Goal: Information Seeking & Learning: Compare options

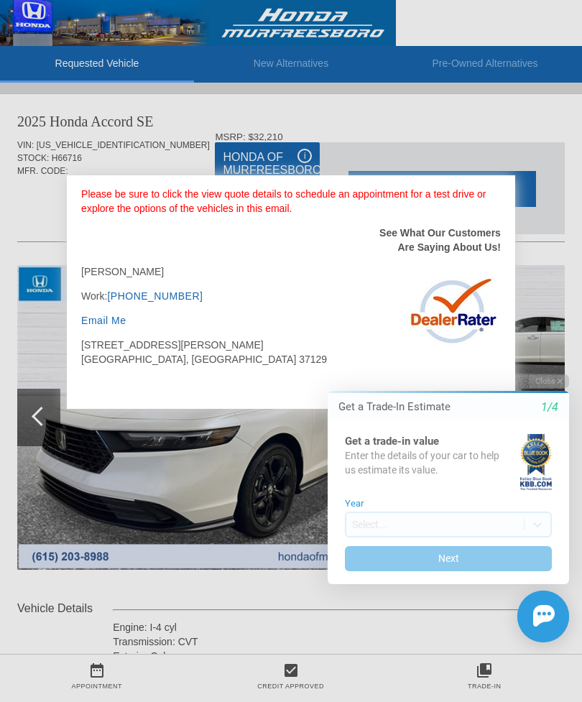
scroll to position [266, 0]
click at [422, 635] on div "Initial Toast" at bounding box center [440, 617] width 259 height 52
click at [496, 564] on button "Next" at bounding box center [448, 558] width 207 height 25
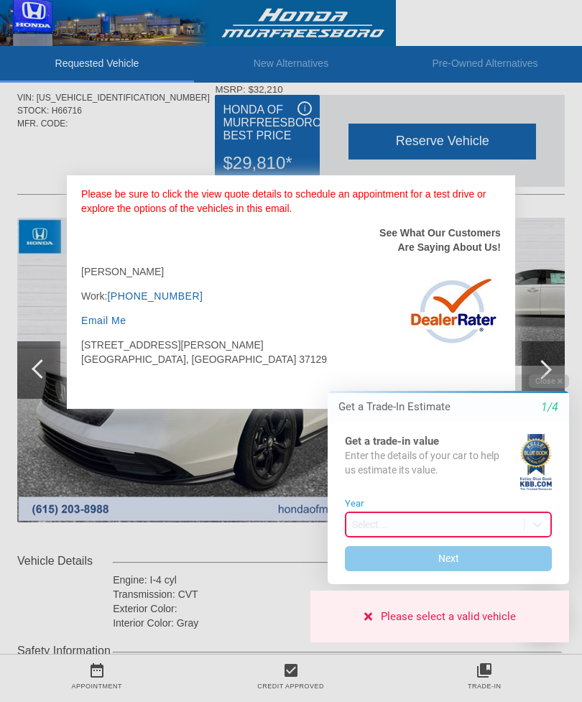
scroll to position [47, 0]
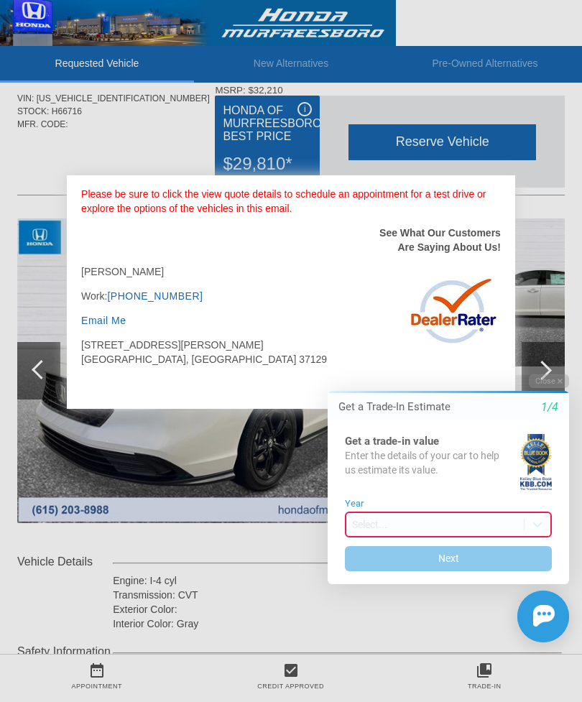
click at [500, 363] on html "Welcome! Get a Trade-In Estimate 1/4 Get a trade-in value Enter the details of …" at bounding box center [440, 363] width 285 height 0
click at [495, 405] on div "EXIT" at bounding box center [489, 396] width 51 height 43
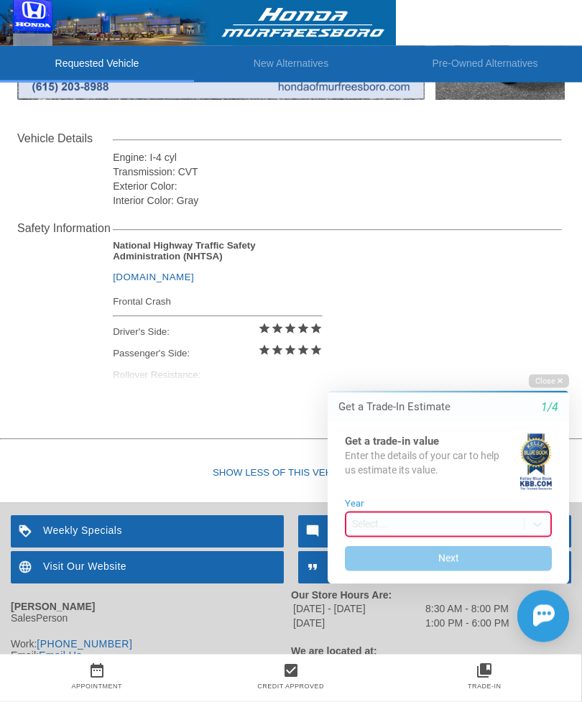
scroll to position [479, 0]
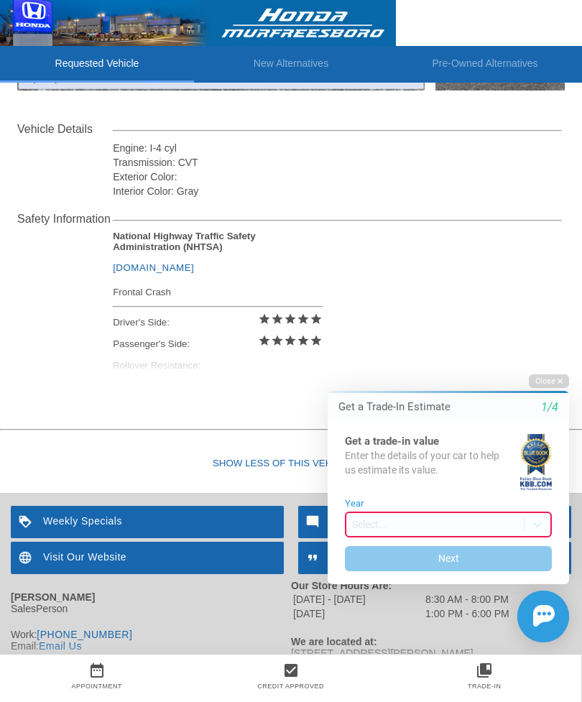
click at [561, 382] on icon "button" at bounding box center [560, 381] width 5 height 5
click at [558, 383] on icon "button" at bounding box center [560, 381] width 5 height 8
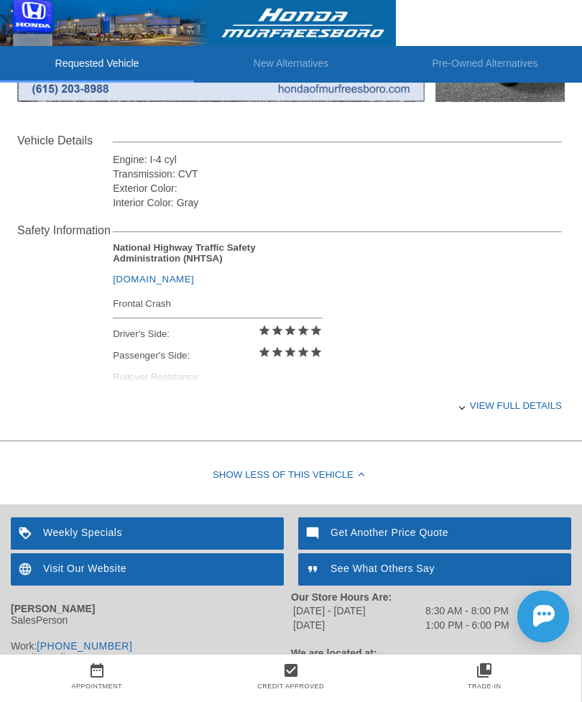
scroll to position [467, 0]
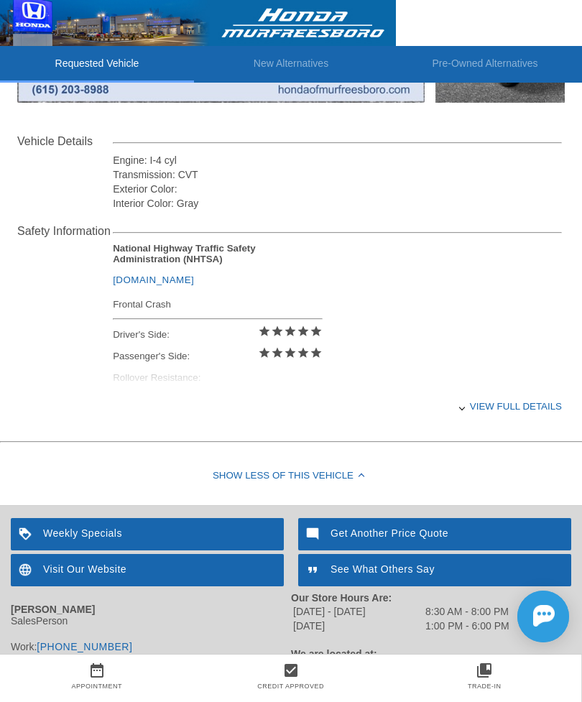
click at [118, 546] on div "Weekly Specials" at bounding box center [147, 534] width 273 height 32
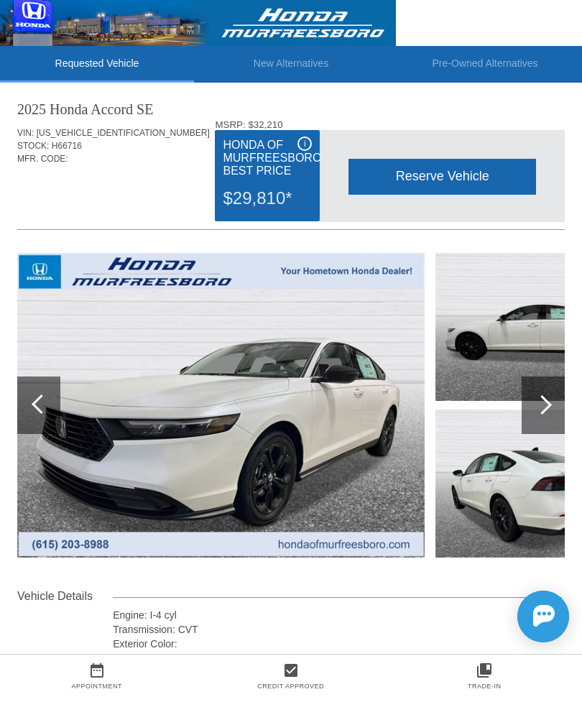
scroll to position [12, 0]
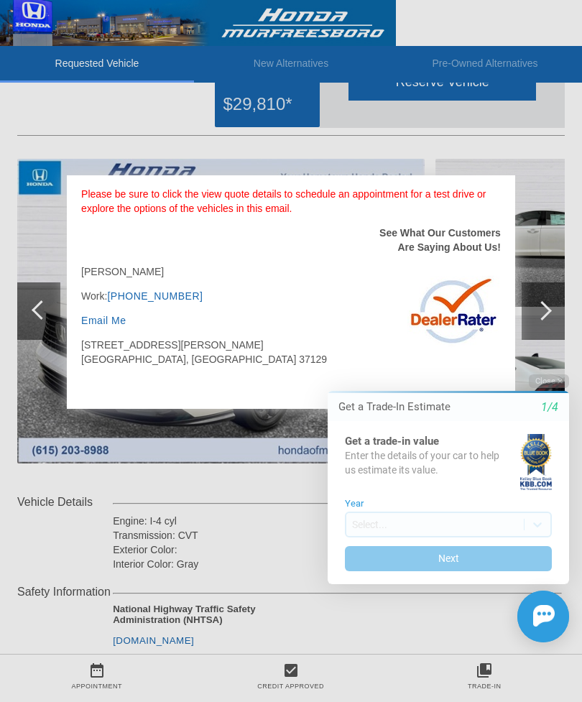
scroll to position [100, 0]
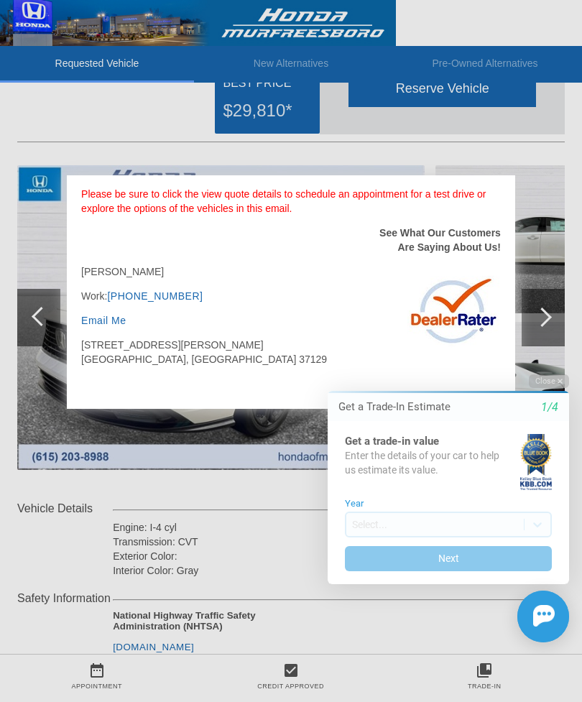
click at [489, 406] on div "EXIT" at bounding box center [489, 396] width 51 height 43
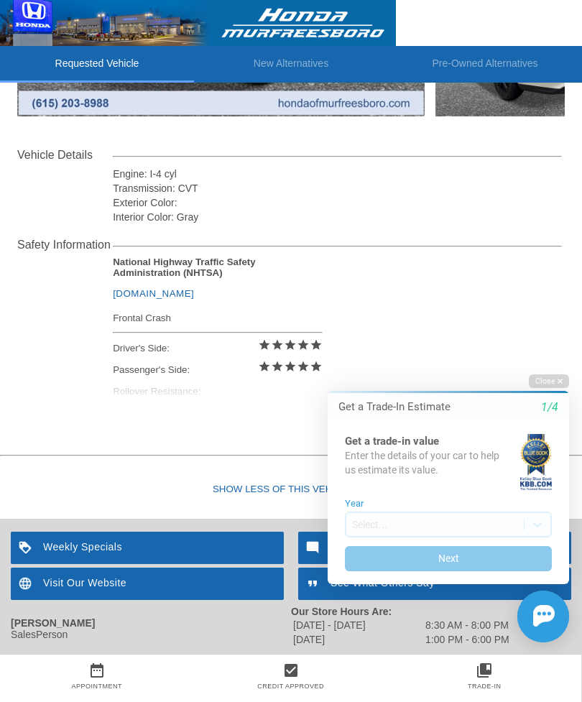
scroll to position [479, 0]
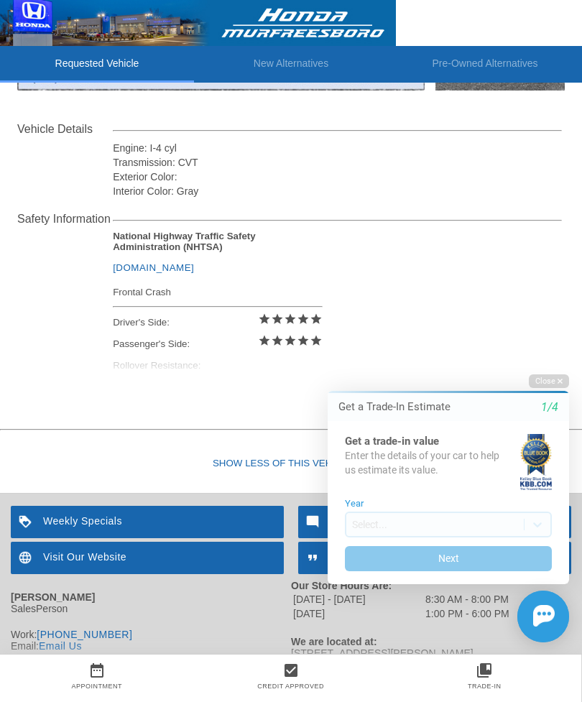
click at [50, 533] on div "Weekly Specials" at bounding box center [147, 522] width 273 height 32
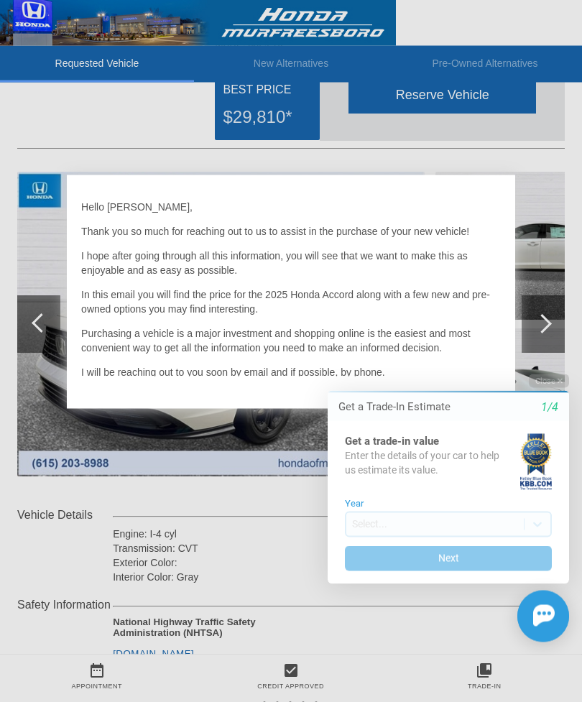
scroll to position [96, 0]
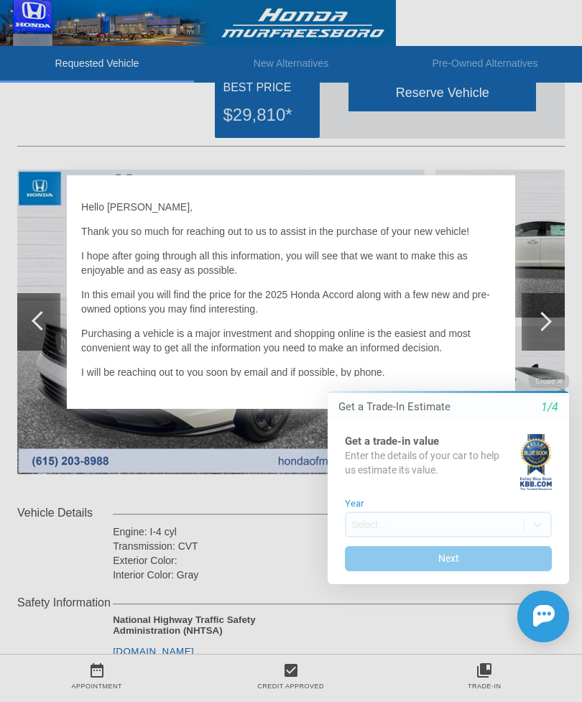
click at [497, 408] on div "EXIT" at bounding box center [489, 396] width 51 height 43
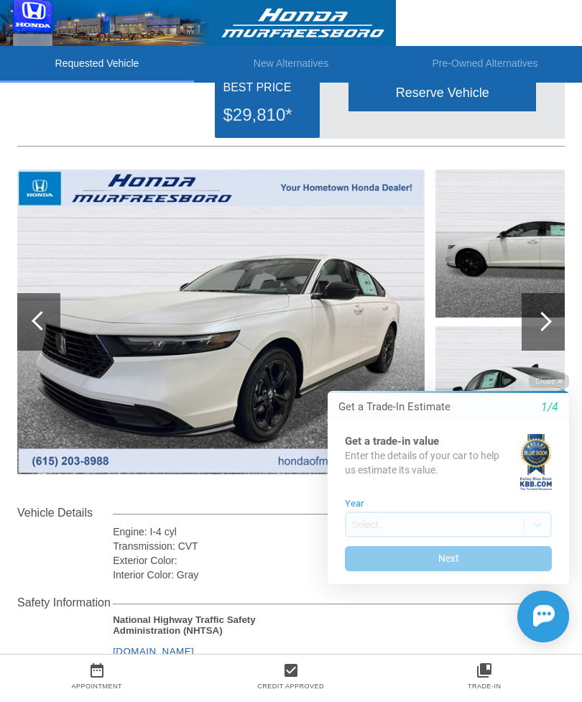
click at [560, 378] on button "Close" at bounding box center [549, 381] width 40 height 14
click at [561, 380] on icon "button" at bounding box center [560, 381] width 5 height 8
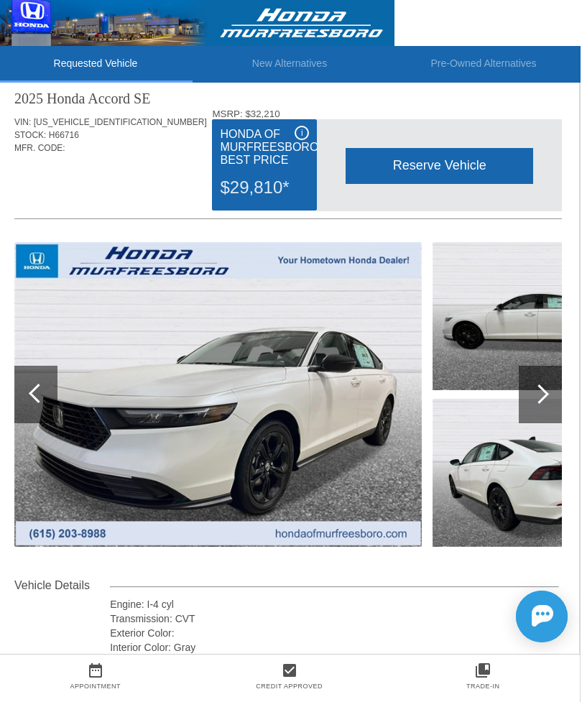
scroll to position [22, 1]
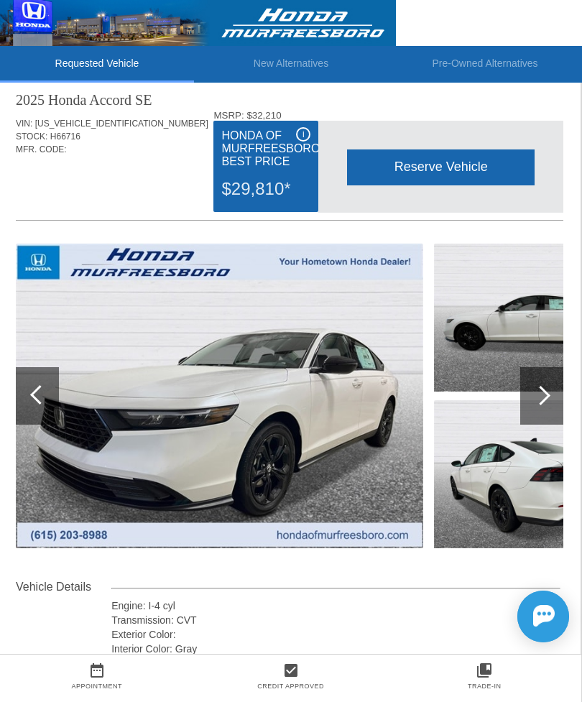
click at [541, 397] on div at bounding box center [540, 395] width 19 height 19
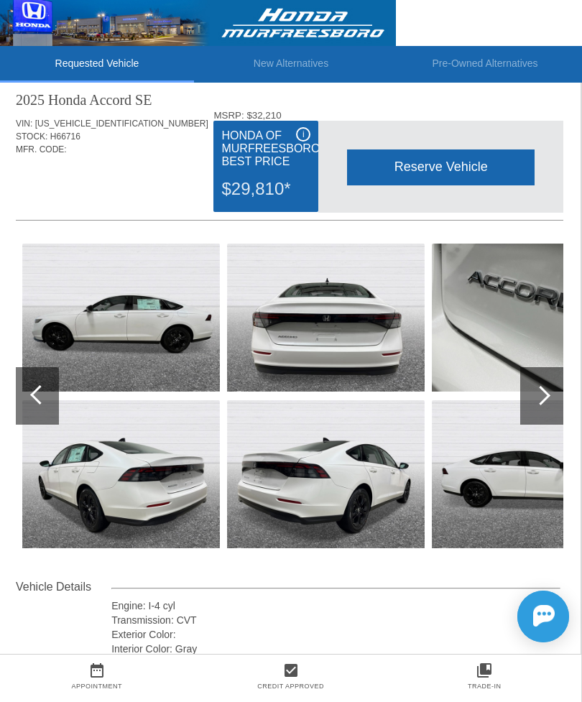
click at [543, 403] on div at bounding box center [540, 395] width 19 height 19
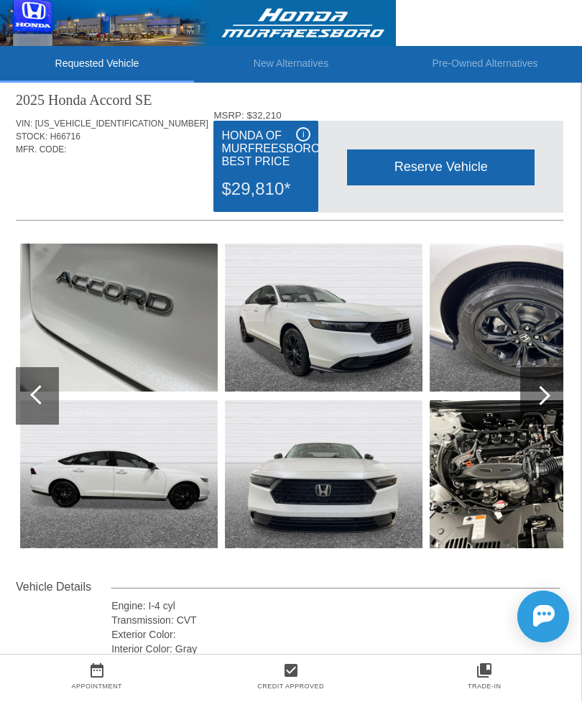
click at [540, 396] on div at bounding box center [540, 395] width 19 height 19
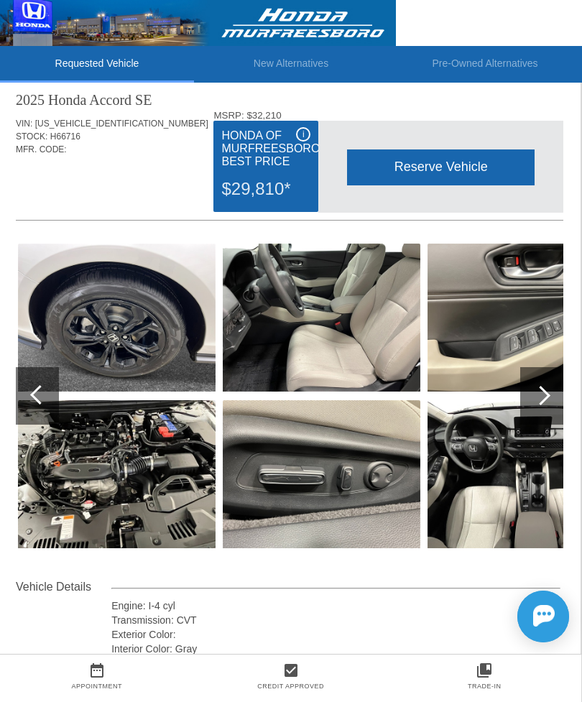
click at [544, 393] on div at bounding box center [540, 395] width 19 height 19
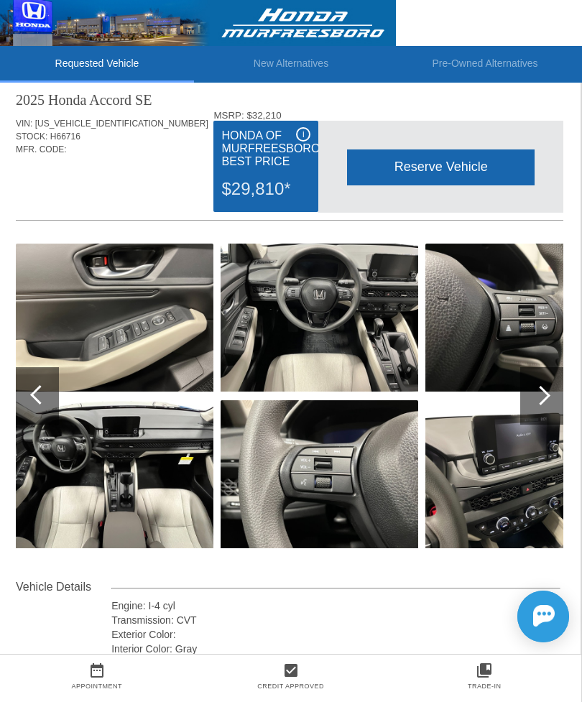
click at [546, 397] on div at bounding box center [540, 395] width 19 height 19
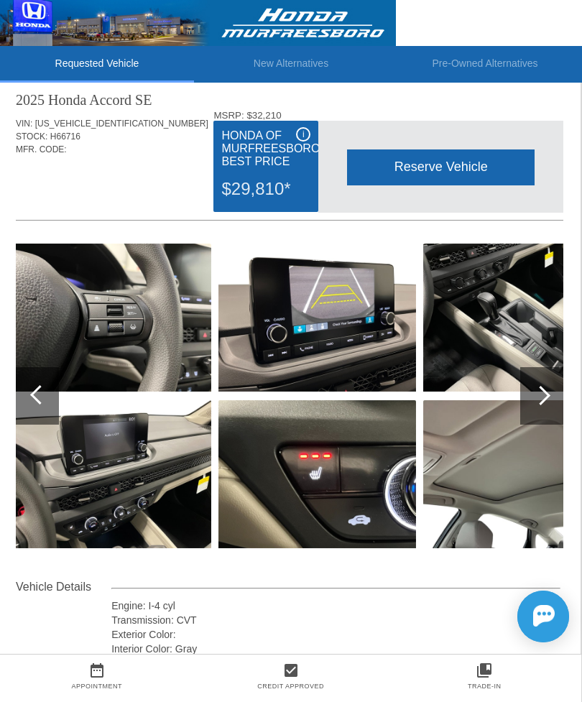
click at [542, 395] on div at bounding box center [540, 395] width 19 height 19
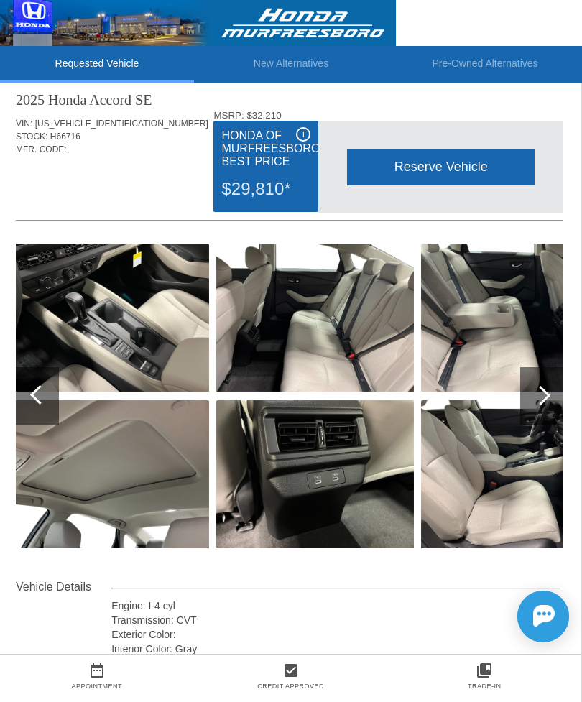
click at [540, 395] on div at bounding box center [540, 395] width 19 height 19
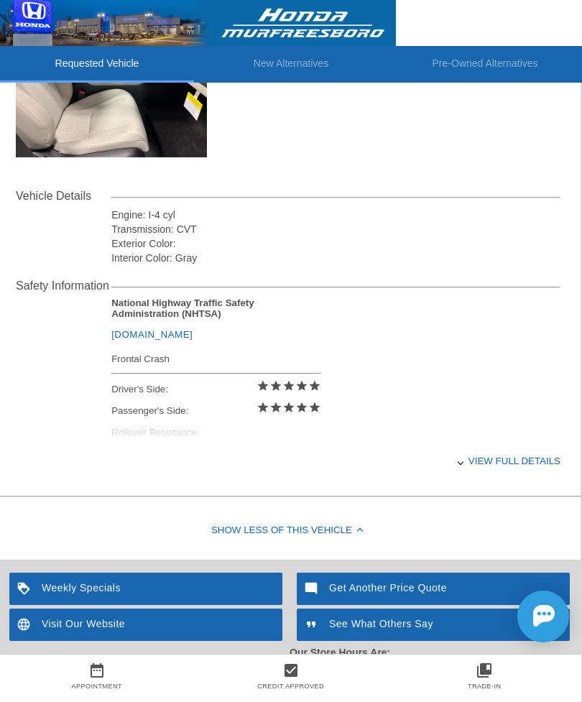
scroll to position [413, 1]
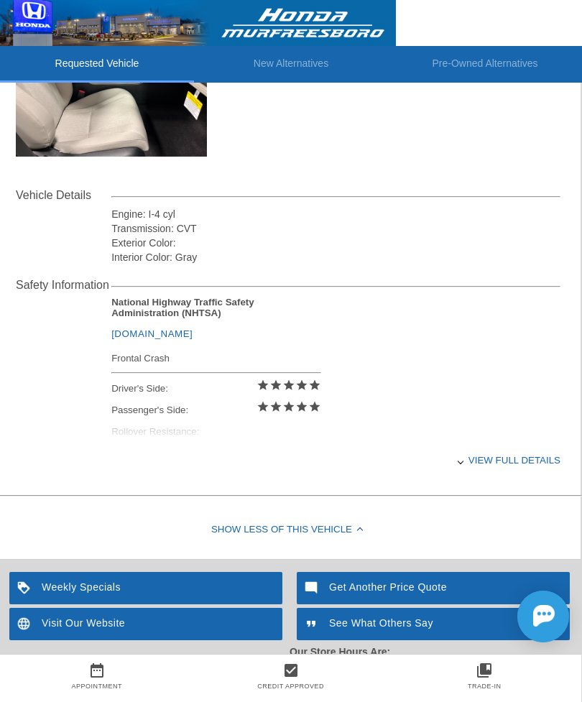
click at [502, 466] on div "View full details" at bounding box center [335, 460] width 449 height 35
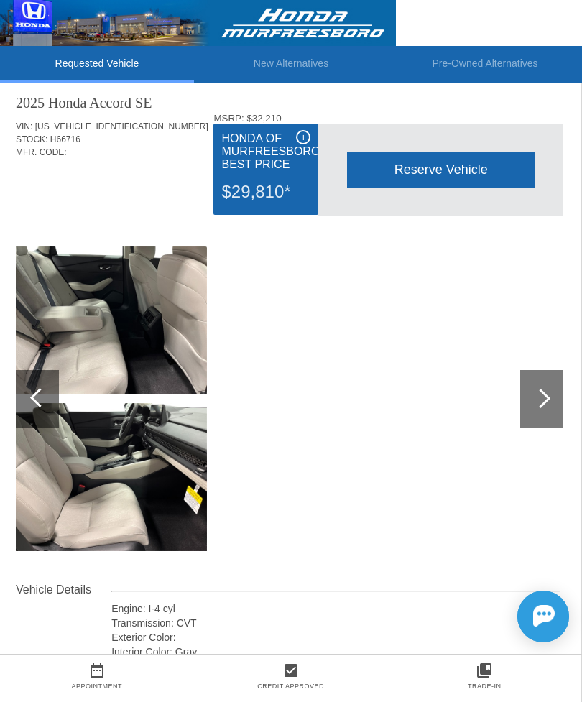
scroll to position [0, 1]
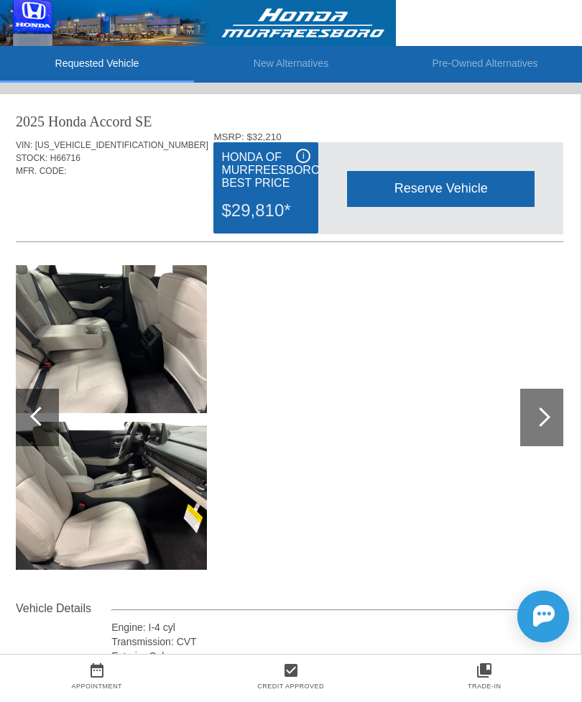
click at [548, 418] on div at bounding box center [540, 417] width 19 height 19
click at [45, 410] on div at bounding box center [37, 418] width 43 height 58
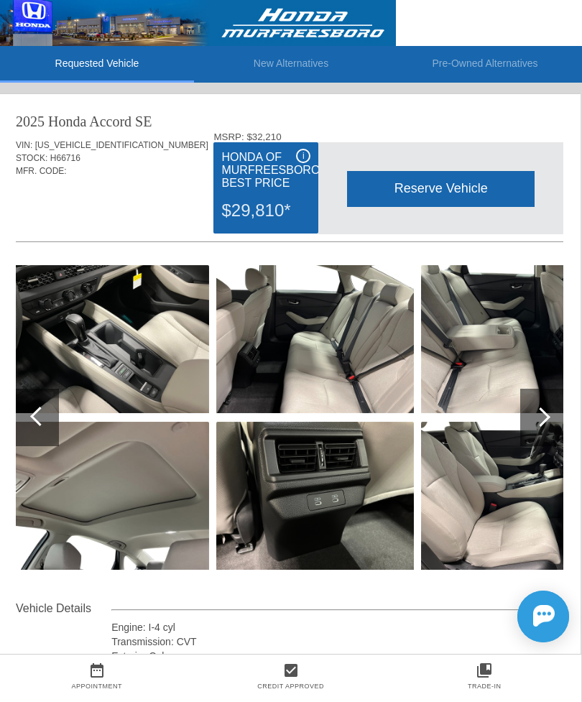
click at [32, 418] on div at bounding box center [39, 416] width 19 height 19
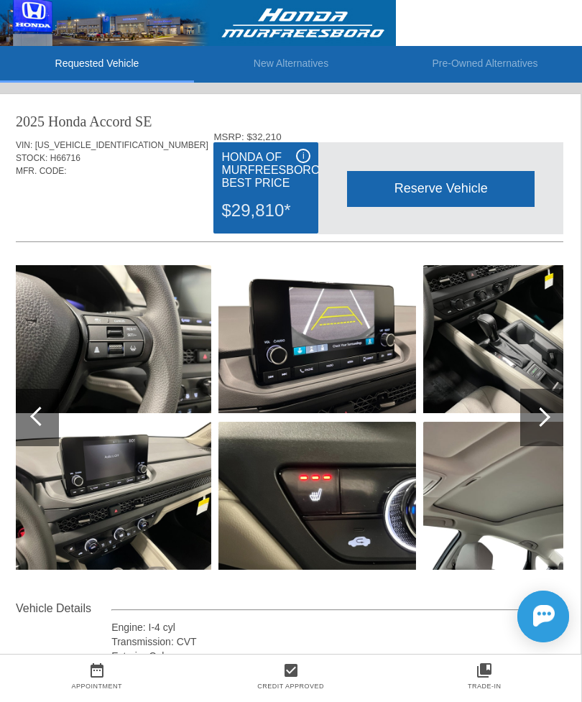
click at [37, 431] on div at bounding box center [37, 418] width 43 height 58
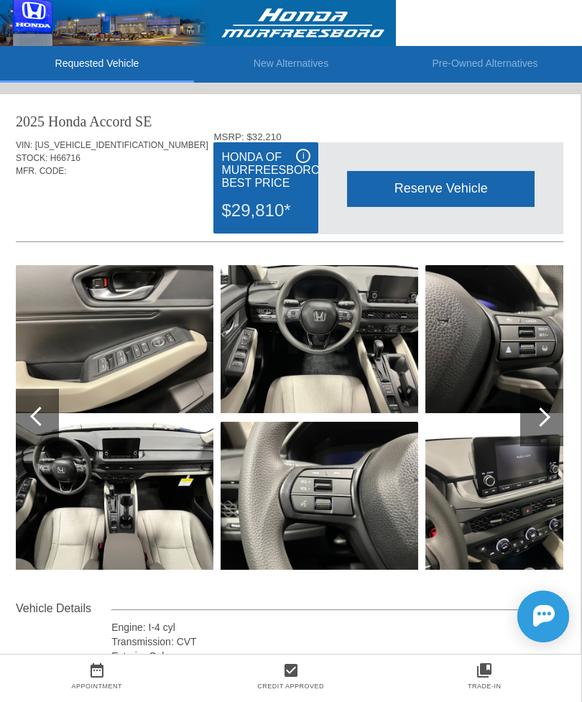
click at [36, 423] on div at bounding box center [37, 418] width 43 height 58
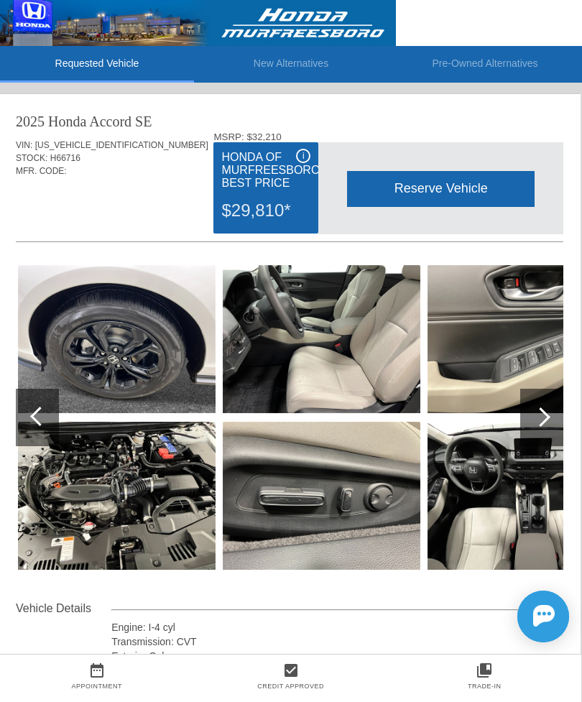
click at [37, 424] on div at bounding box center [37, 418] width 43 height 58
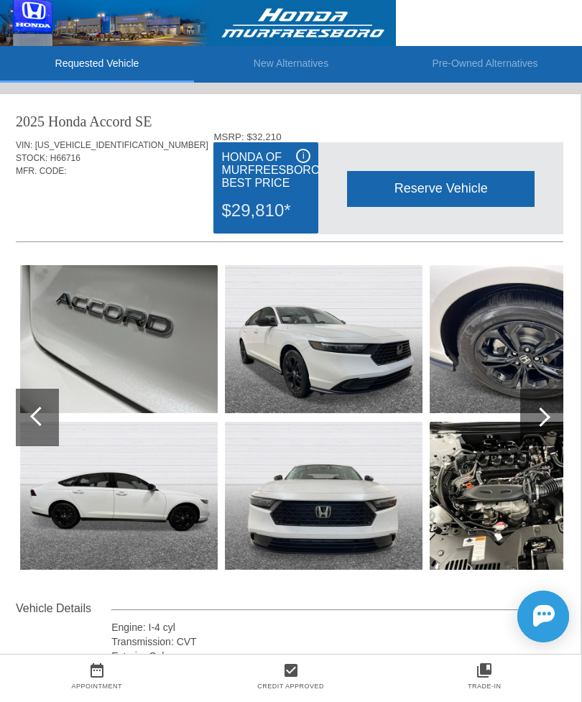
click at [37, 424] on div at bounding box center [37, 418] width 43 height 58
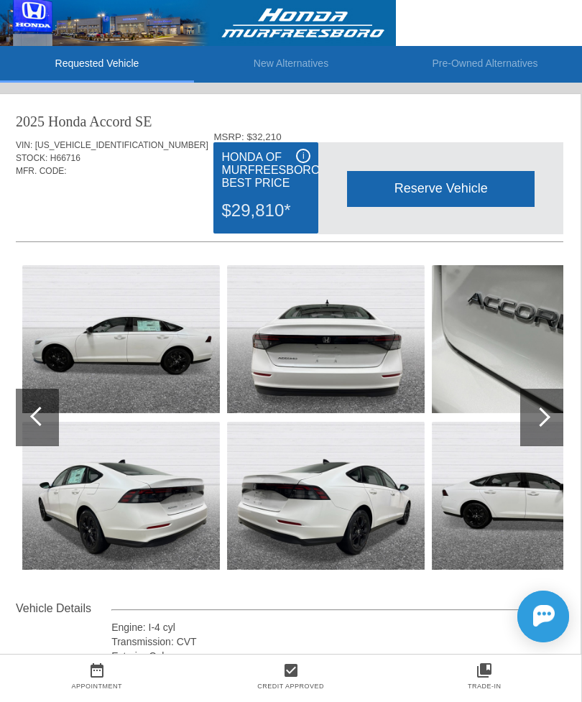
scroll to position [1, 1]
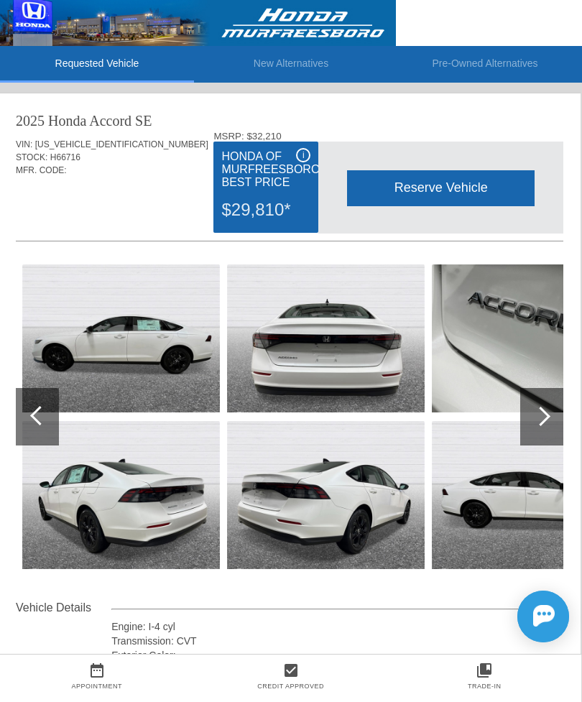
click at [541, 404] on div at bounding box center [541, 417] width 43 height 58
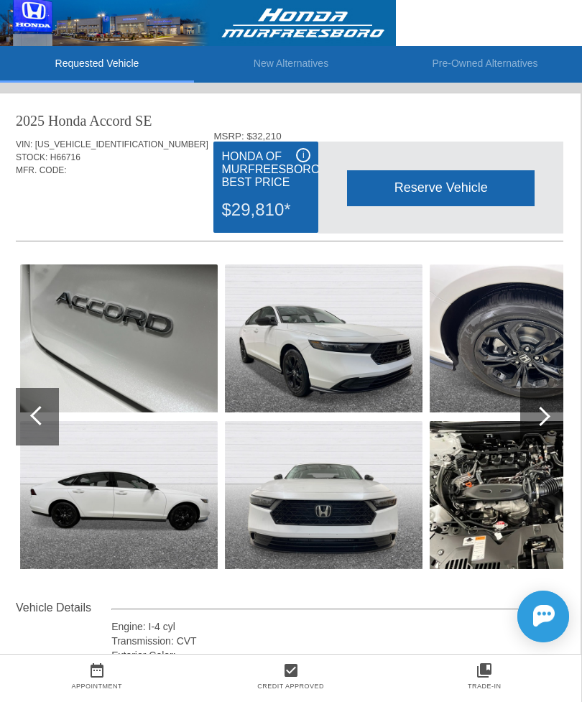
click at [548, 415] on div at bounding box center [540, 416] width 19 height 19
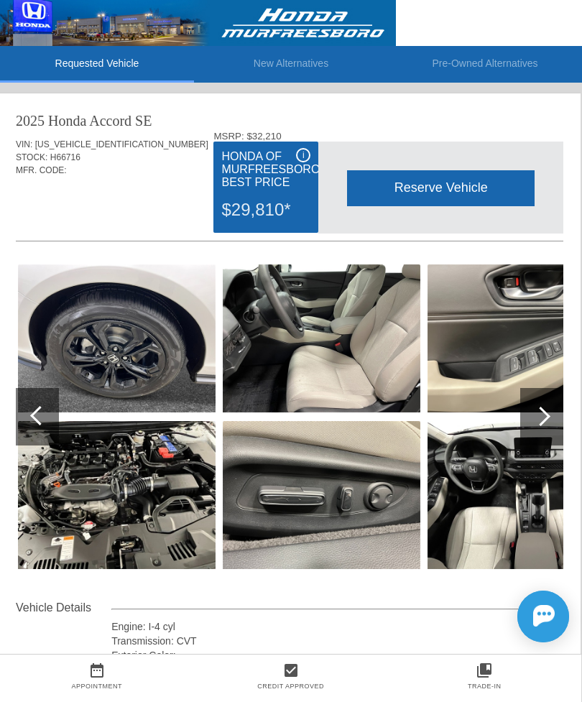
click at [548, 413] on div at bounding box center [541, 417] width 43 height 58
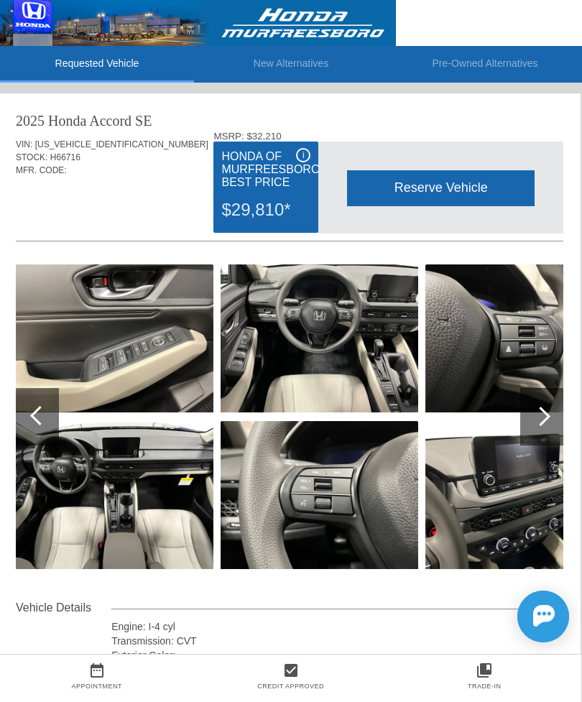
click at [544, 431] on div at bounding box center [541, 417] width 43 height 58
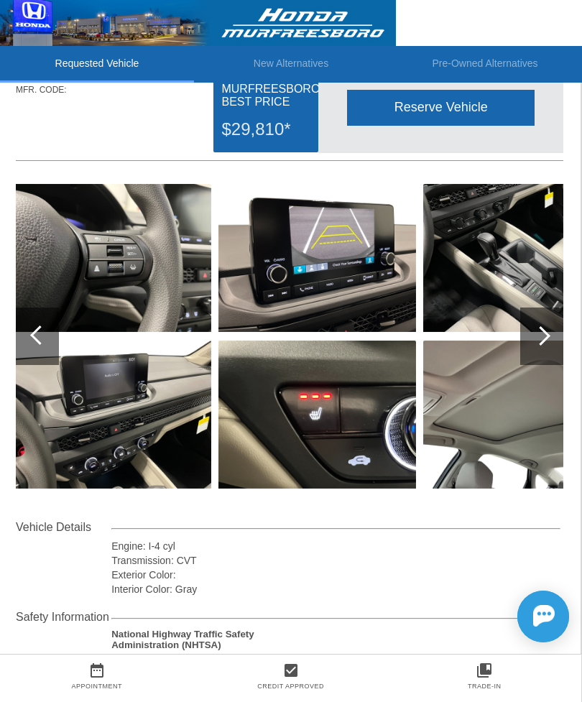
scroll to position [81, 1]
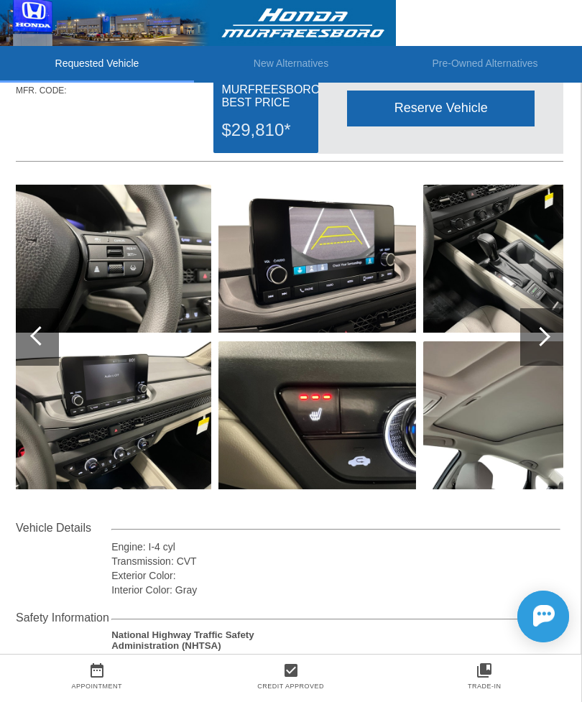
click at [545, 344] on div at bounding box center [541, 337] width 43 height 58
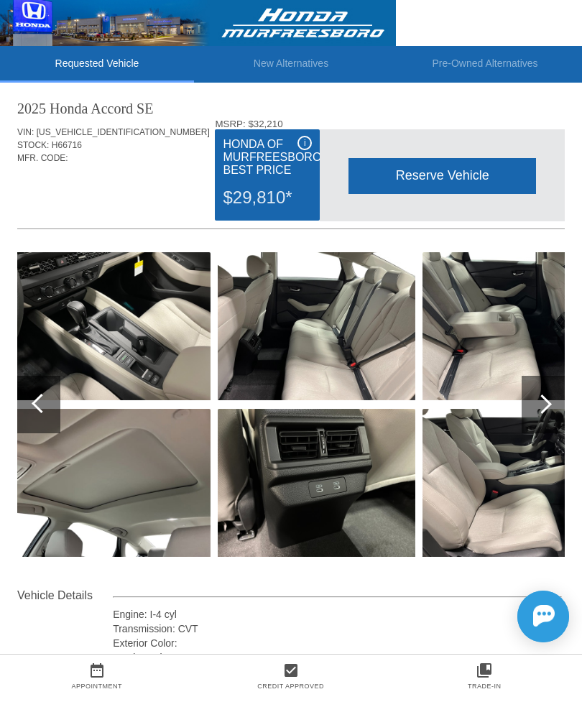
scroll to position [14, 0]
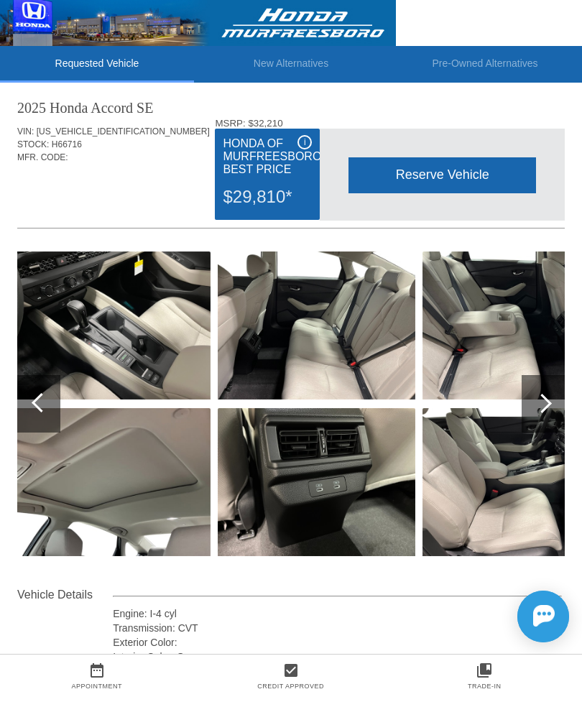
click at [548, 408] on div at bounding box center [543, 404] width 43 height 58
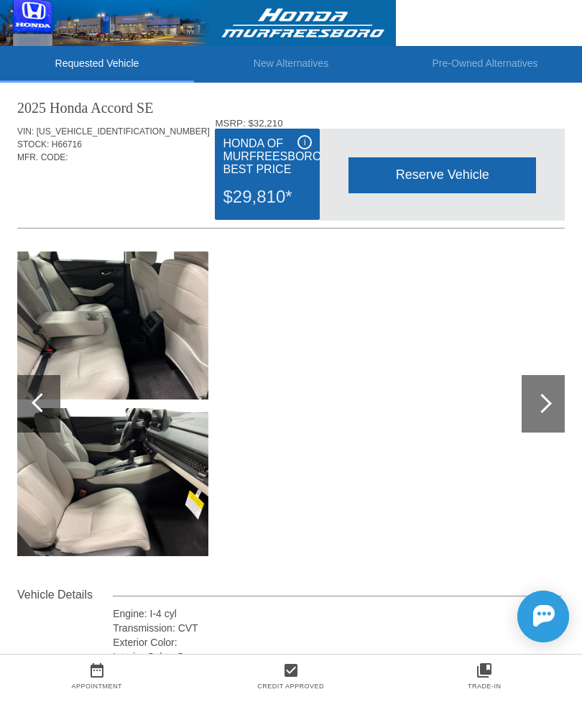
click at [553, 411] on div at bounding box center [543, 404] width 43 height 58
click at [549, 404] on div at bounding box center [542, 403] width 19 height 19
click at [548, 411] on div at bounding box center [543, 404] width 43 height 58
click at [49, 385] on div at bounding box center [38, 404] width 43 height 58
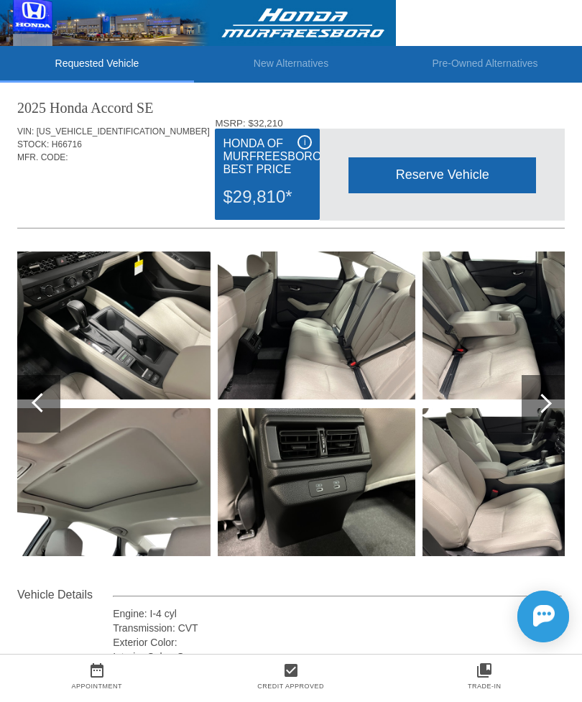
click at [57, 397] on div at bounding box center [38, 404] width 43 height 58
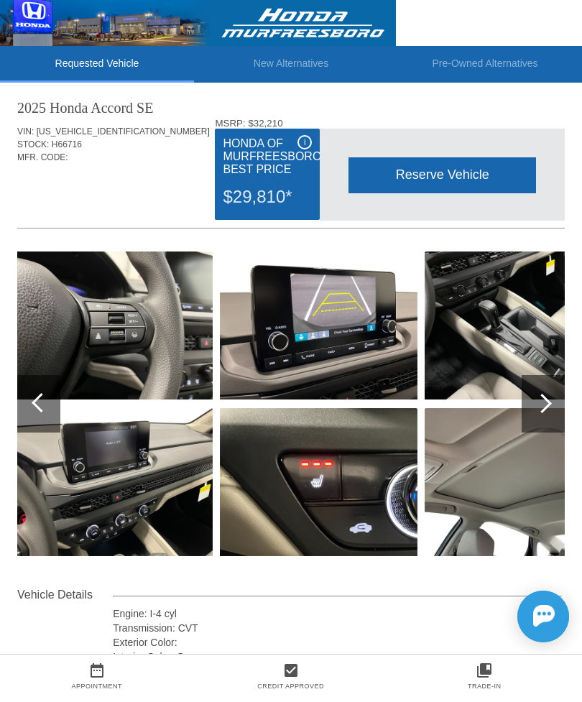
click at [42, 402] on div at bounding box center [41, 402] width 19 height 19
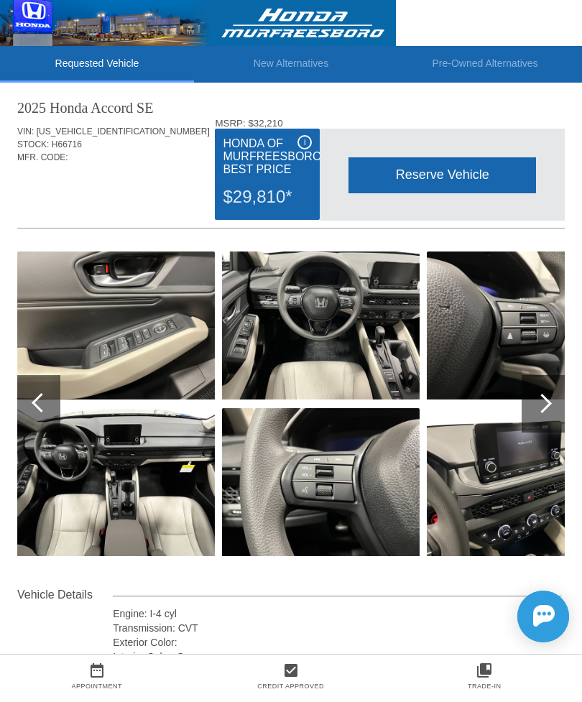
click at [47, 405] on div at bounding box center [41, 402] width 19 height 19
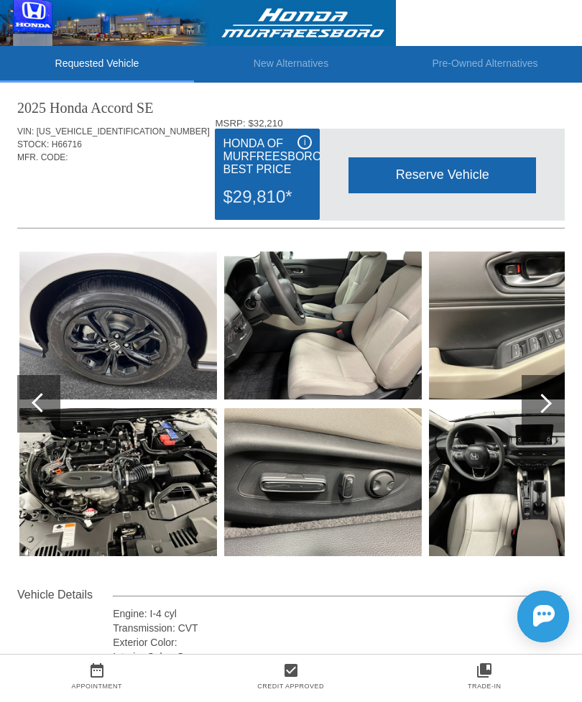
click at [48, 410] on div at bounding box center [38, 404] width 43 height 58
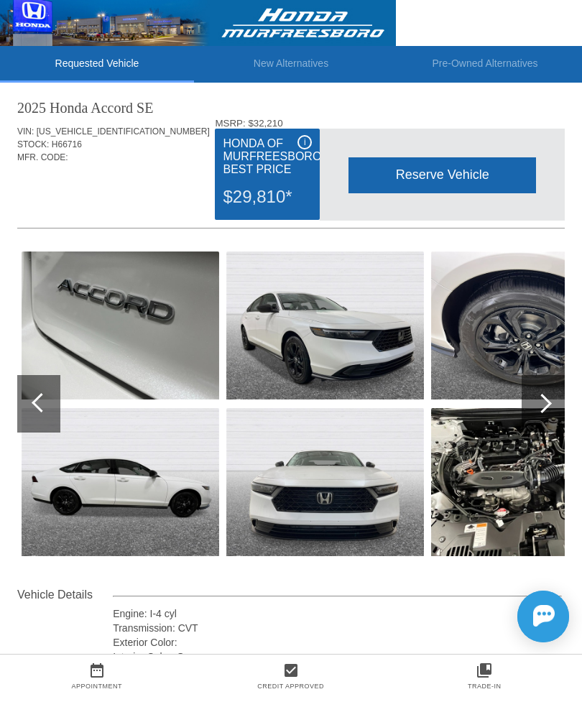
click at [50, 410] on div at bounding box center [38, 404] width 43 height 58
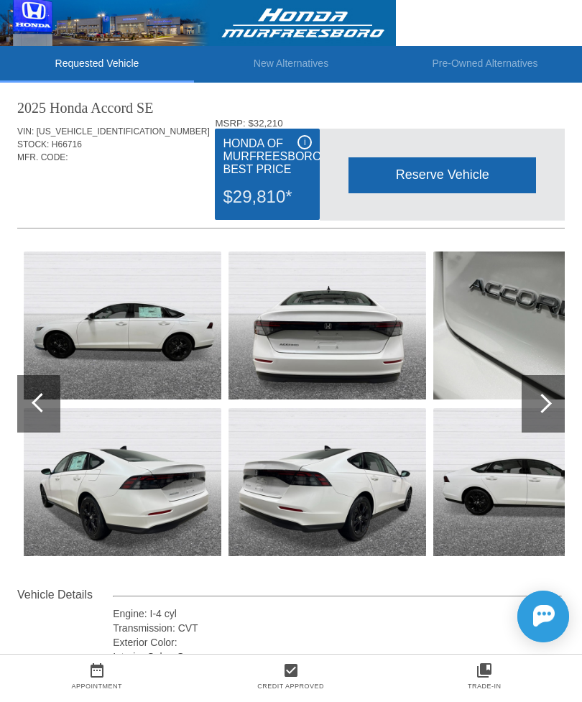
click at [36, 403] on div at bounding box center [41, 402] width 19 height 19
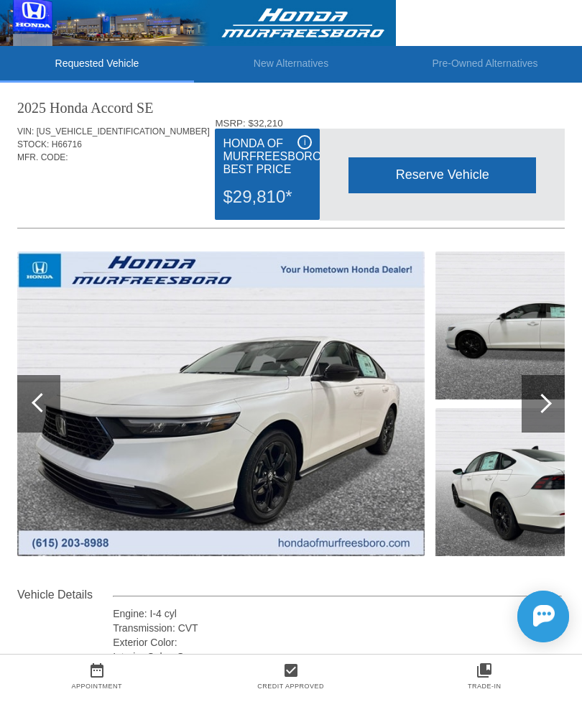
click at [47, 403] on div at bounding box center [41, 402] width 19 height 19
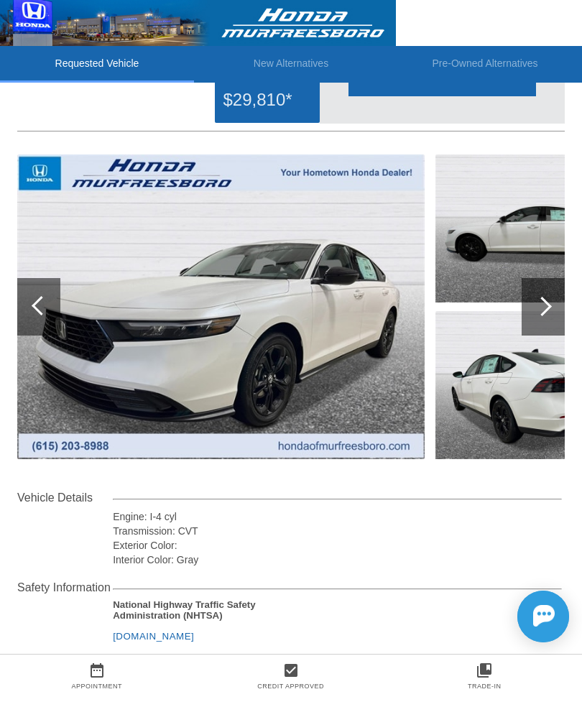
scroll to position [111, 1]
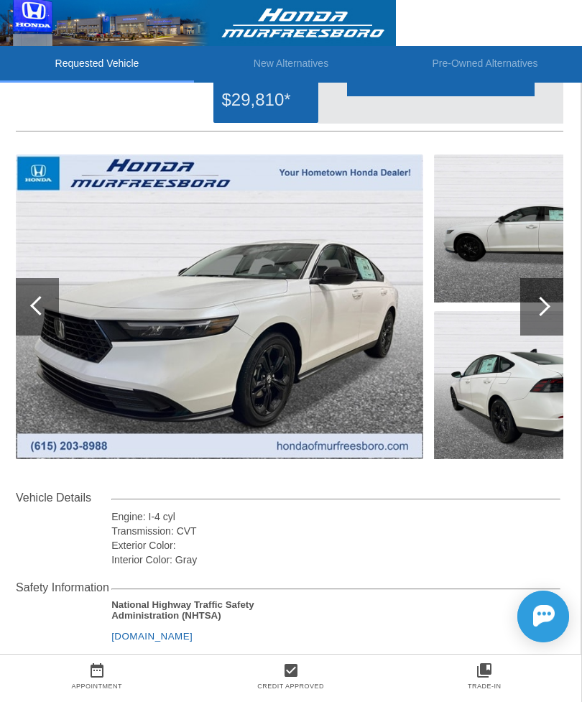
click at [542, 315] on div at bounding box center [540, 306] width 19 height 19
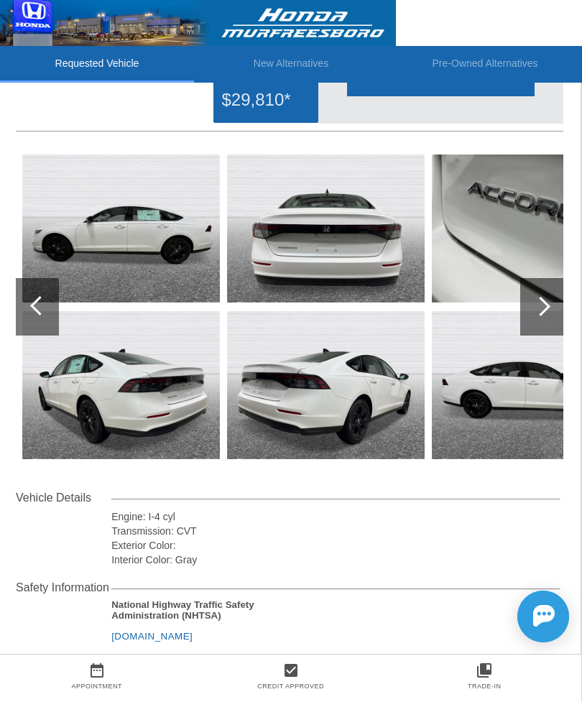
click at [548, 320] on div at bounding box center [541, 307] width 43 height 58
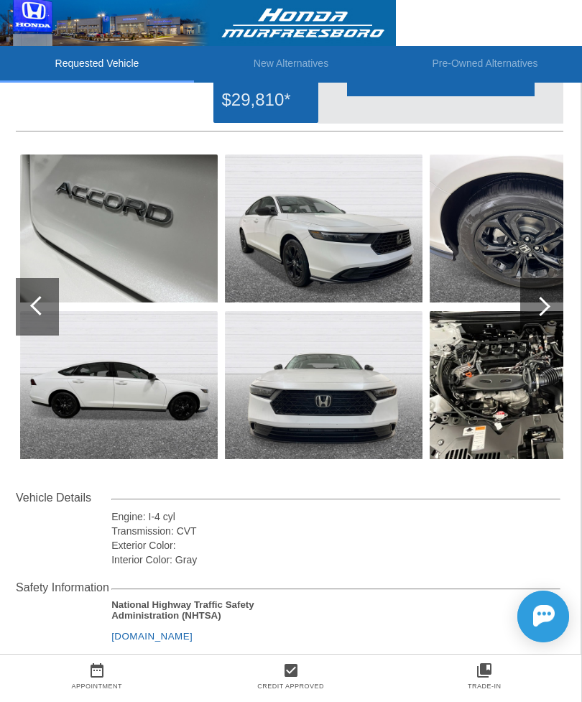
click at [545, 321] on div at bounding box center [541, 307] width 43 height 58
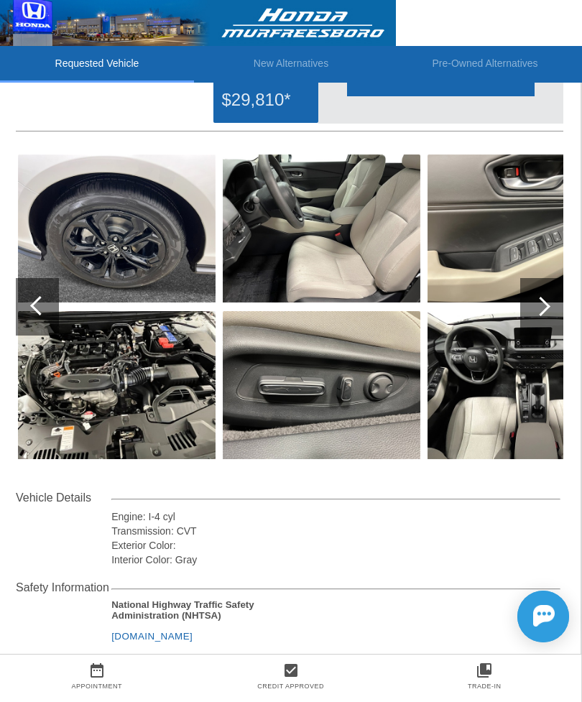
click at [546, 314] on div at bounding box center [541, 307] width 43 height 58
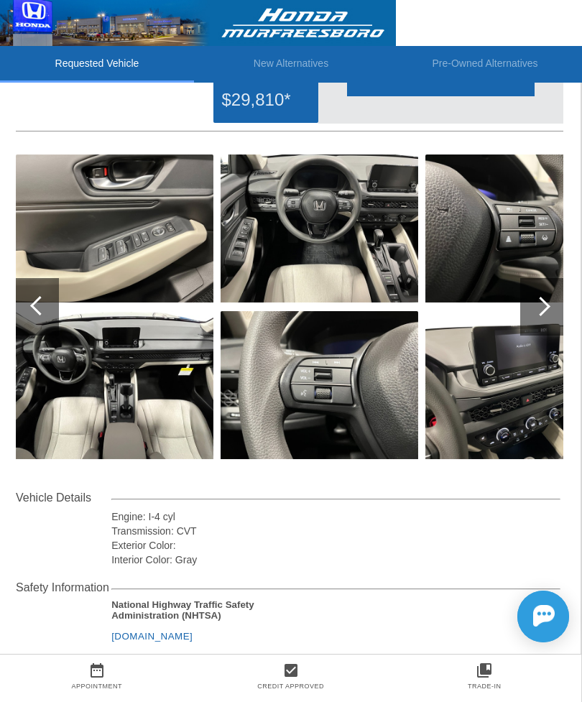
click at [551, 314] on div at bounding box center [541, 307] width 43 height 58
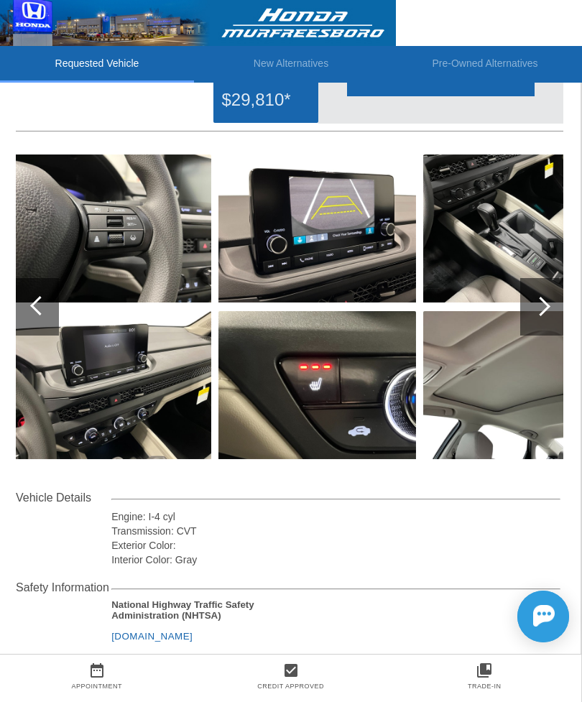
click at [550, 318] on div at bounding box center [541, 307] width 43 height 58
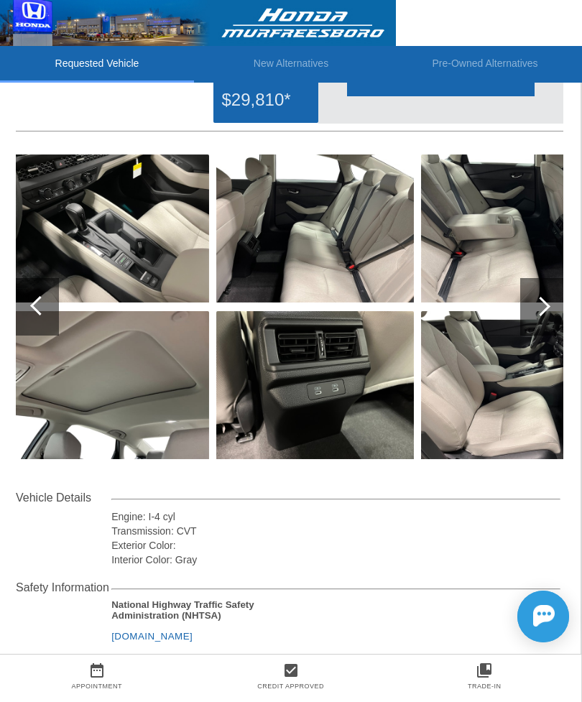
click at [543, 301] on div at bounding box center [540, 306] width 19 height 19
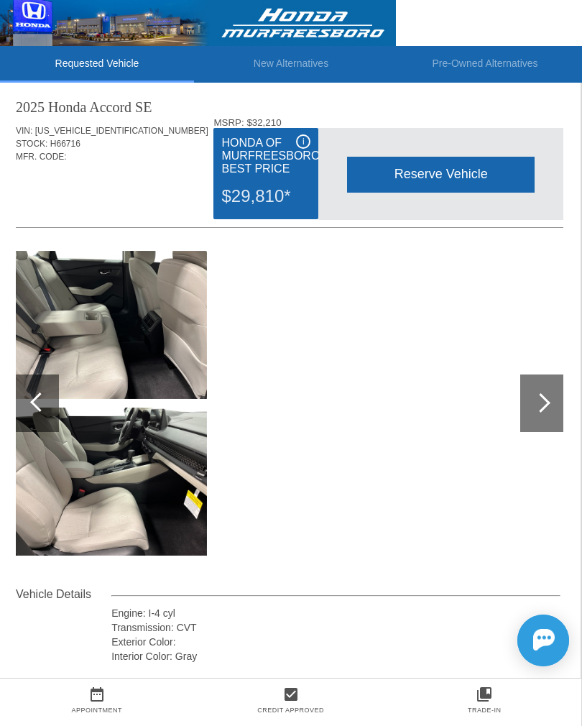
scroll to position [22, 1]
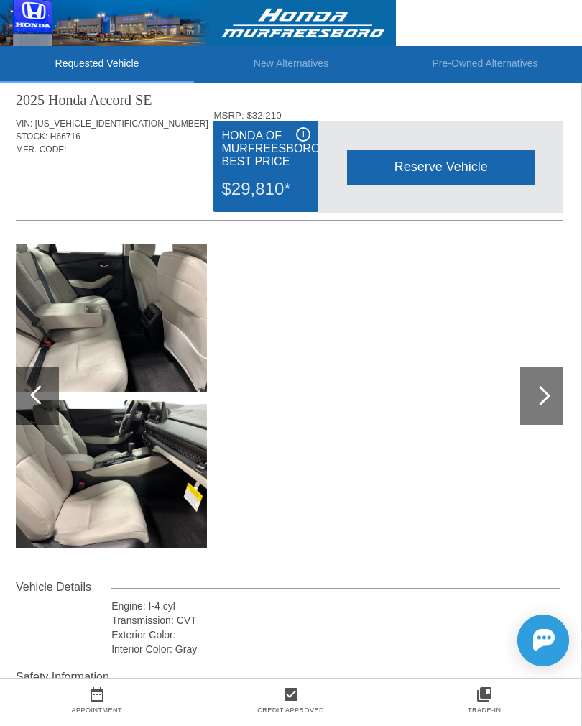
click at [553, 412] on div at bounding box center [541, 396] width 43 height 58
click at [550, 408] on div at bounding box center [541, 396] width 43 height 58
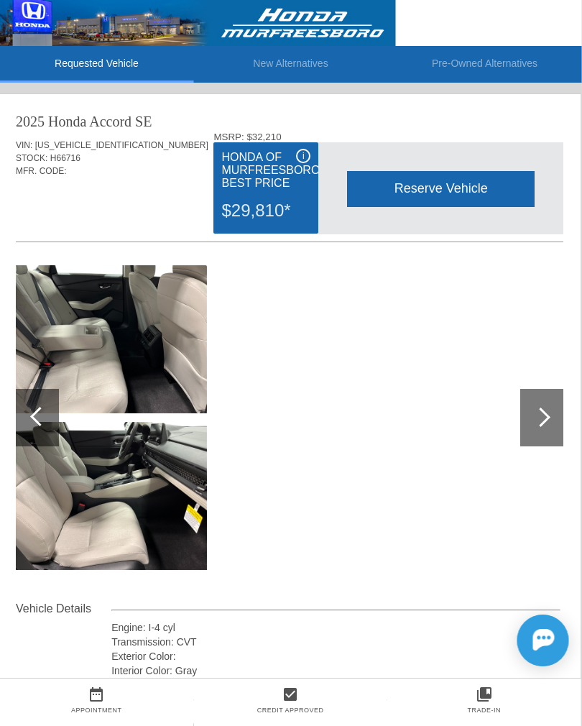
scroll to position [0, 1]
click at [288, 60] on li "New Alternatives" at bounding box center [291, 64] width 194 height 37
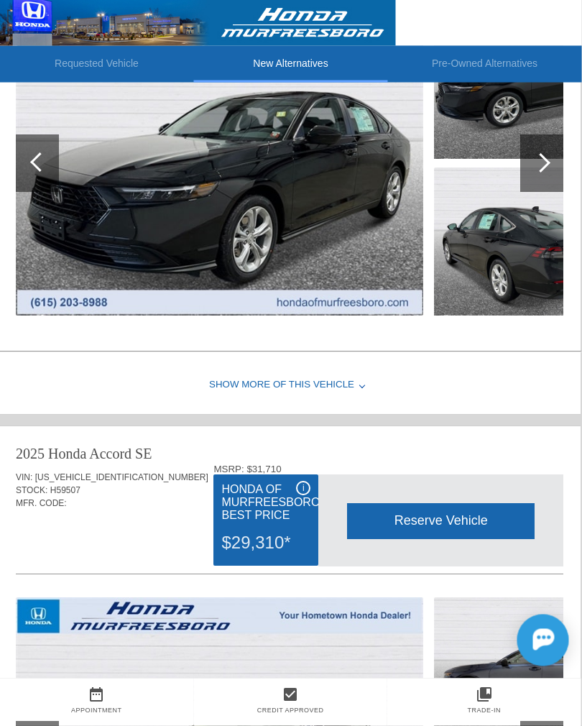
scroll to position [259, 1]
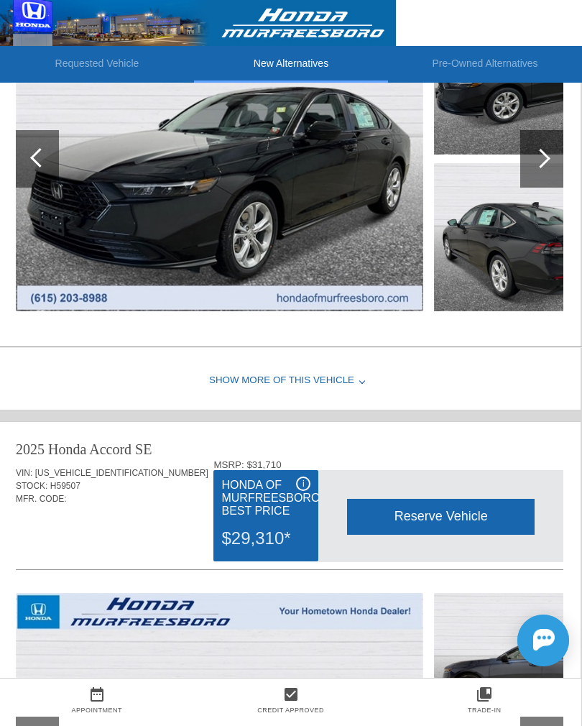
click at [362, 384] on div at bounding box center [362, 381] width 6 height 6
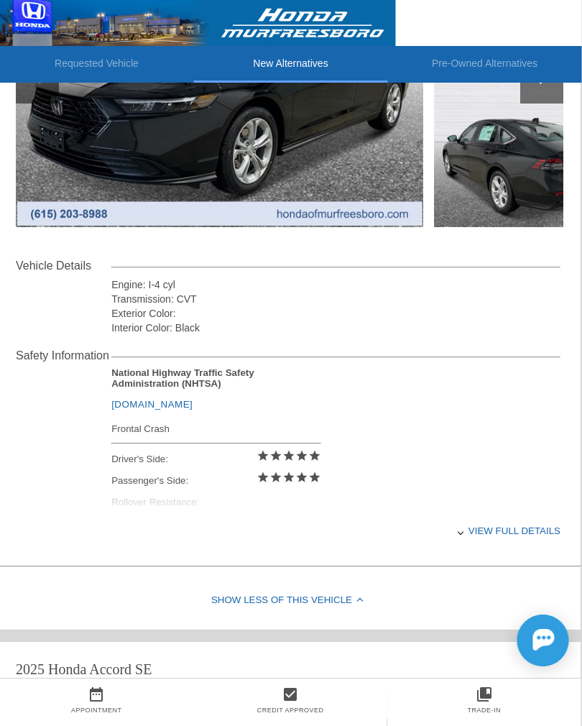
scroll to position [350, 1]
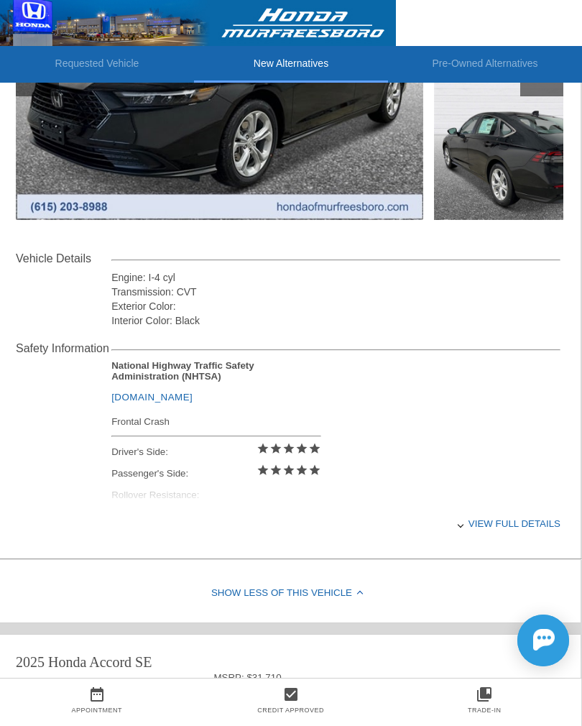
click at [533, 541] on div "View full details" at bounding box center [335, 523] width 449 height 35
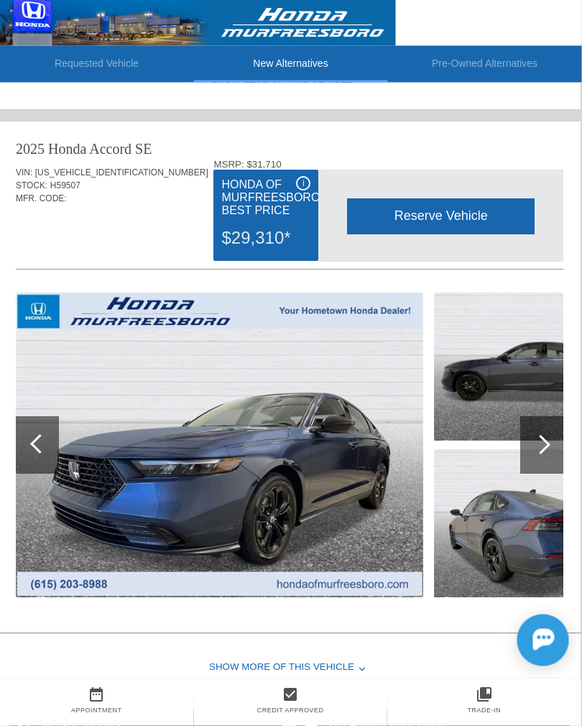
scroll to position [855, 1]
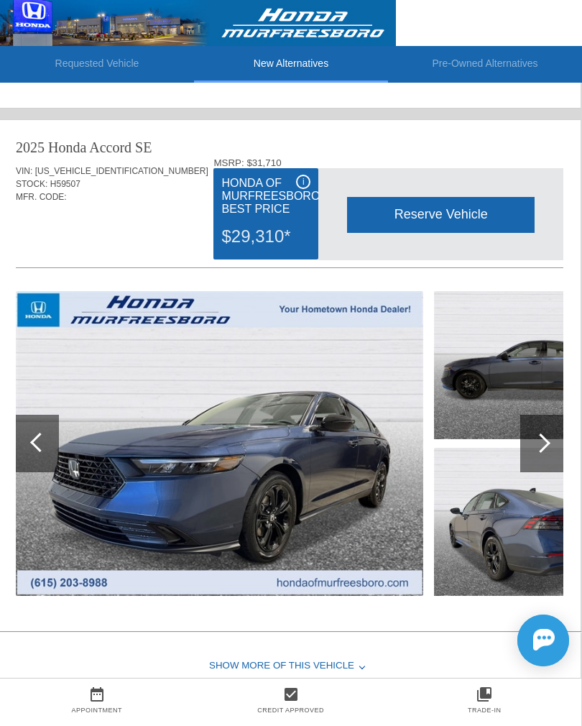
click at [550, 442] on div at bounding box center [541, 444] width 43 height 58
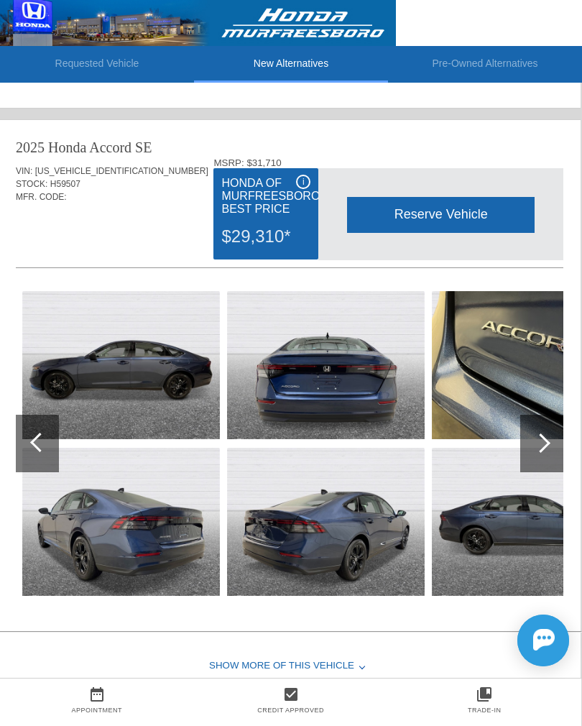
click at [544, 461] on div at bounding box center [541, 444] width 43 height 58
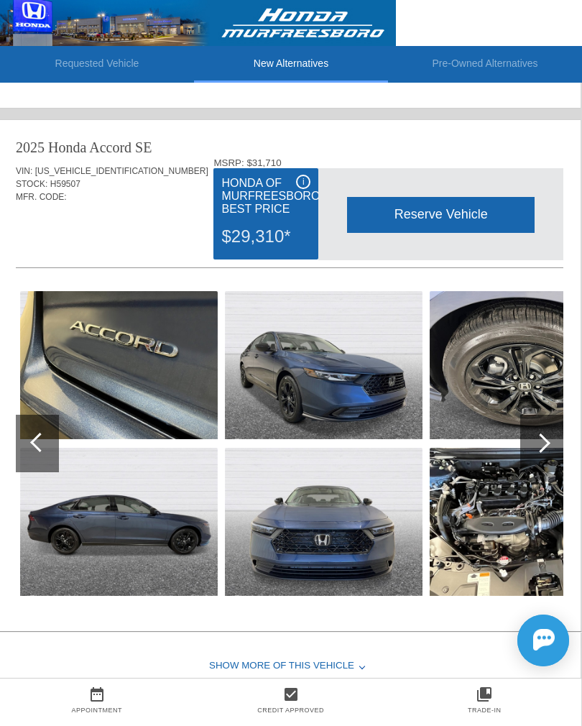
click at [547, 456] on div at bounding box center [541, 444] width 43 height 58
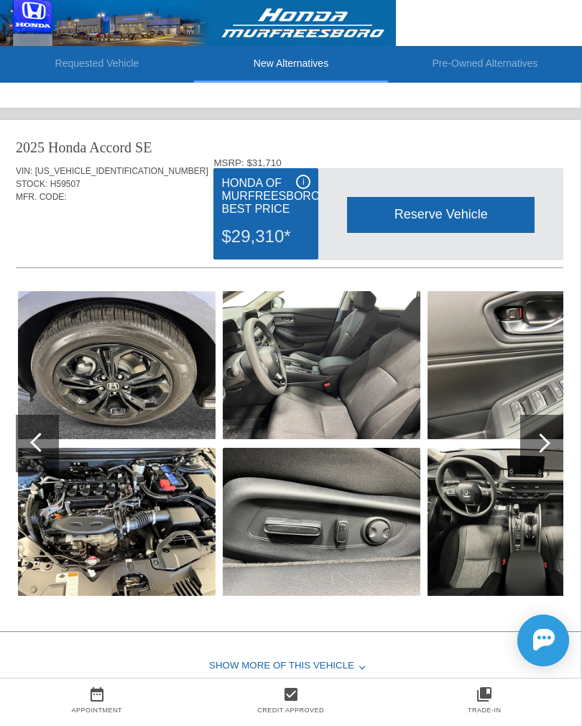
click at [546, 456] on div at bounding box center [541, 444] width 43 height 58
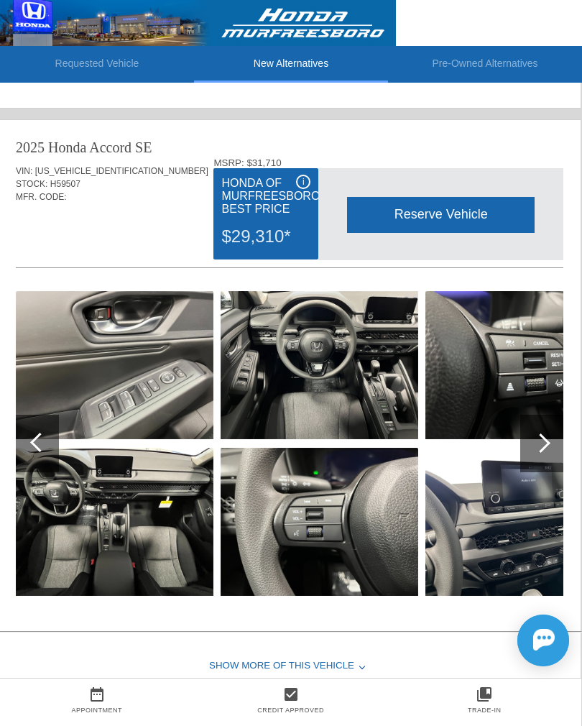
click at [548, 457] on div at bounding box center [541, 444] width 43 height 58
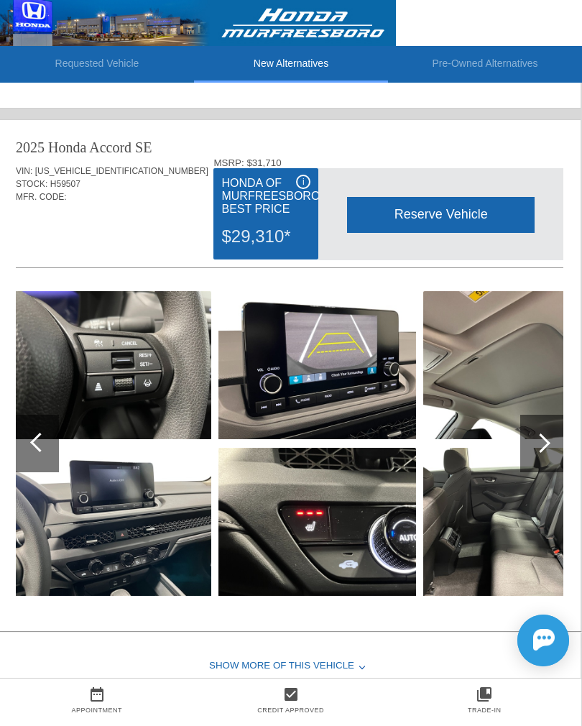
click at [543, 456] on div at bounding box center [541, 444] width 43 height 58
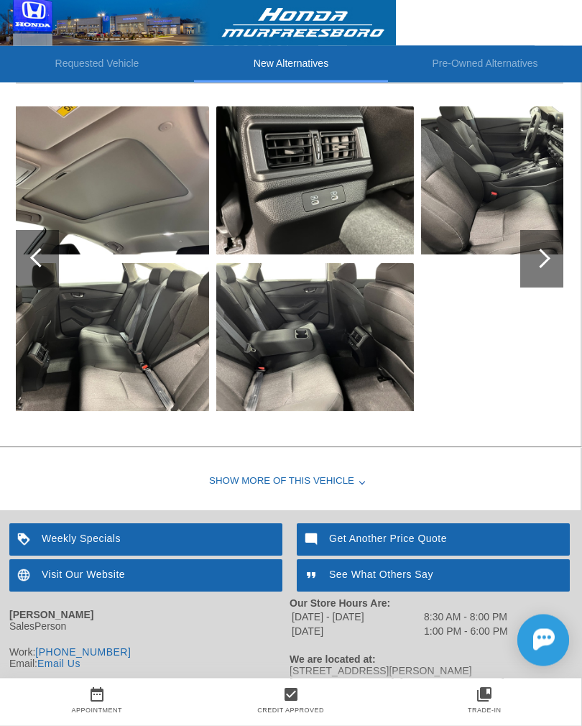
scroll to position [1048, 1]
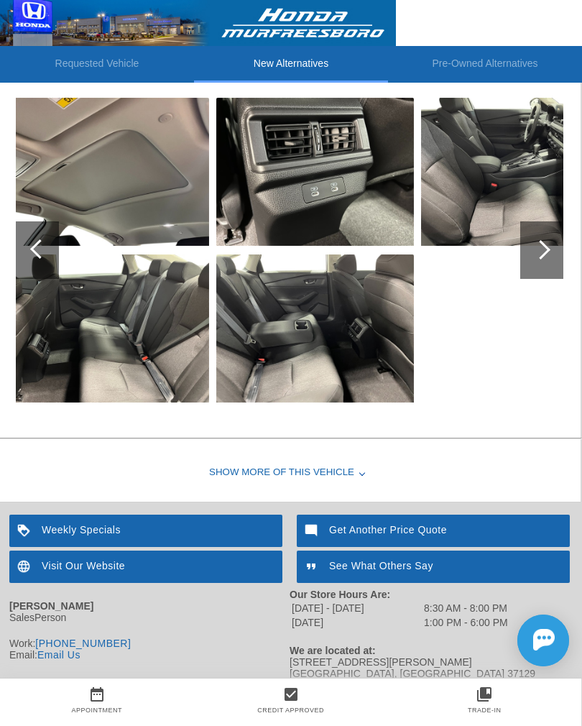
click at [363, 475] on div at bounding box center [362, 472] width 6 height 6
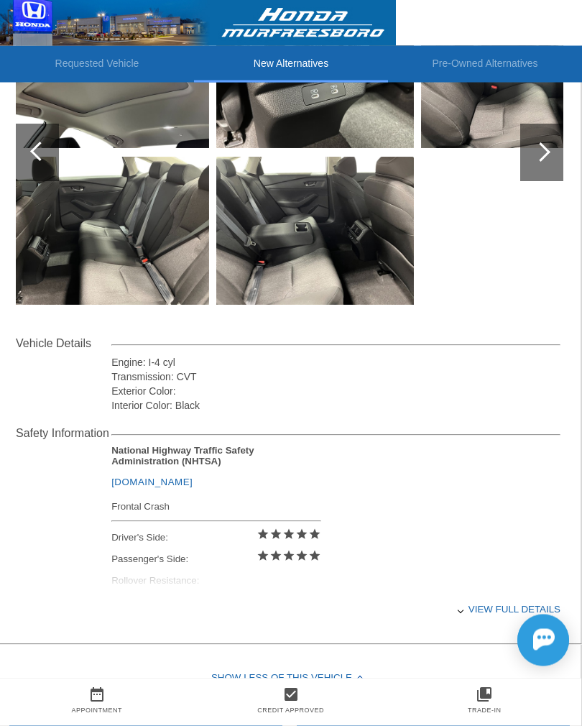
scroll to position [1174, 1]
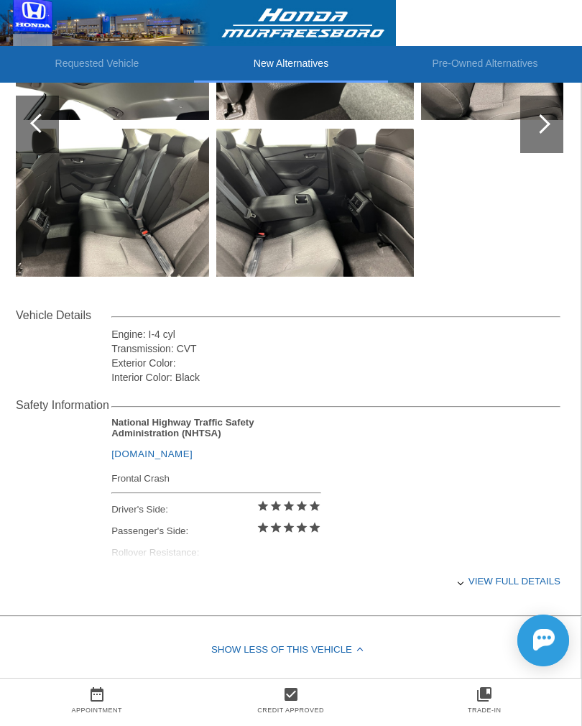
click at [468, 599] on div "View full details" at bounding box center [335, 581] width 449 height 35
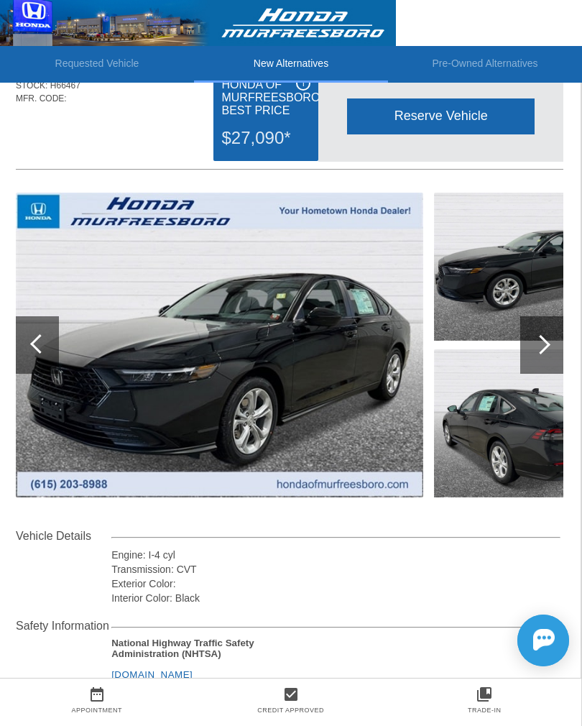
scroll to position [0, 1]
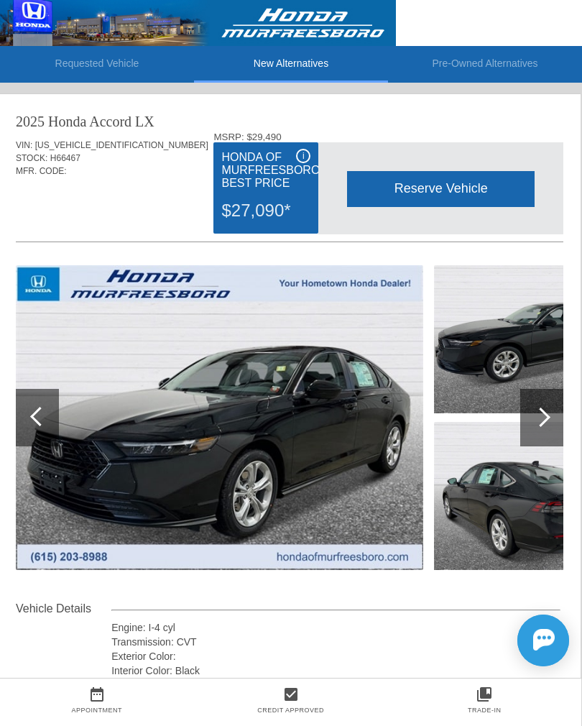
click at [543, 424] on div at bounding box center [540, 417] width 19 height 19
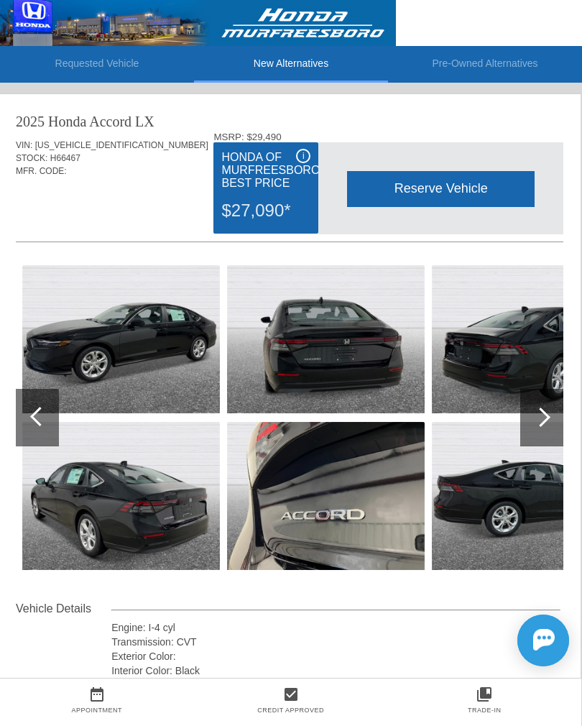
click at [545, 434] on div at bounding box center [541, 418] width 43 height 58
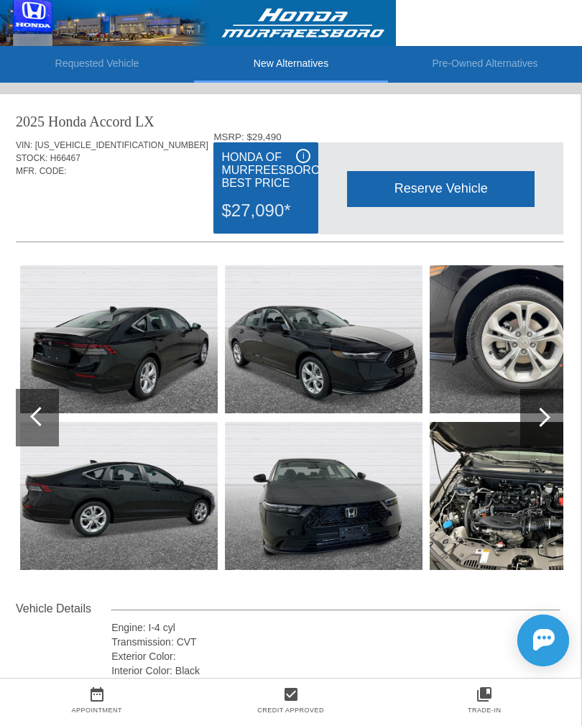
click at [546, 438] on div at bounding box center [541, 418] width 43 height 58
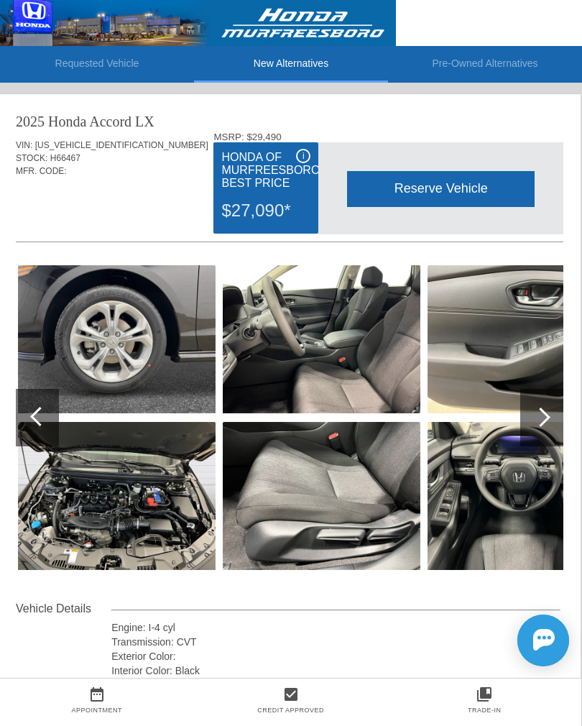
click at [545, 445] on div at bounding box center [541, 418] width 43 height 58
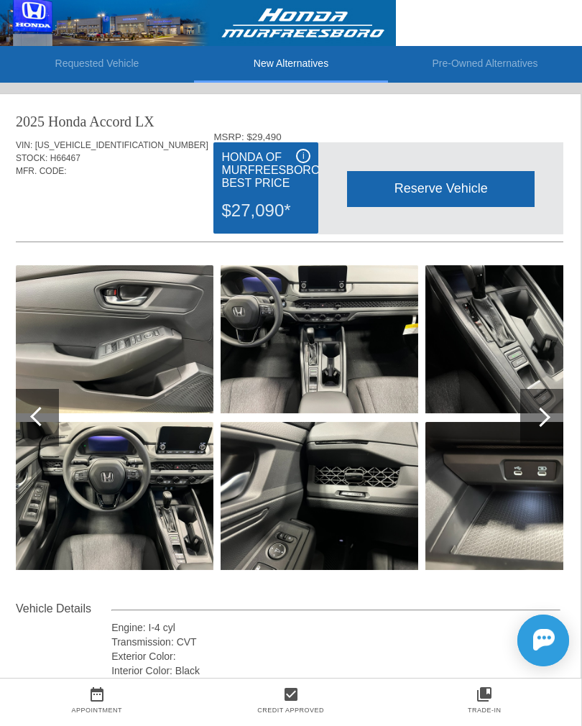
click at [549, 436] on div at bounding box center [541, 418] width 43 height 58
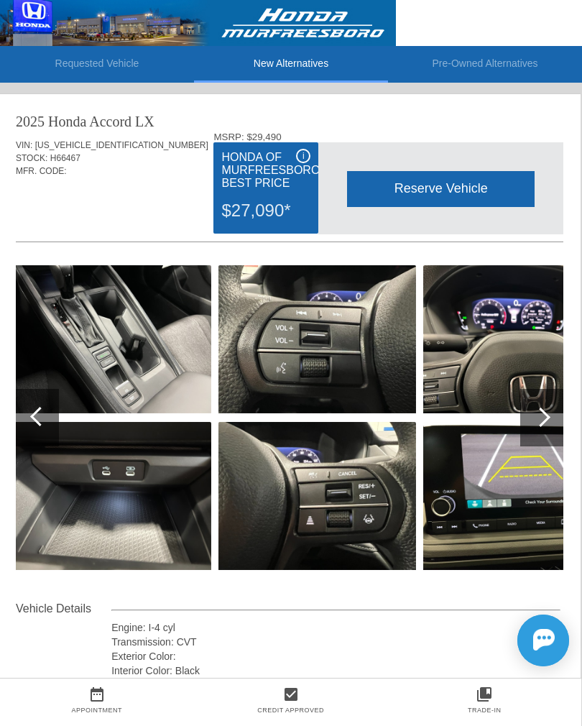
click at [551, 443] on div at bounding box center [541, 418] width 43 height 58
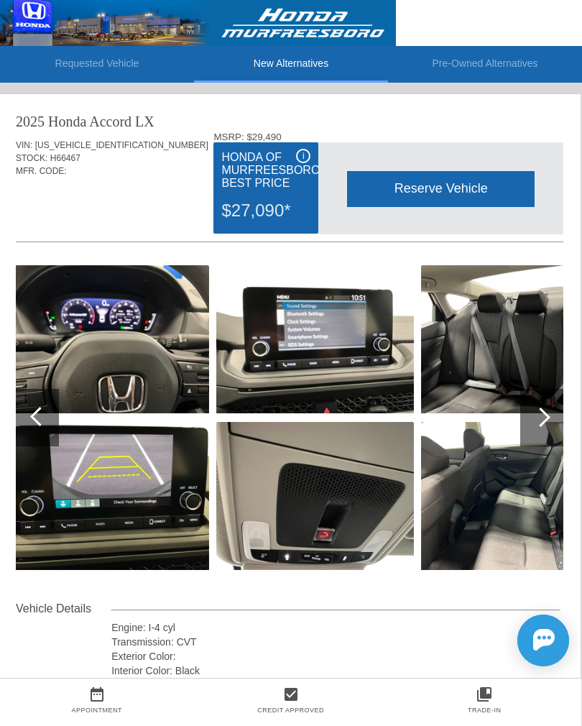
click at [548, 428] on div at bounding box center [541, 418] width 43 height 58
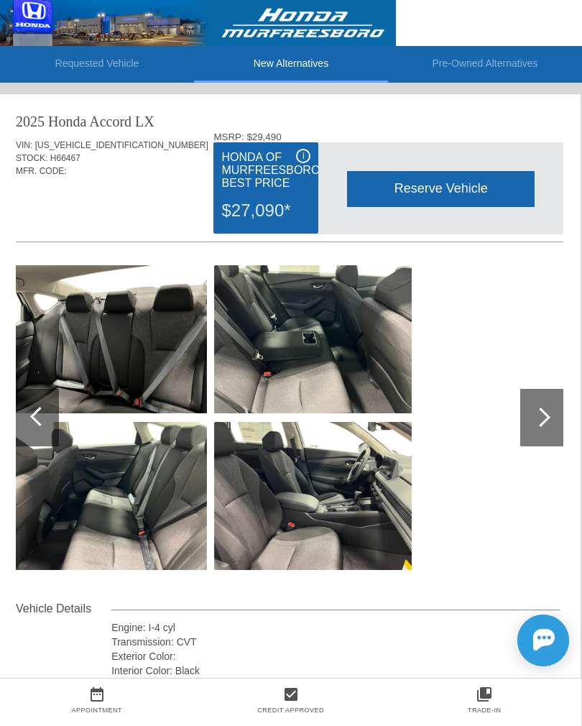
click at [547, 433] on div at bounding box center [541, 418] width 43 height 58
click at [543, 424] on div at bounding box center [540, 417] width 19 height 19
click at [87, 66] on li "Requested Vehicle" at bounding box center [97, 64] width 194 height 37
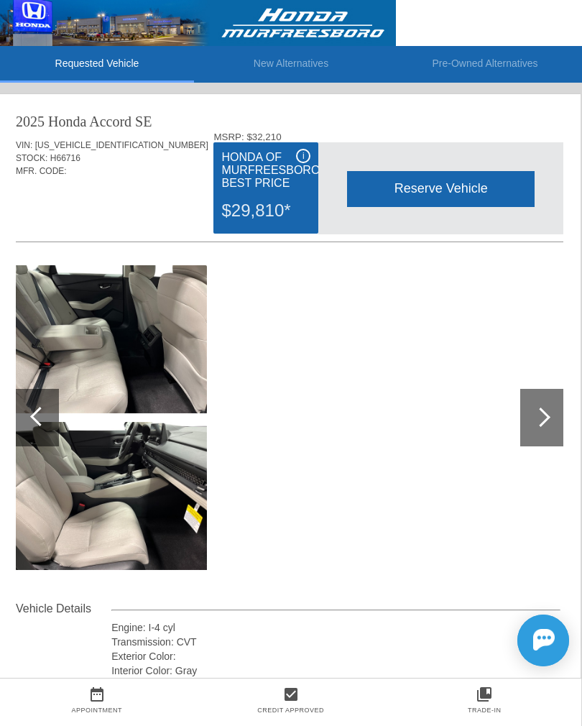
click at [492, 65] on li "Pre-Owned Alternatives" at bounding box center [485, 64] width 194 height 37
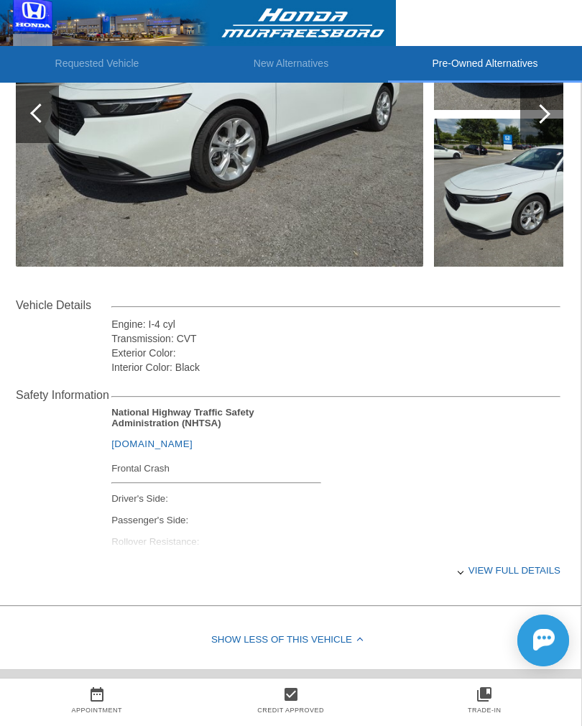
scroll to position [305, 1]
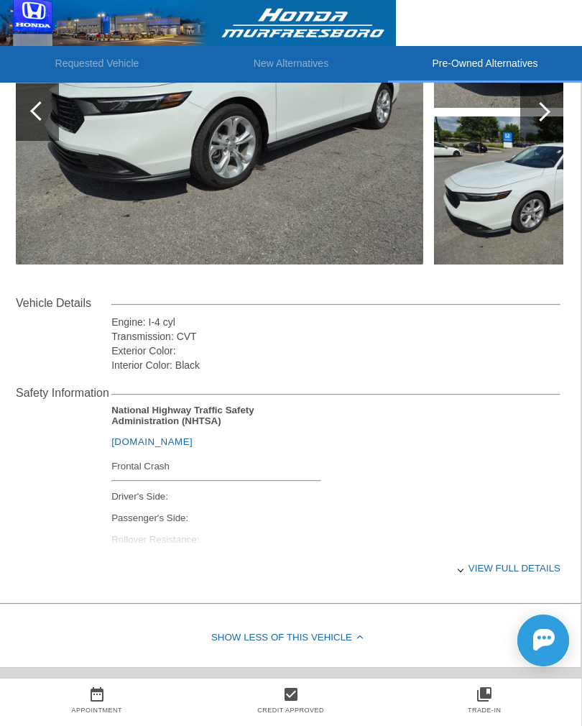
click at [476, 580] on div "View full details" at bounding box center [335, 568] width 449 height 35
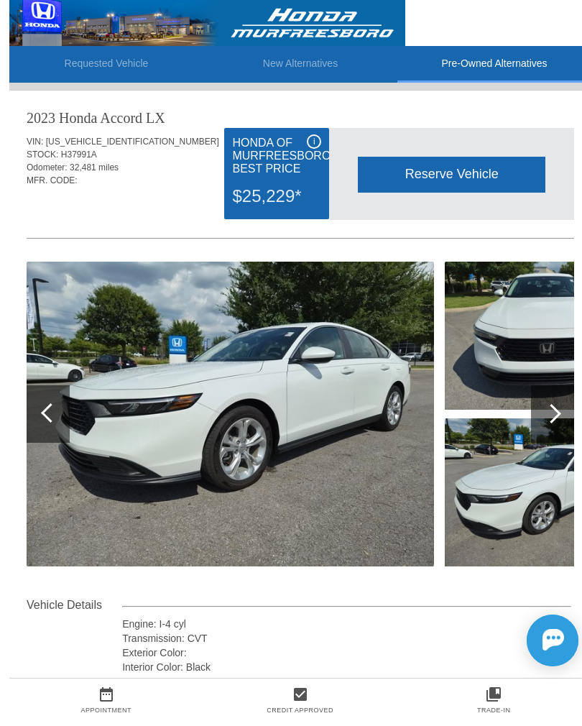
scroll to position [0, 0]
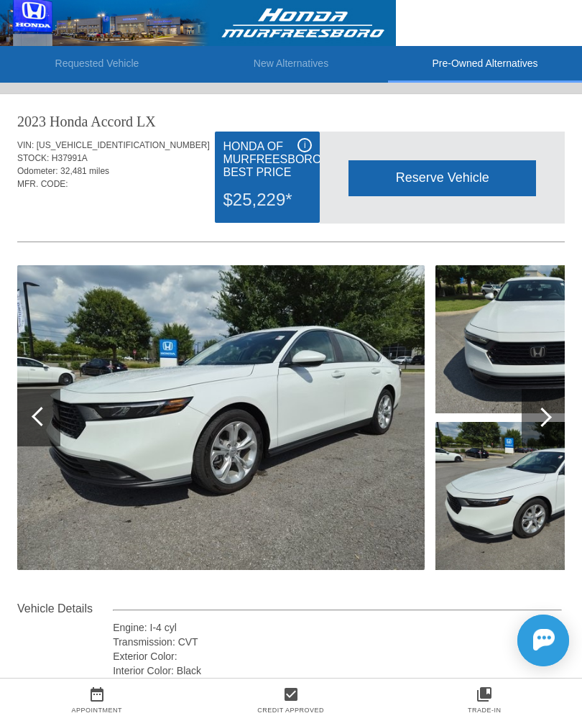
click at [538, 423] on div at bounding box center [543, 418] width 43 height 58
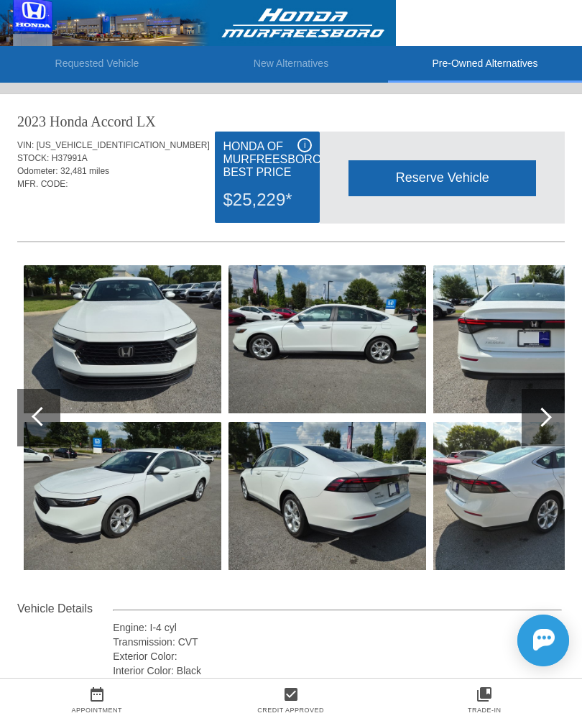
click at [535, 415] on div at bounding box center [542, 417] width 19 height 19
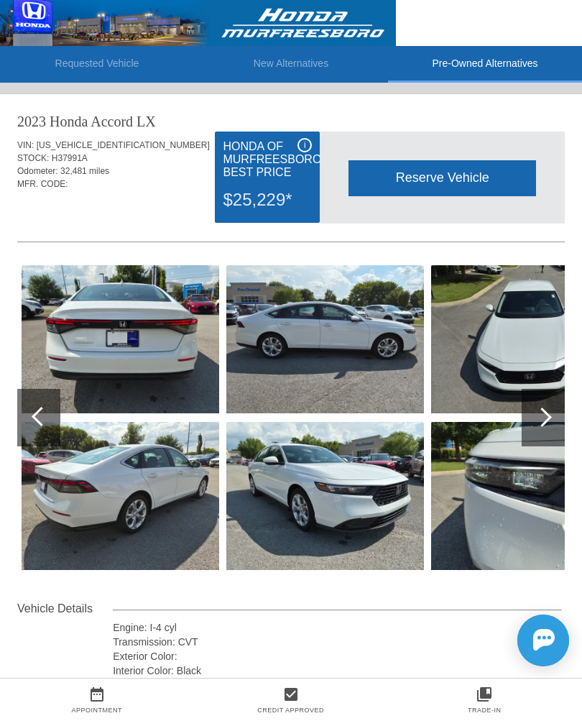
click at [536, 417] on div at bounding box center [542, 417] width 19 height 19
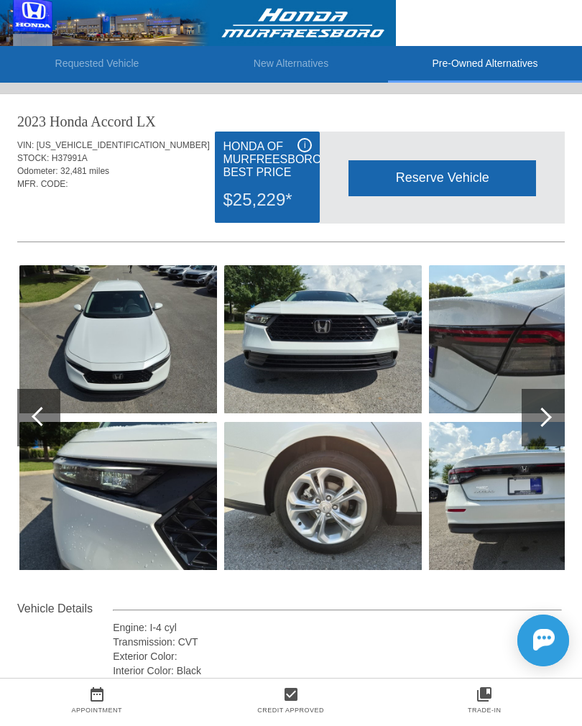
click at [538, 424] on div at bounding box center [543, 418] width 43 height 58
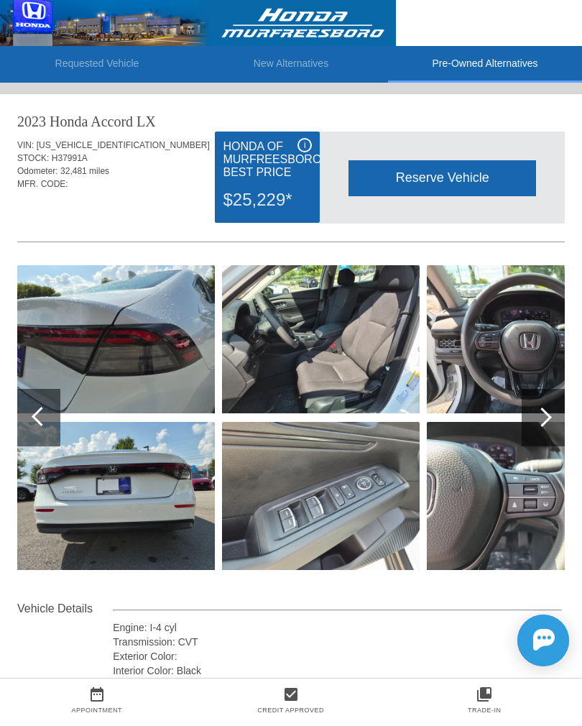
click at [545, 423] on div at bounding box center [542, 417] width 19 height 19
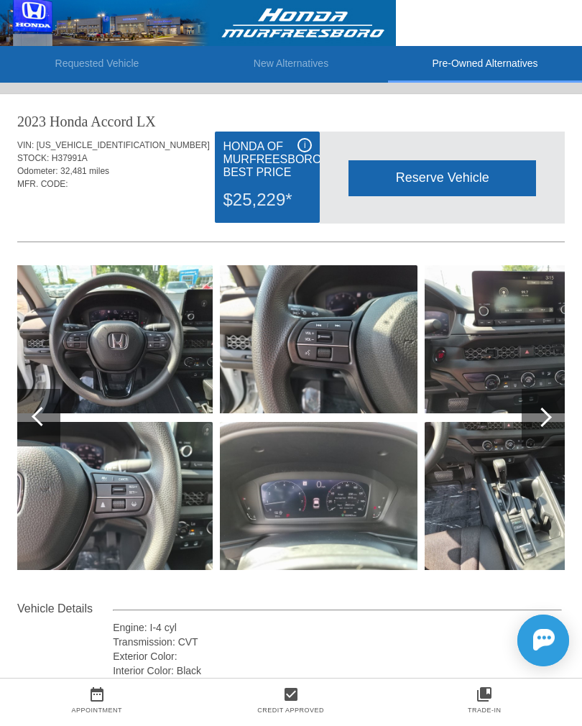
click at [545, 419] on div at bounding box center [542, 417] width 19 height 19
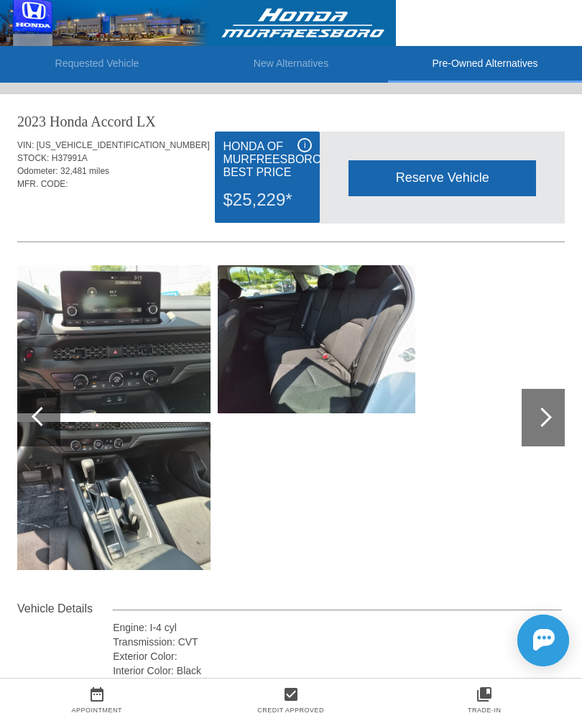
click at [546, 420] on div at bounding box center [542, 417] width 19 height 19
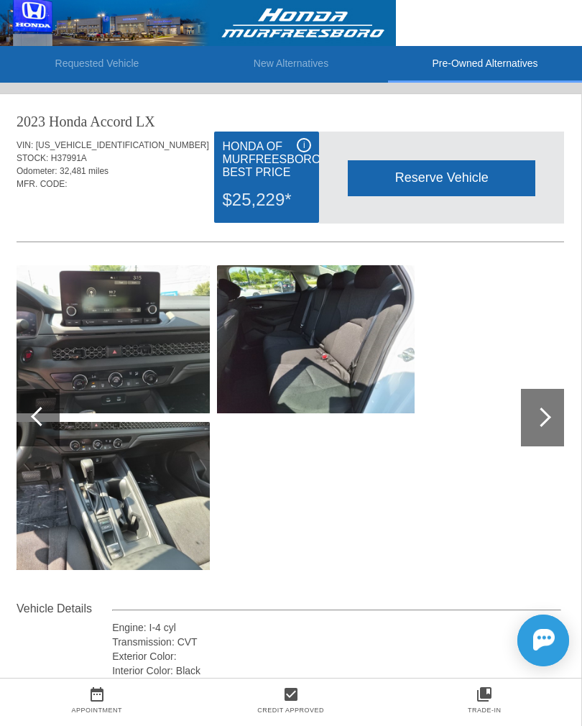
scroll to position [0, 1]
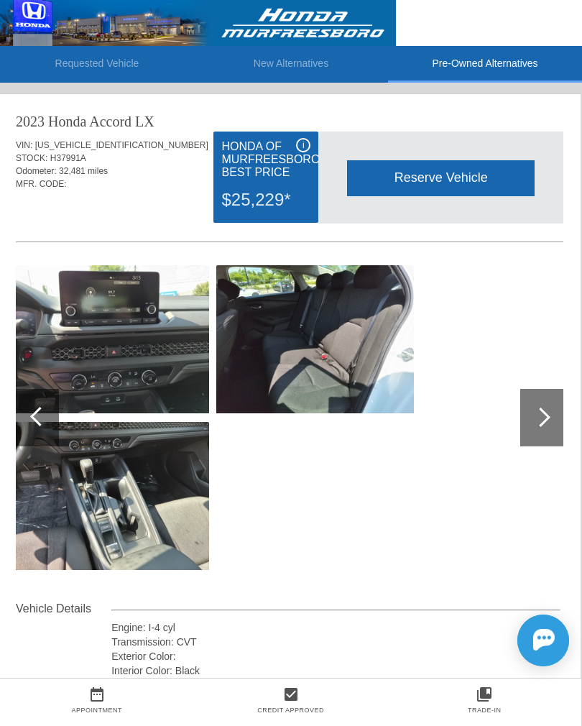
click at [44, 416] on div at bounding box center [39, 416] width 19 height 19
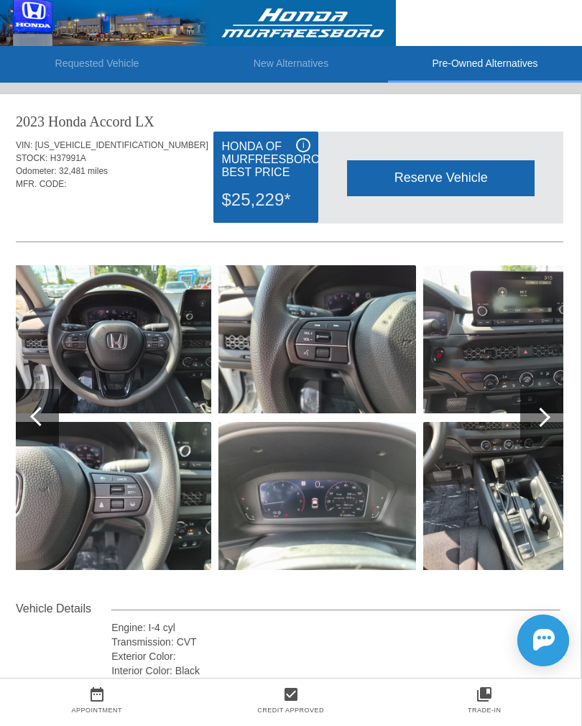
click at [52, 418] on div at bounding box center [37, 418] width 43 height 58
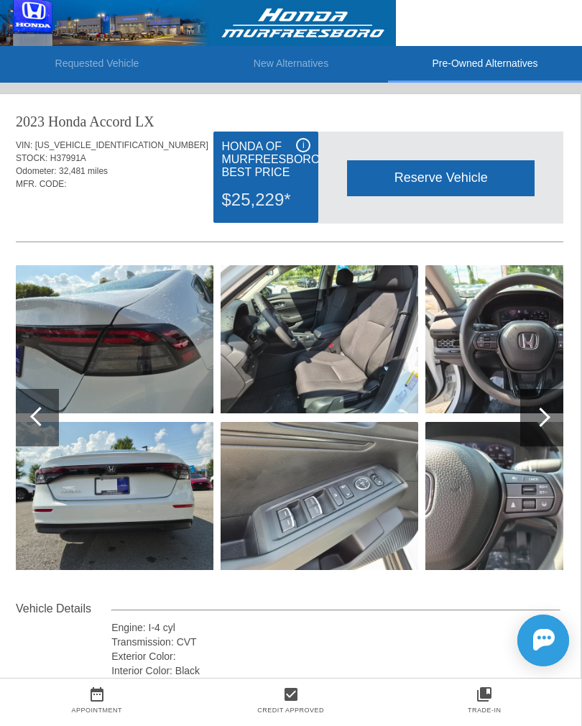
click at [45, 422] on div at bounding box center [37, 418] width 43 height 58
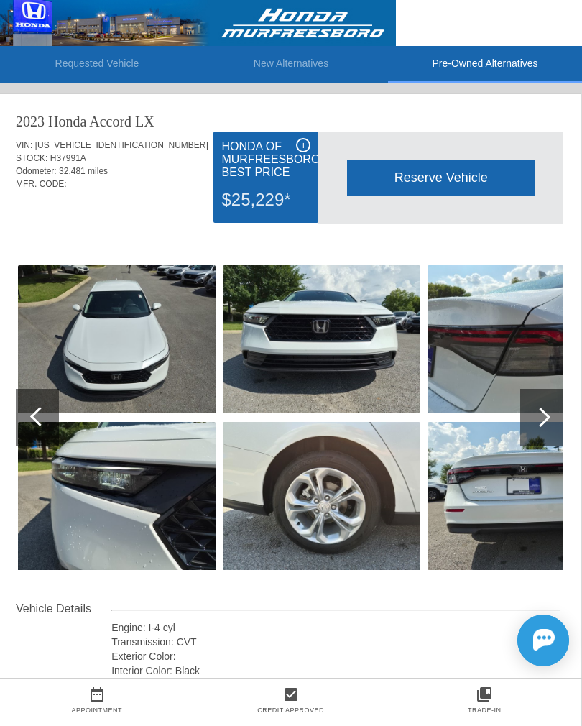
click at [36, 423] on div at bounding box center [37, 418] width 43 height 58
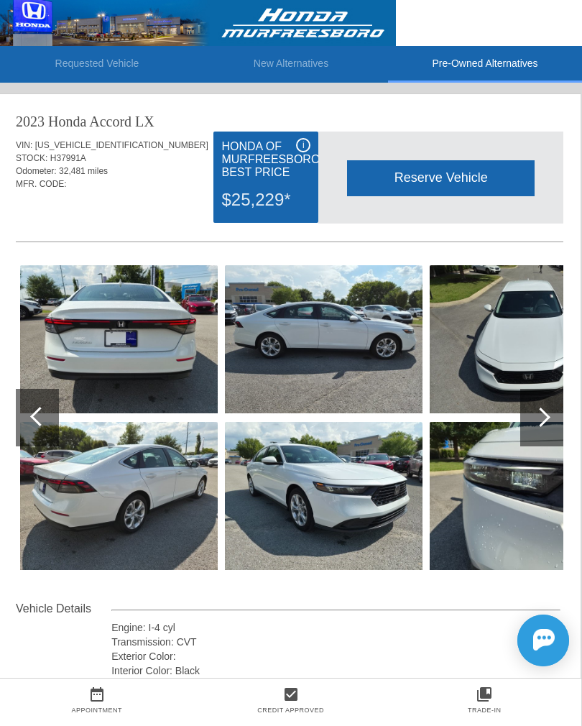
click at [37, 418] on div at bounding box center [39, 416] width 19 height 19
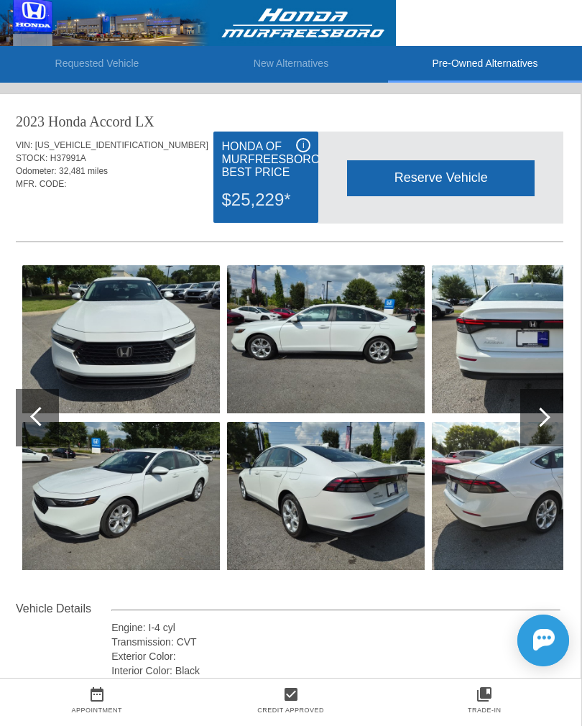
click at [36, 410] on div at bounding box center [37, 418] width 43 height 58
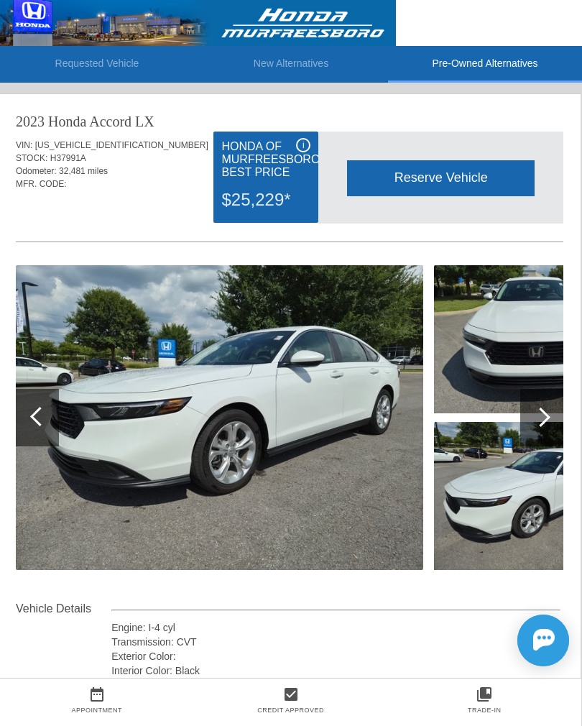
click at [35, 417] on div at bounding box center [39, 416] width 19 height 19
click at [541, 434] on div at bounding box center [541, 418] width 43 height 58
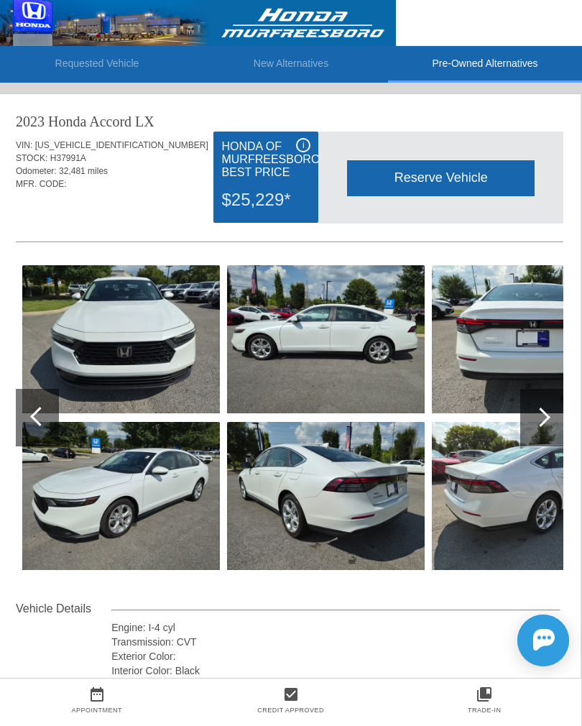
click at [541, 428] on div at bounding box center [541, 418] width 43 height 58
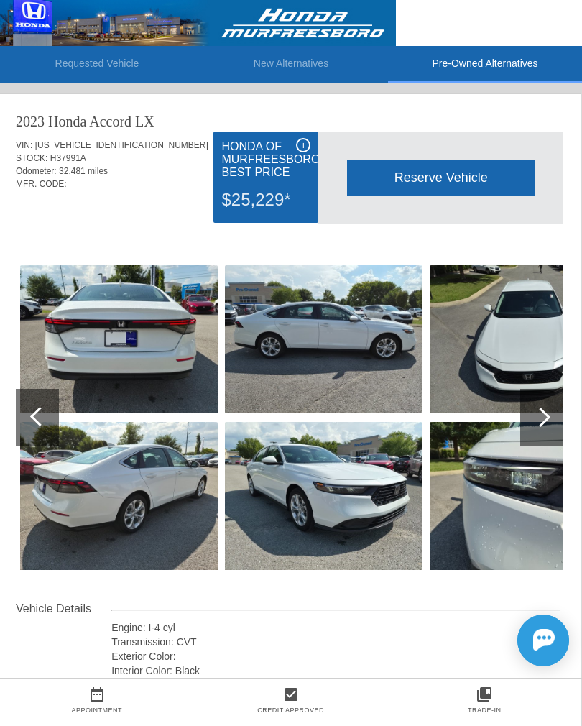
click at [543, 429] on div at bounding box center [541, 418] width 43 height 58
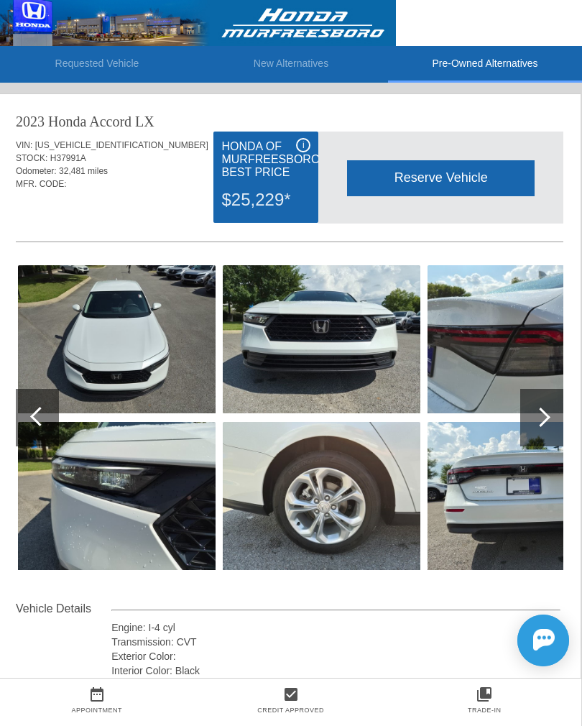
click at [544, 433] on div at bounding box center [541, 418] width 43 height 58
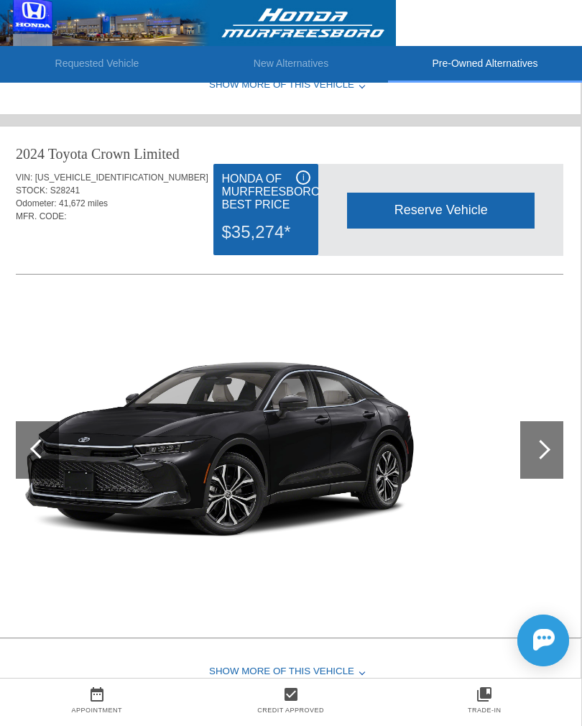
scroll to position [2221, 1]
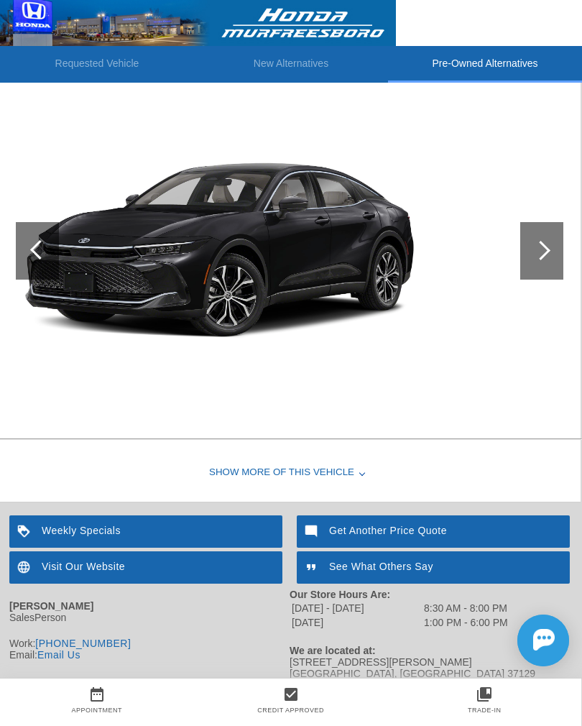
click at [360, 474] on div "Show More of this Vehicle" at bounding box center [290, 473] width 582 height 58
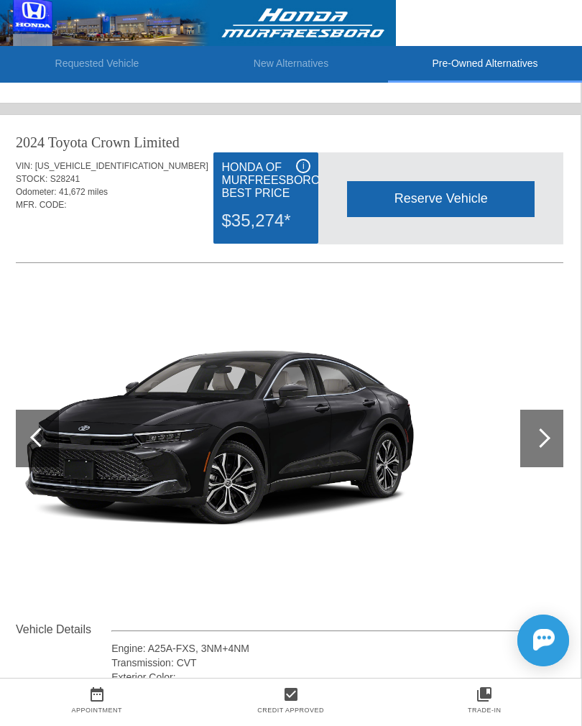
scroll to position [2018, 1]
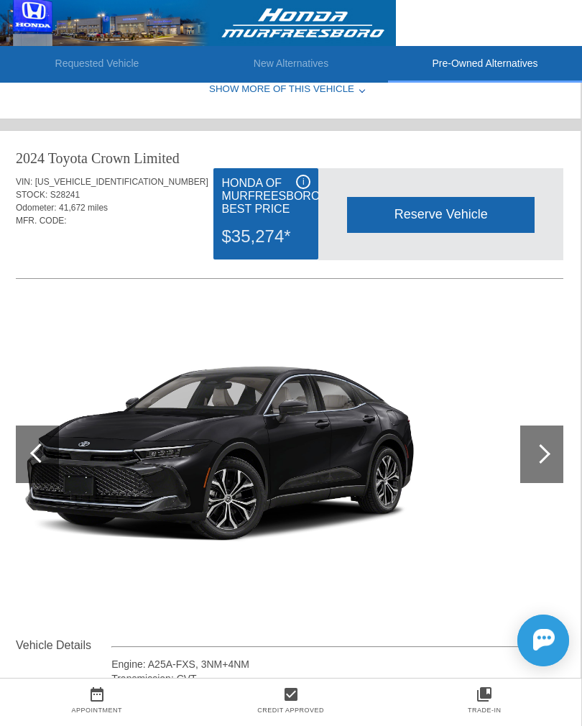
click at [539, 461] on div at bounding box center [540, 453] width 19 height 19
click at [551, 466] on div at bounding box center [541, 455] width 43 height 58
click at [543, 457] on div at bounding box center [540, 453] width 19 height 19
click at [548, 466] on div at bounding box center [541, 455] width 43 height 58
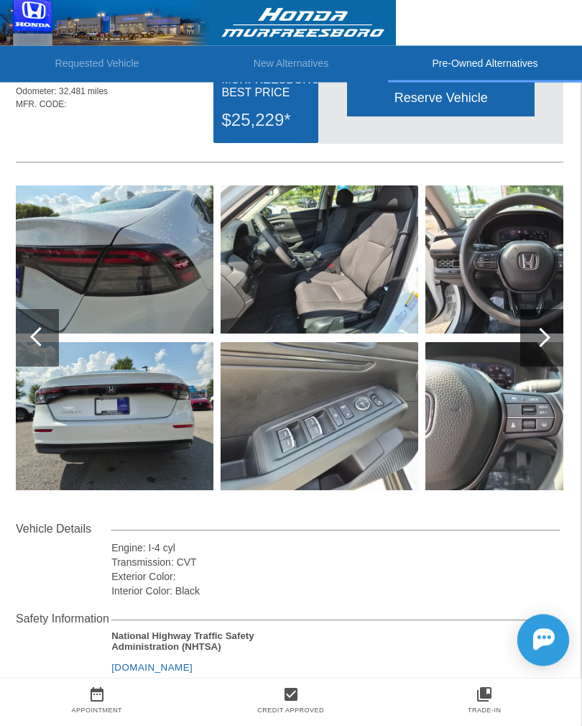
scroll to position [0, 1]
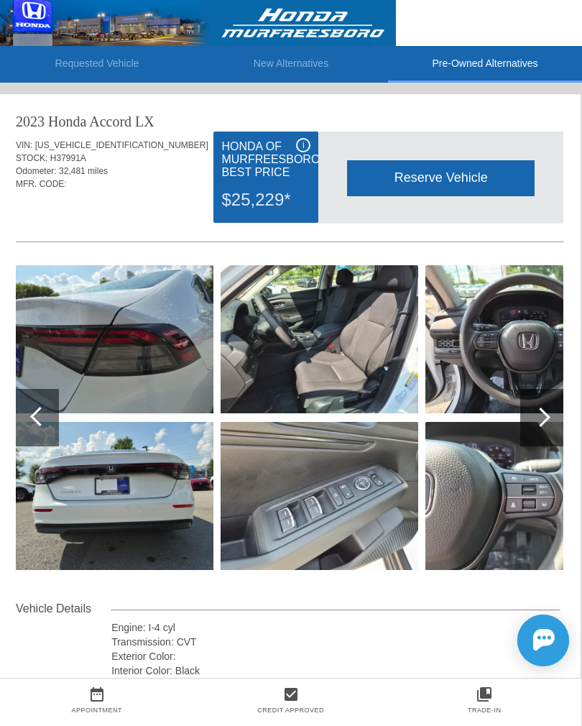
click at [545, 432] on div at bounding box center [541, 418] width 43 height 58
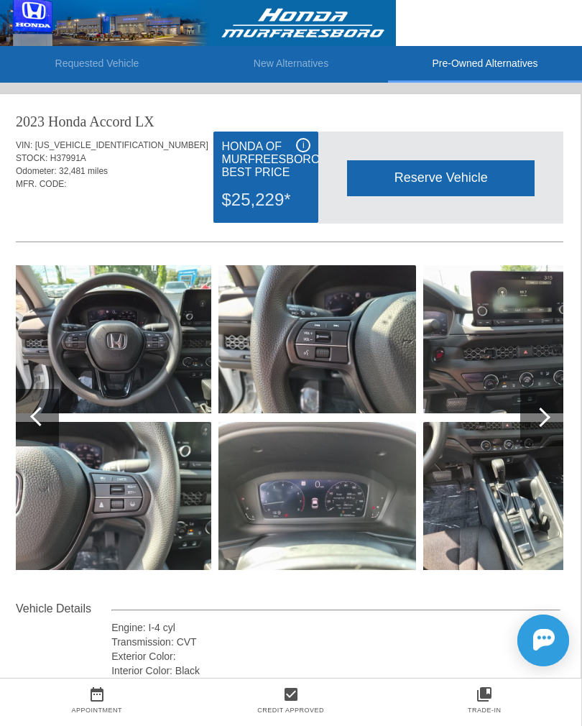
click at [550, 421] on div at bounding box center [541, 418] width 43 height 58
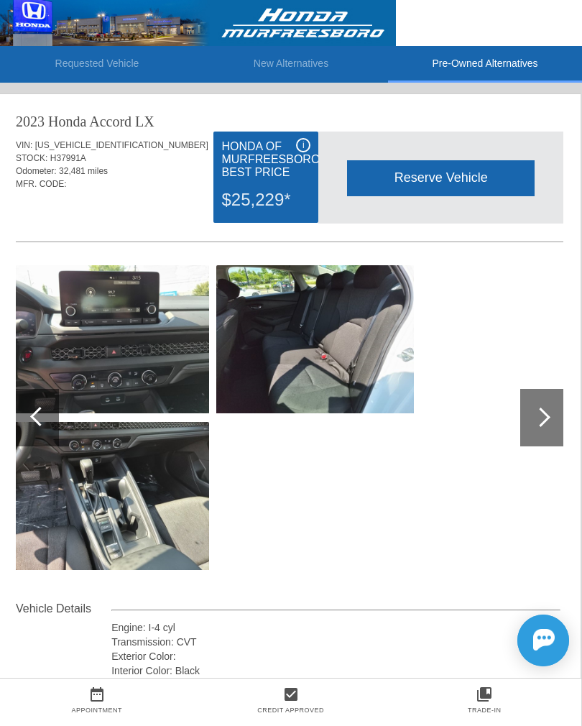
click at [543, 421] on div at bounding box center [540, 417] width 19 height 19
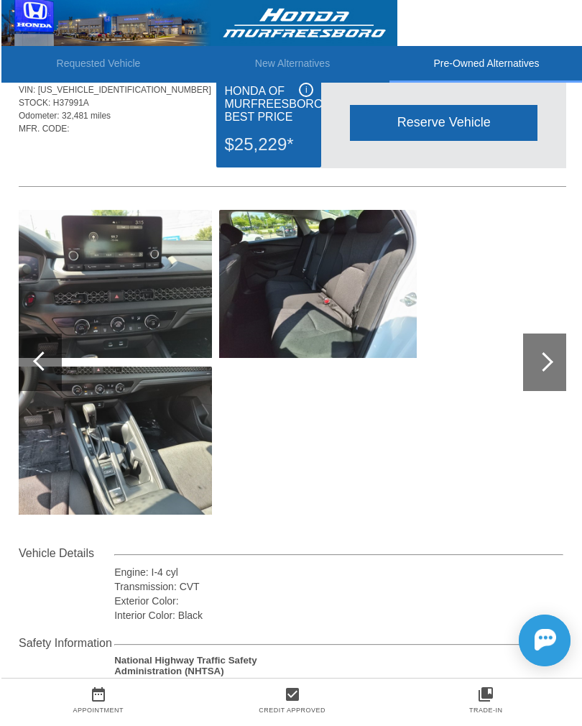
scroll to position [0, 0]
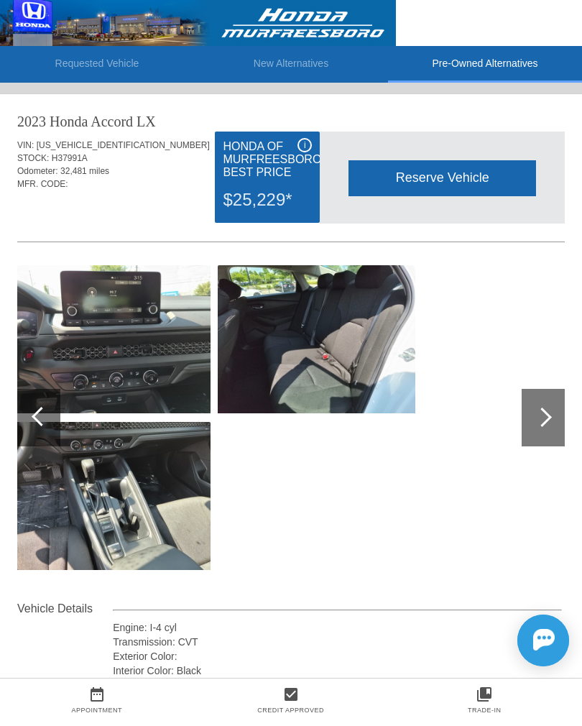
click at [286, 67] on li "New Alternatives" at bounding box center [291, 64] width 194 height 37
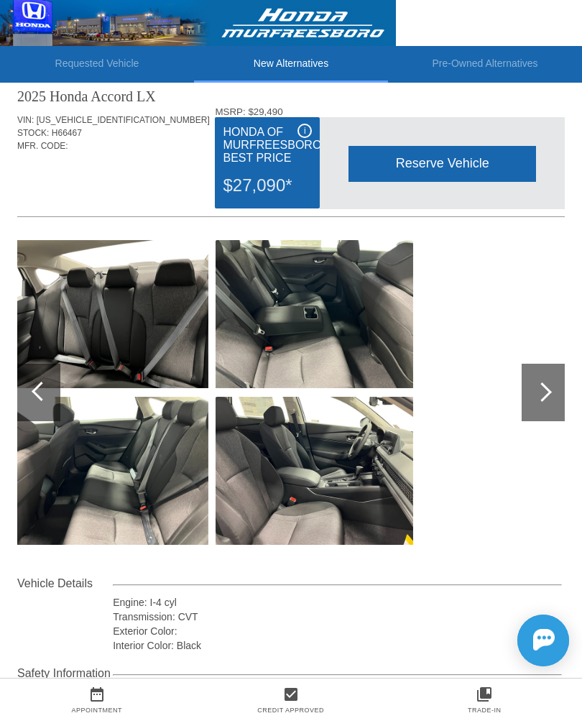
scroll to position [22, 0]
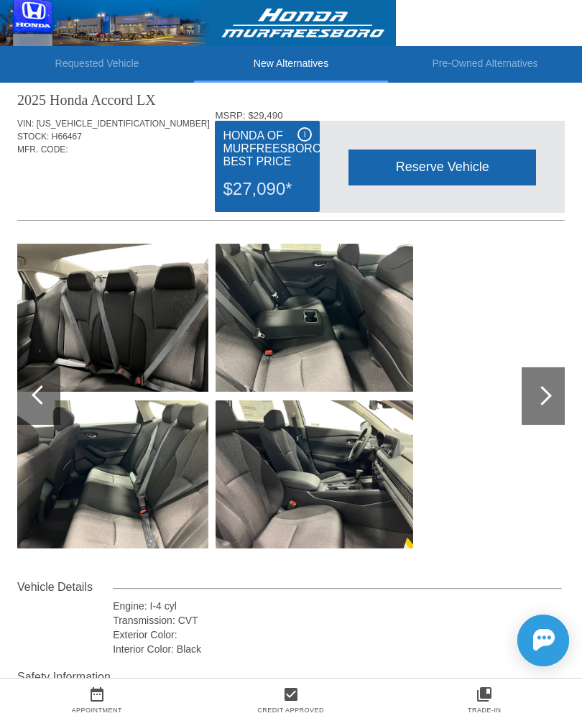
click at [38, 399] on div at bounding box center [41, 394] width 19 height 19
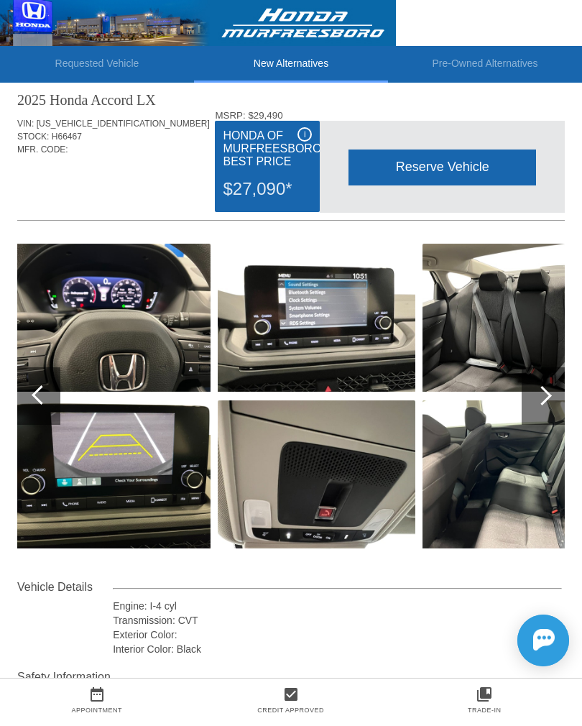
click at [54, 397] on div at bounding box center [38, 396] width 43 height 58
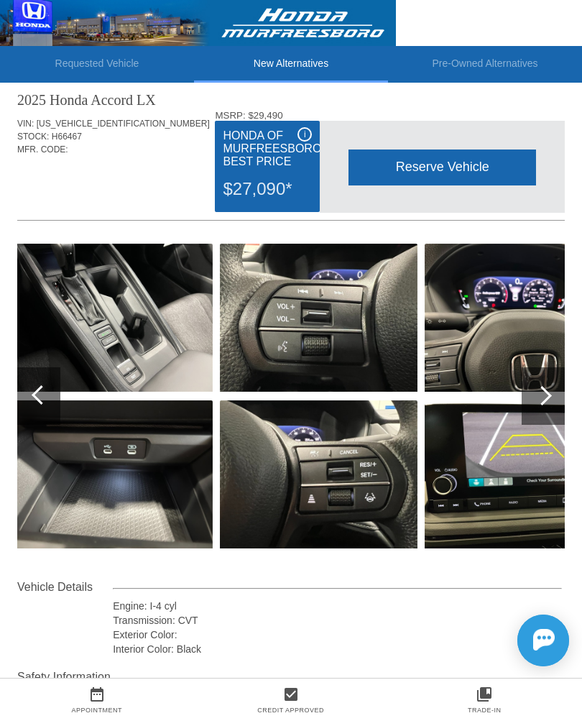
click at [55, 390] on div at bounding box center [38, 396] width 43 height 58
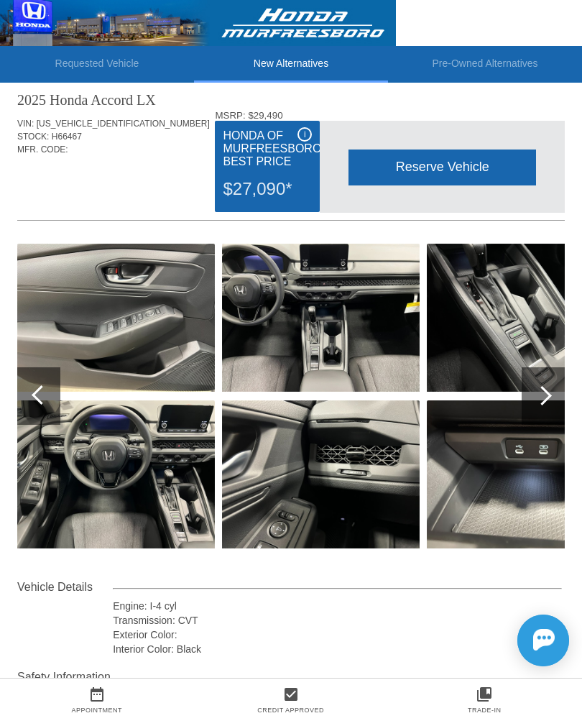
click at [53, 405] on div at bounding box center [38, 396] width 43 height 58
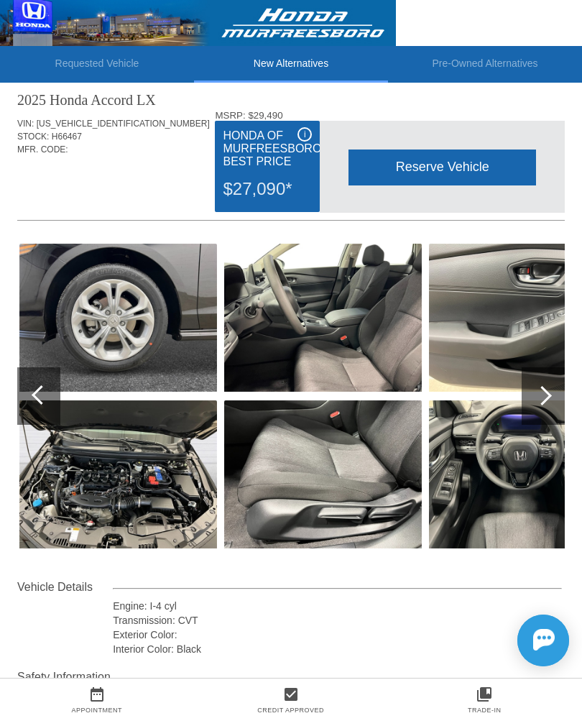
click at [45, 397] on div at bounding box center [41, 394] width 19 height 19
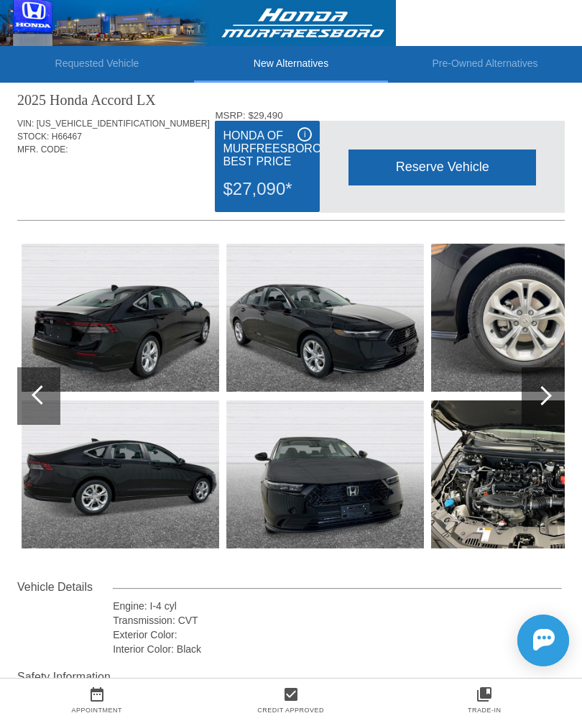
click at [46, 407] on div at bounding box center [38, 396] width 43 height 58
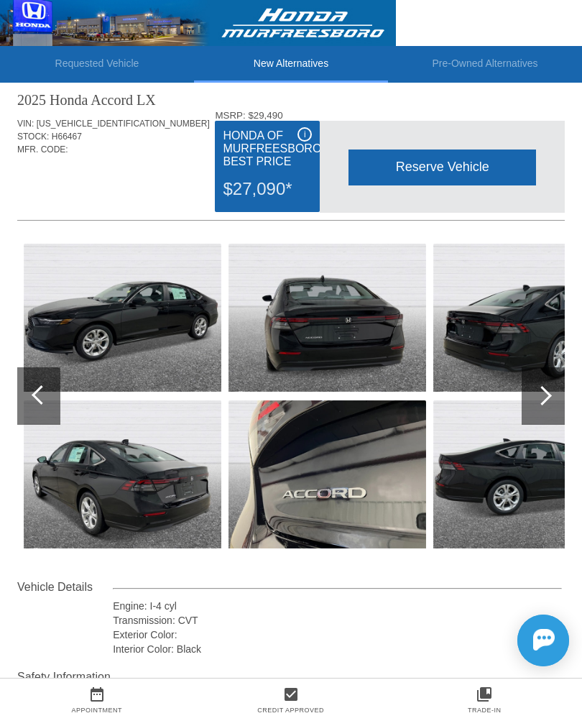
click at [37, 419] on div at bounding box center [38, 396] width 43 height 58
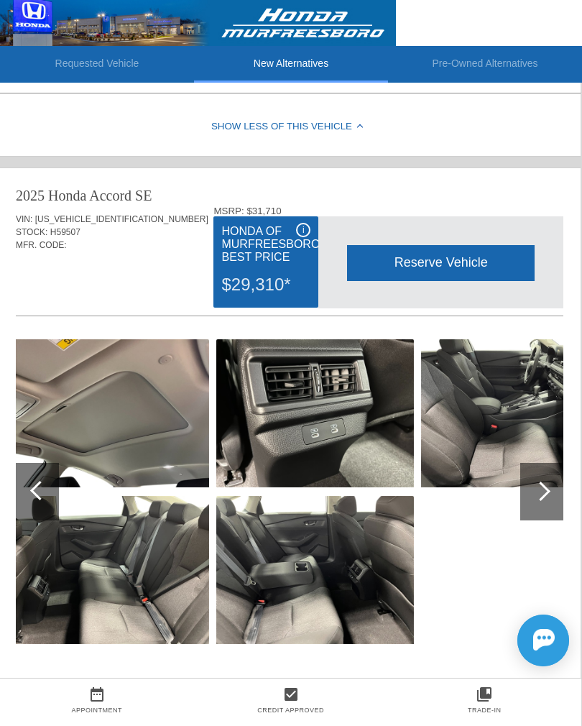
scroll to position [809, 1]
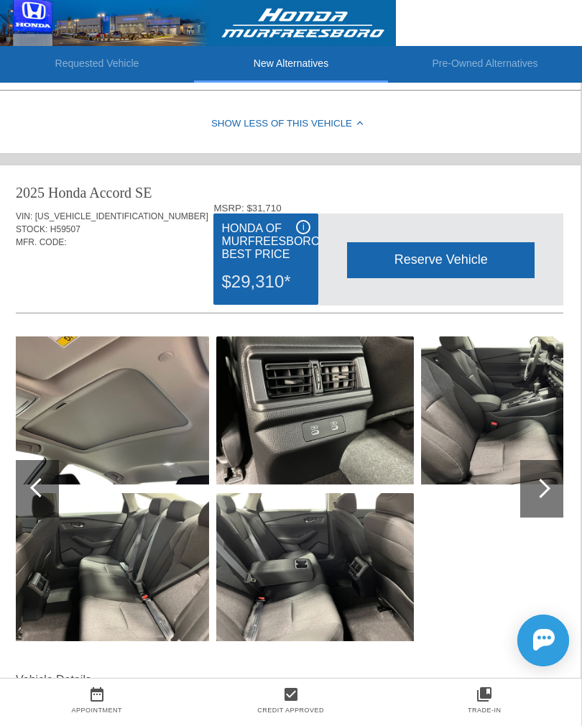
click at [27, 487] on div at bounding box center [37, 489] width 43 height 58
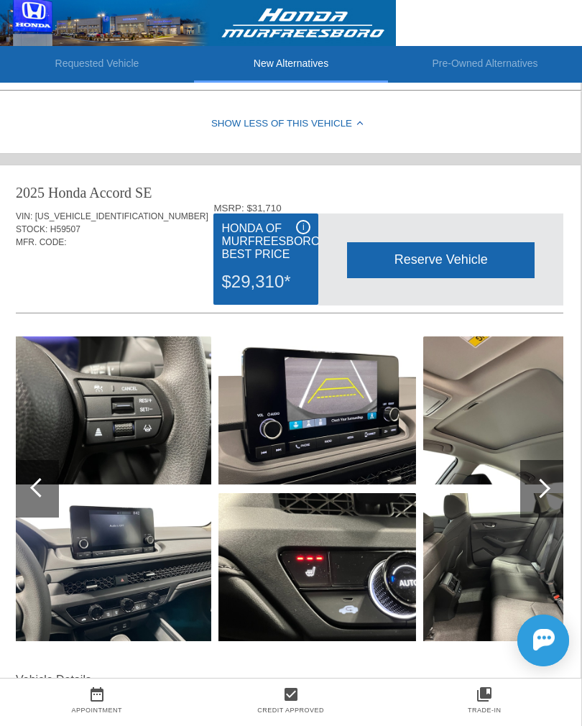
click at [42, 482] on div at bounding box center [37, 489] width 43 height 58
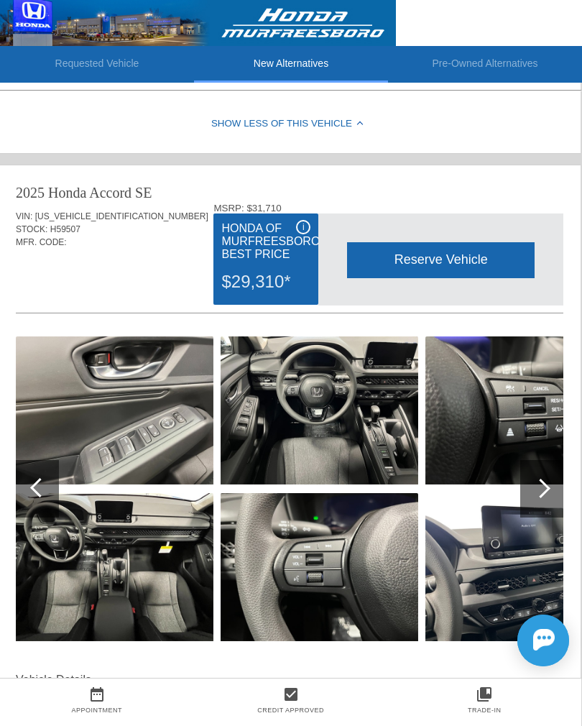
click at [34, 484] on div at bounding box center [37, 489] width 43 height 58
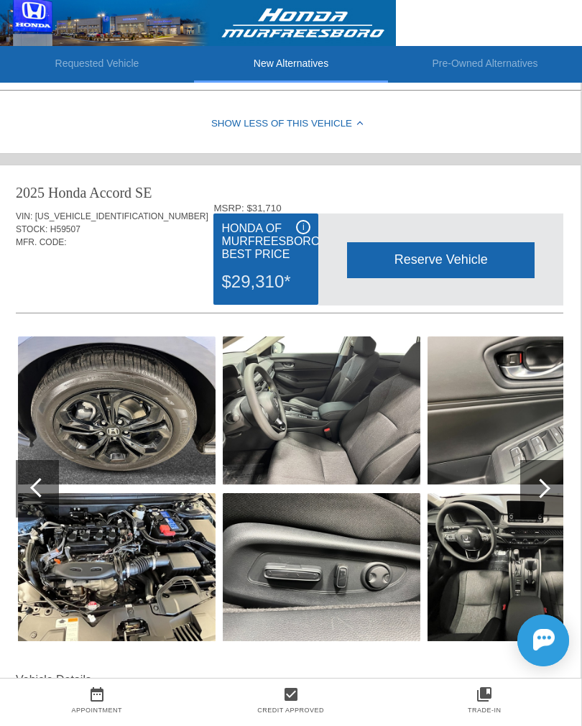
click at [42, 490] on div at bounding box center [39, 487] width 19 height 19
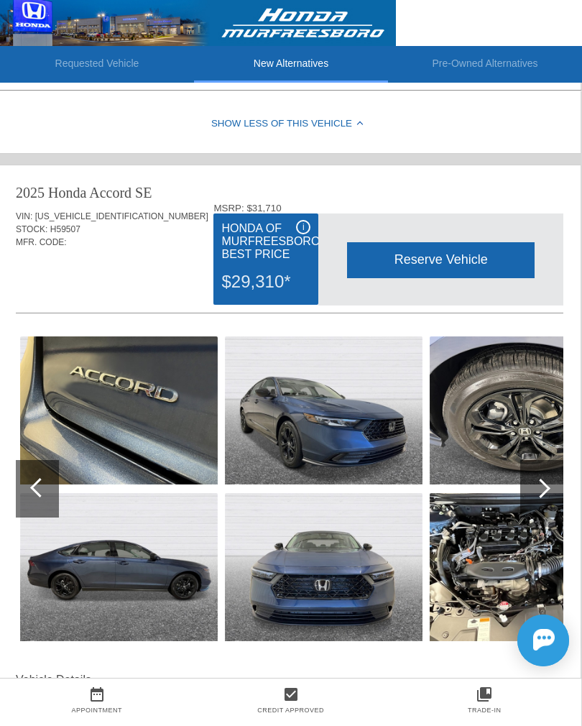
click at [45, 493] on div at bounding box center [39, 487] width 19 height 19
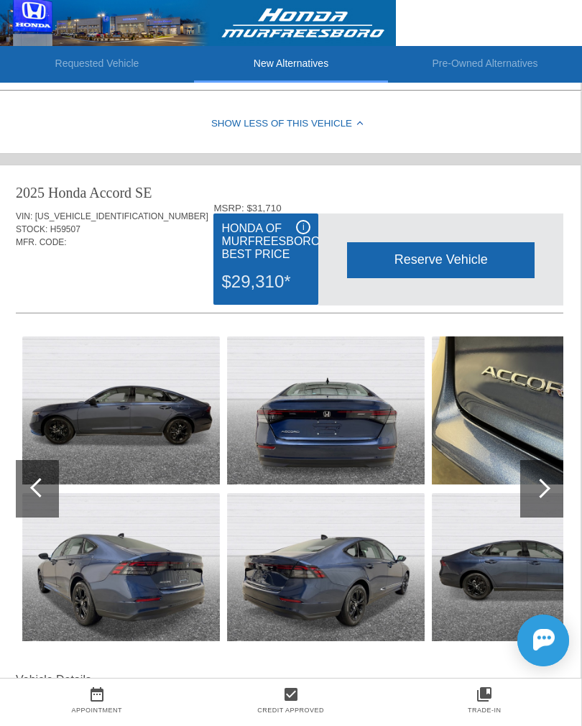
click at [29, 504] on div at bounding box center [37, 489] width 43 height 58
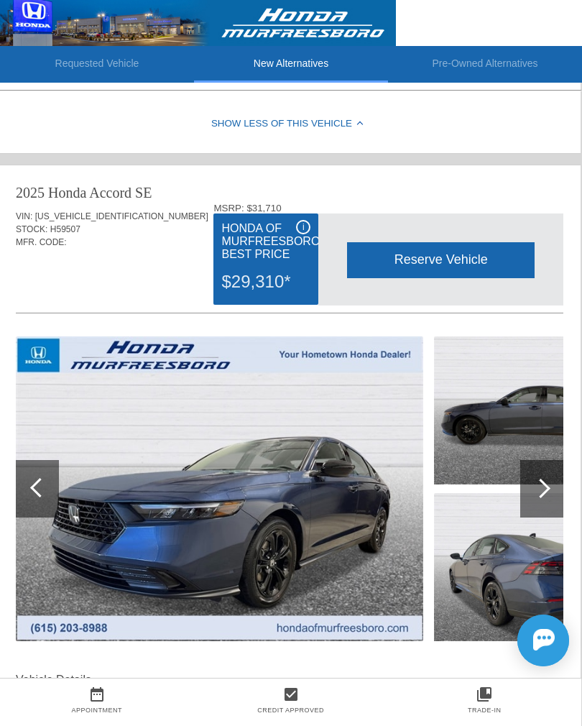
click at [48, 510] on div at bounding box center [37, 489] width 43 height 58
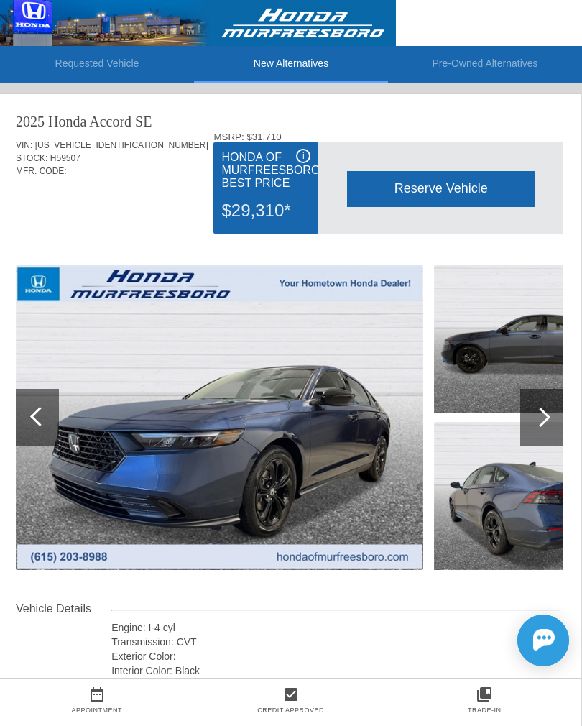
scroll to position [880, 1]
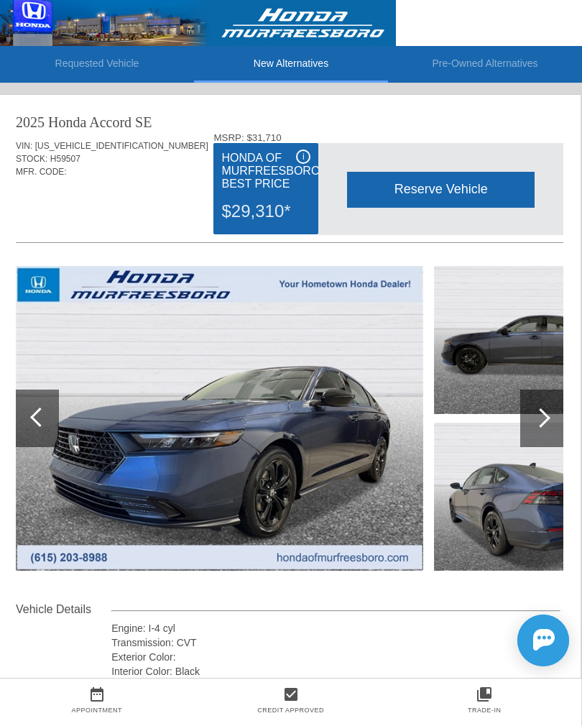
click at [543, 423] on div at bounding box center [540, 417] width 19 height 19
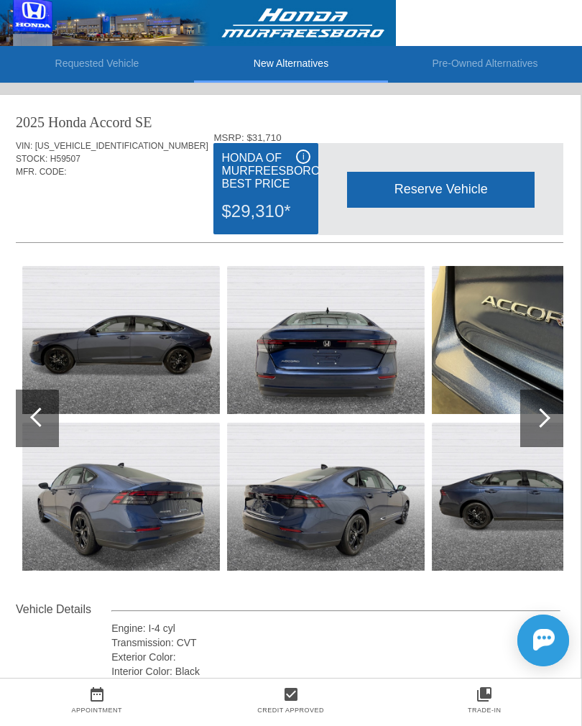
click at [536, 447] on div at bounding box center [541, 419] width 43 height 58
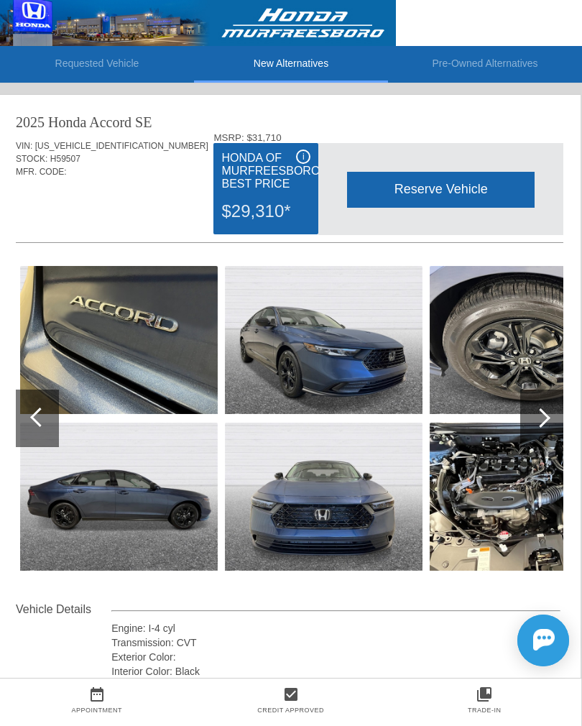
click at [539, 441] on div at bounding box center [541, 419] width 43 height 58
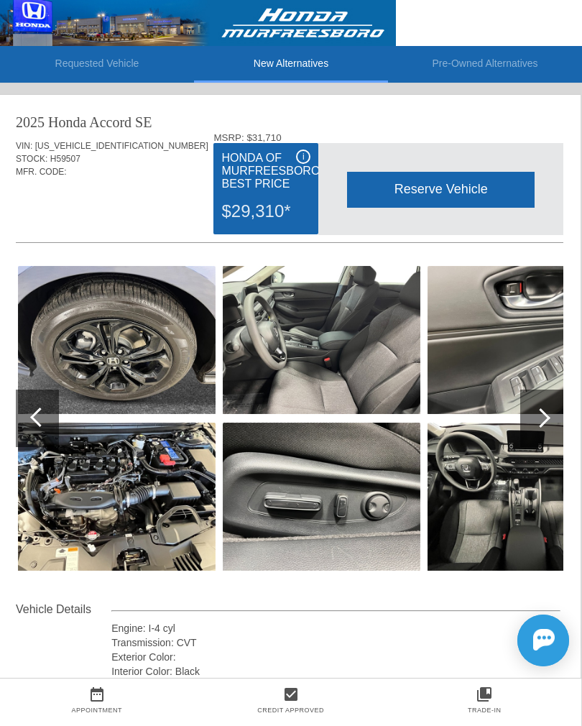
click at [536, 428] on div at bounding box center [541, 419] width 43 height 58
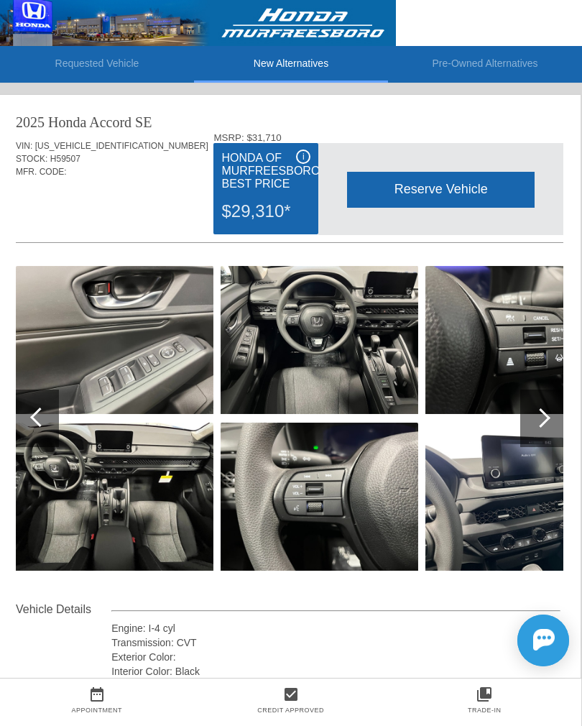
click at [543, 441] on div at bounding box center [541, 419] width 43 height 58
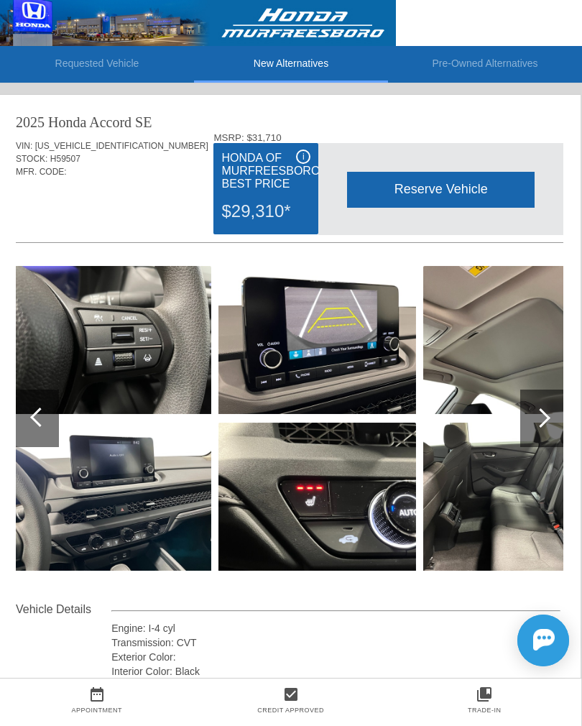
click at [541, 423] on div at bounding box center [540, 417] width 19 height 19
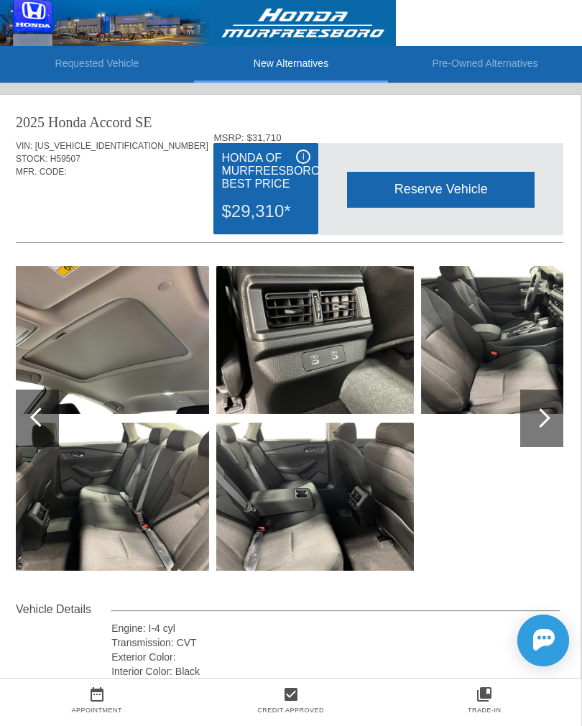
click at [546, 426] on div at bounding box center [541, 419] width 43 height 58
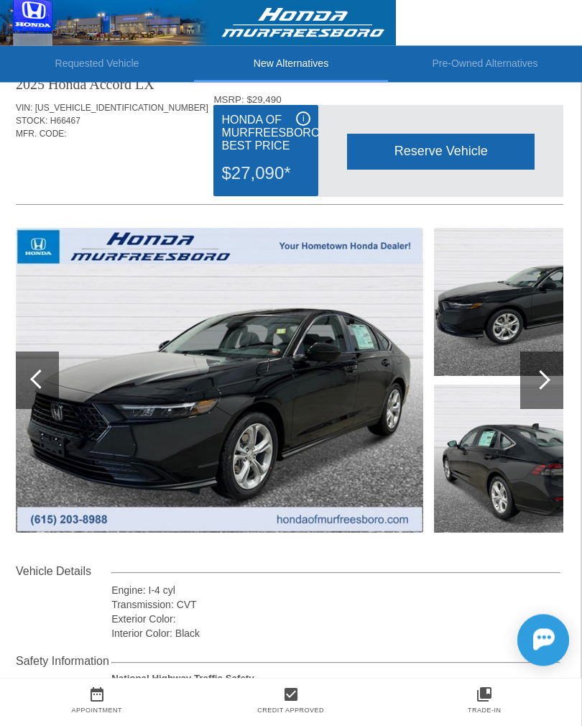
scroll to position [0, 1]
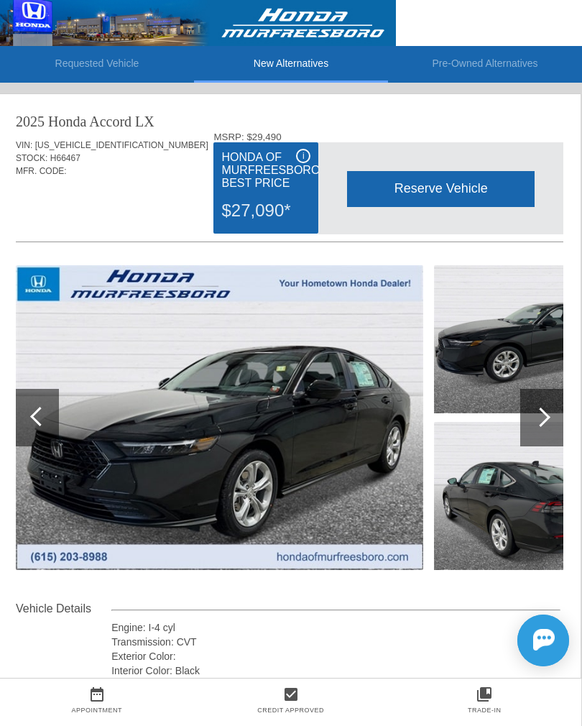
click at [550, 405] on div at bounding box center [541, 418] width 43 height 58
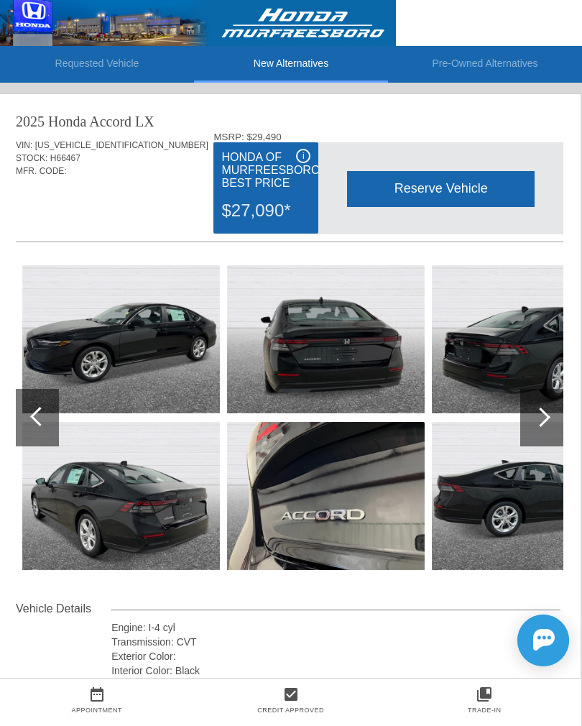
click at [541, 423] on div at bounding box center [540, 417] width 19 height 19
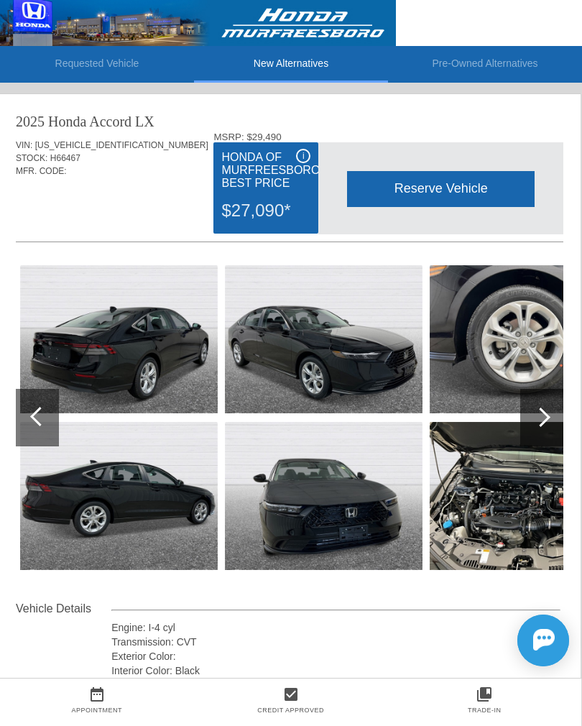
click at [542, 419] on div at bounding box center [540, 417] width 19 height 19
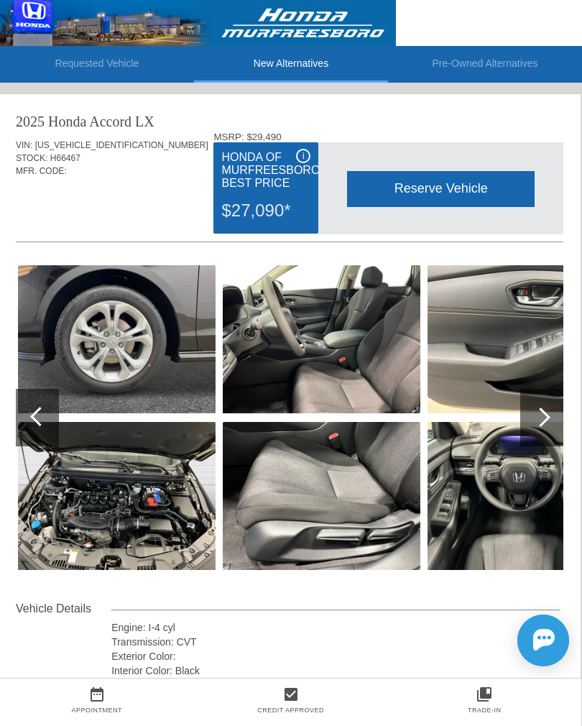
click at [541, 417] on div at bounding box center [540, 417] width 19 height 19
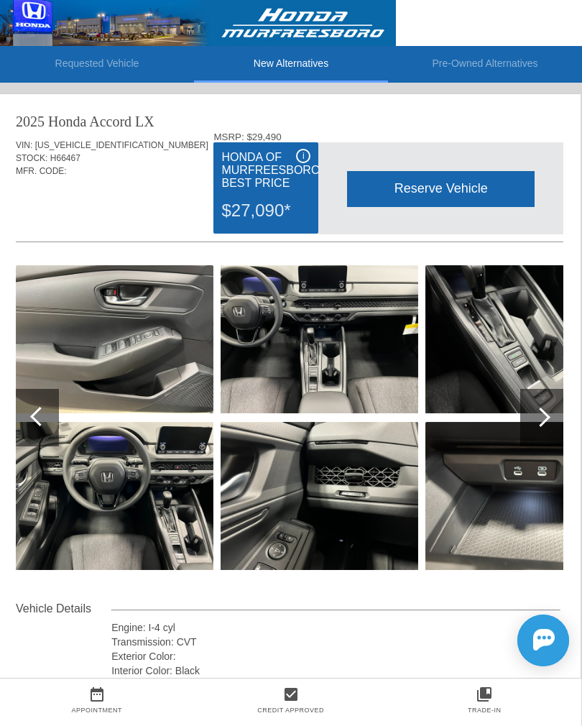
click at [543, 423] on div at bounding box center [540, 417] width 19 height 19
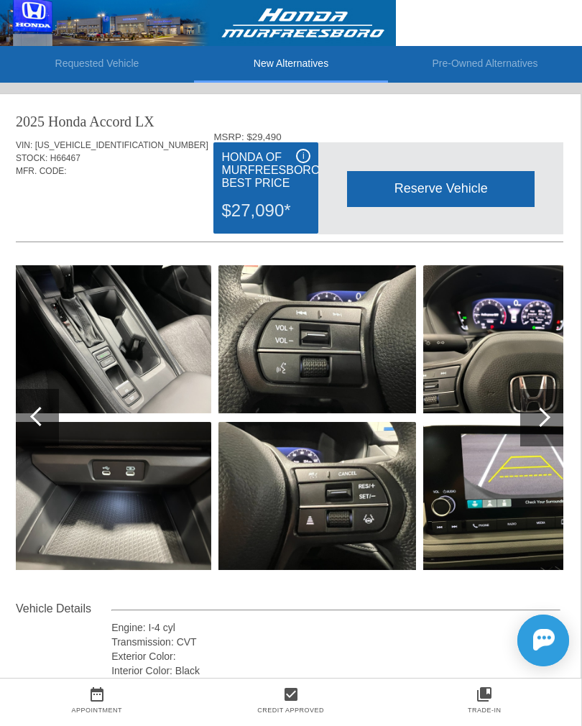
click at [543, 425] on div at bounding box center [540, 417] width 19 height 19
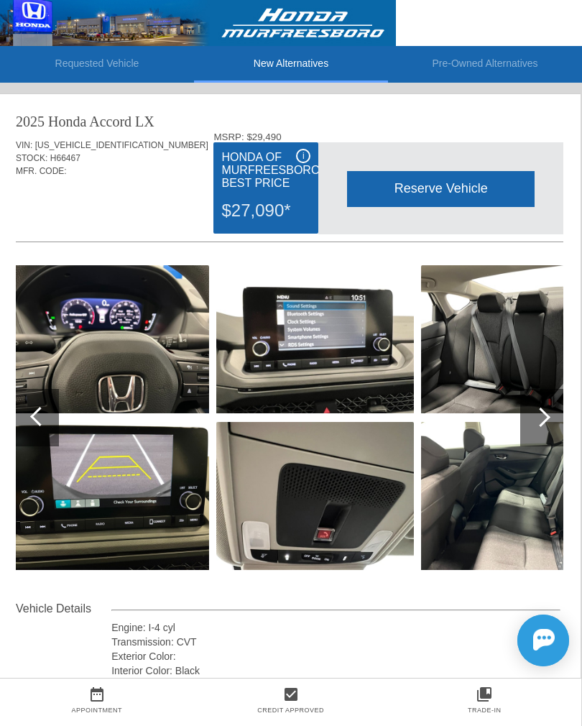
click at [543, 428] on div at bounding box center [541, 418] width 43 height 58
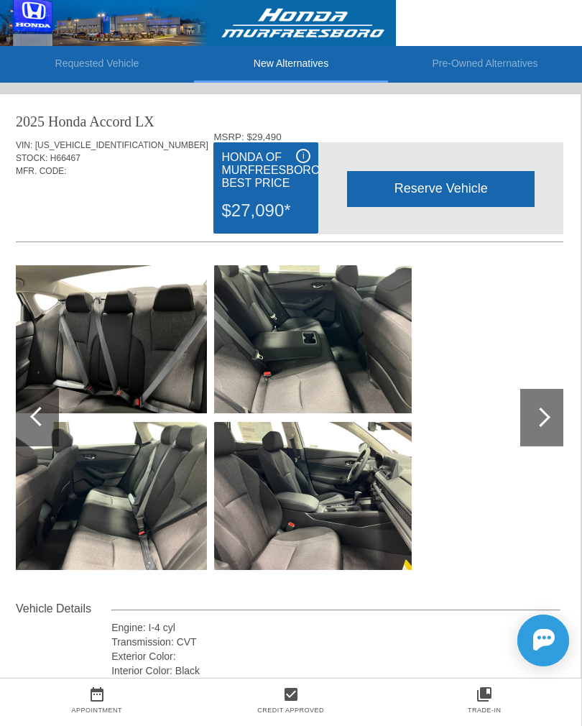
click at [538, 423] on div at bounding box center [540, 417] width 19 height 19
click at [543, 418] on div at bounding box center [540, 417] width 19 height 19
click at [545, 419] on div at bounding box center [540, 417] width 19 height 19
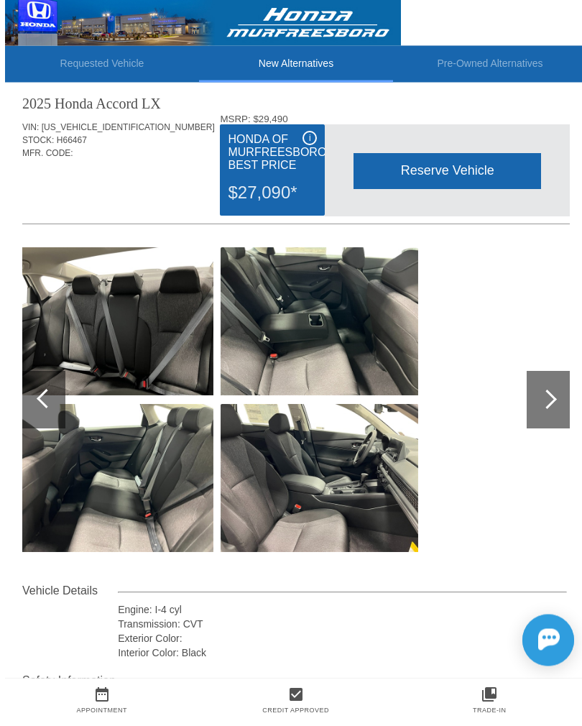
scroll to position [23, 0]
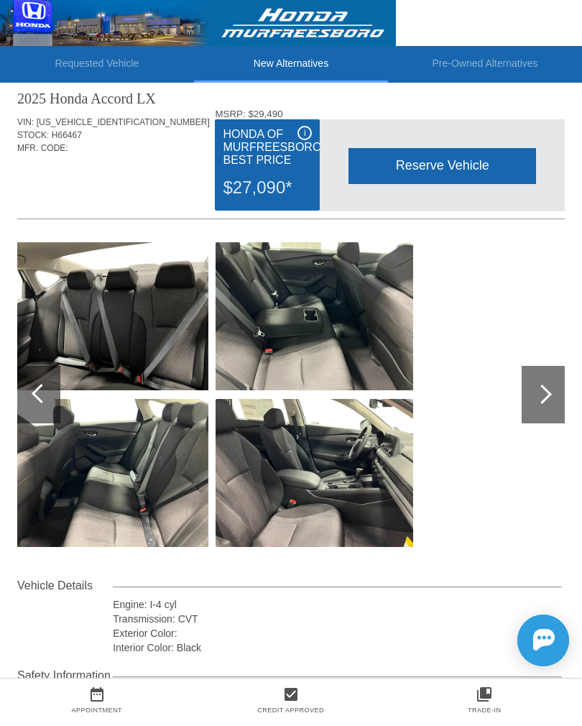
click at [48, 387] on div at bounding box center [38, 395] width 43 height 58
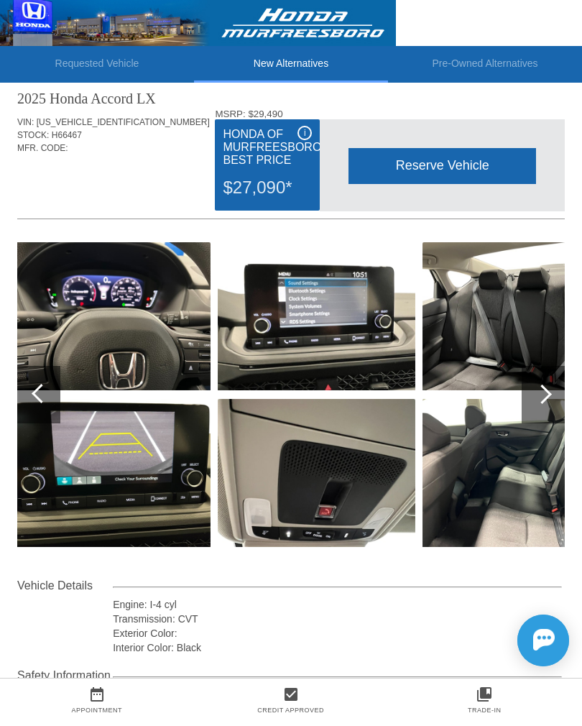
click at [56, 392] on div at bounding box center [38, 395] width 43 height 58
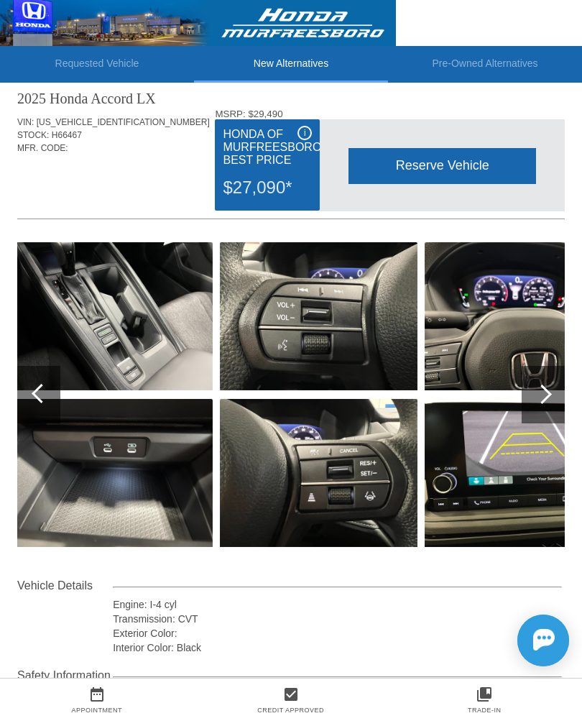
click at [47, 391] on div at bounding box center [41, 393] width 19 height 19
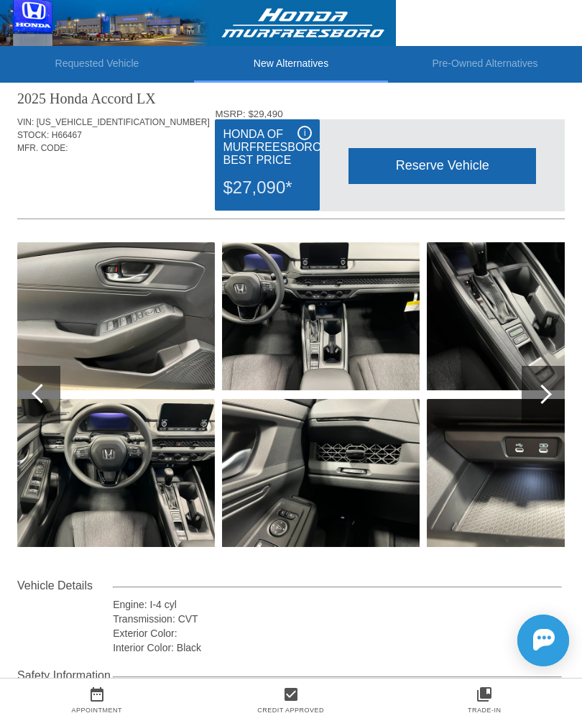
click at [45, 399] on div at bounding box center [41, 393] width 19 height 19
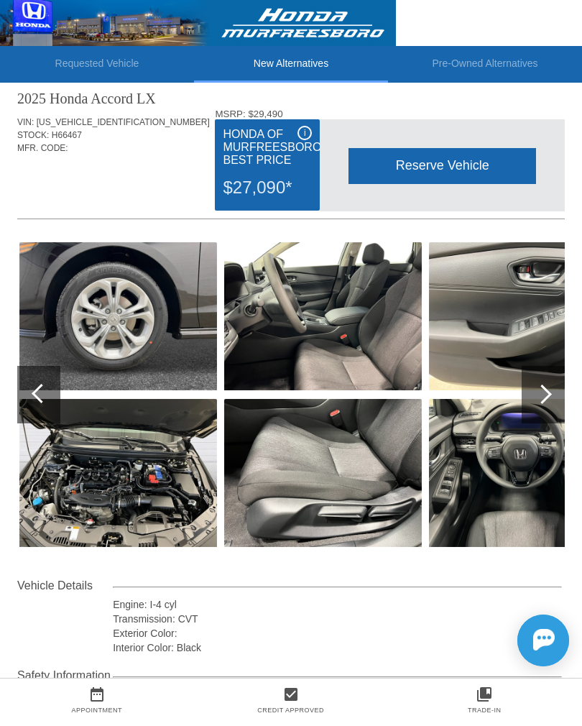
click at [42, 402] on div at bounding box center [41, 393] width 19 height 19
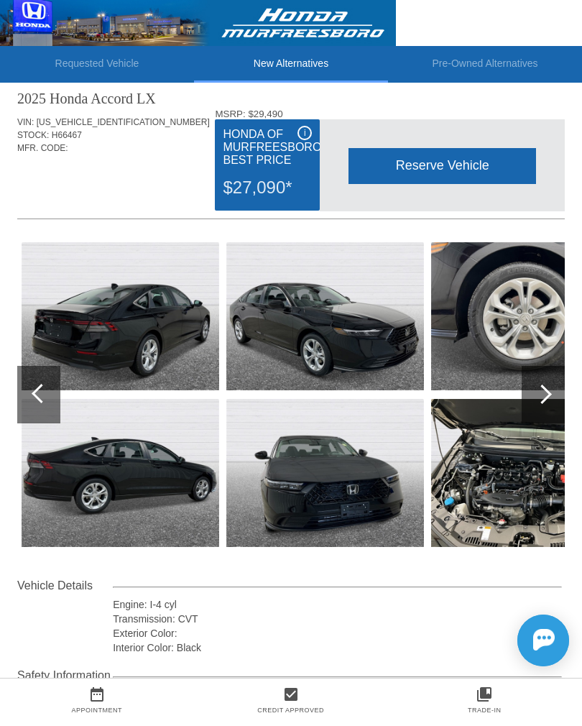
click at [35, 386] on div at bounding box center [38, 395] width 43 height 58
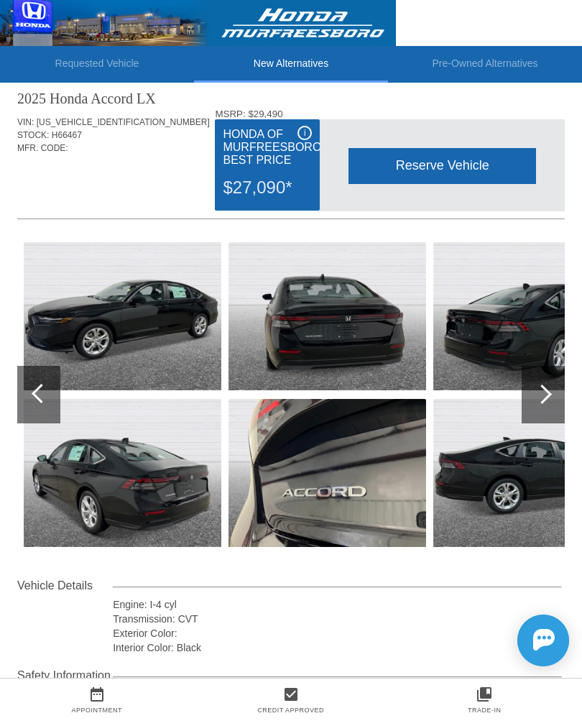
click at [45, 405] on div at bounding box center [38, 395] width 43 height 58
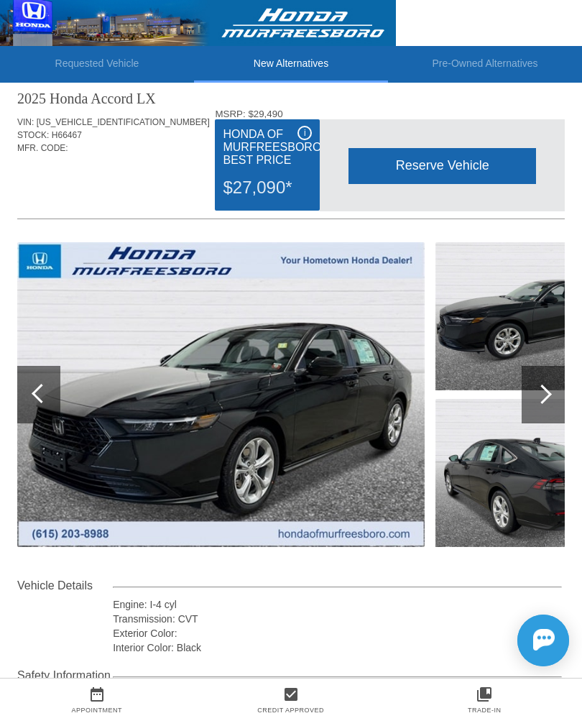
click at [47, 401] on div at bounding box center [38, 395] width 43 height 58
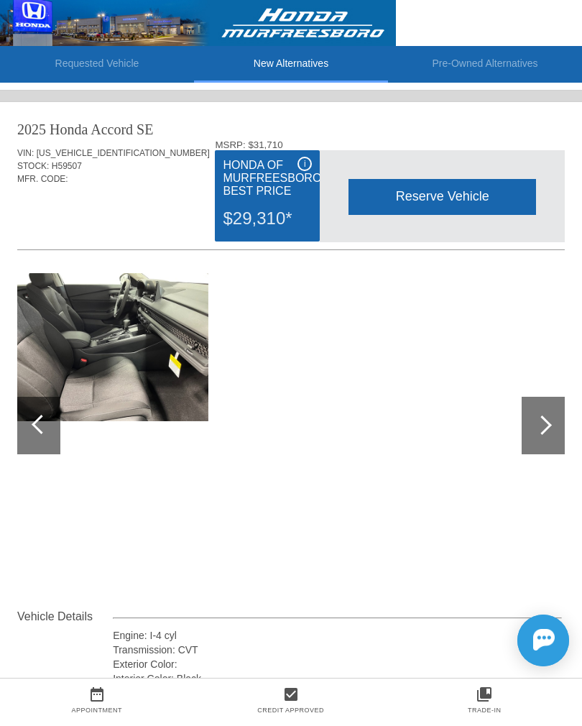
scroll to position [871, 0]
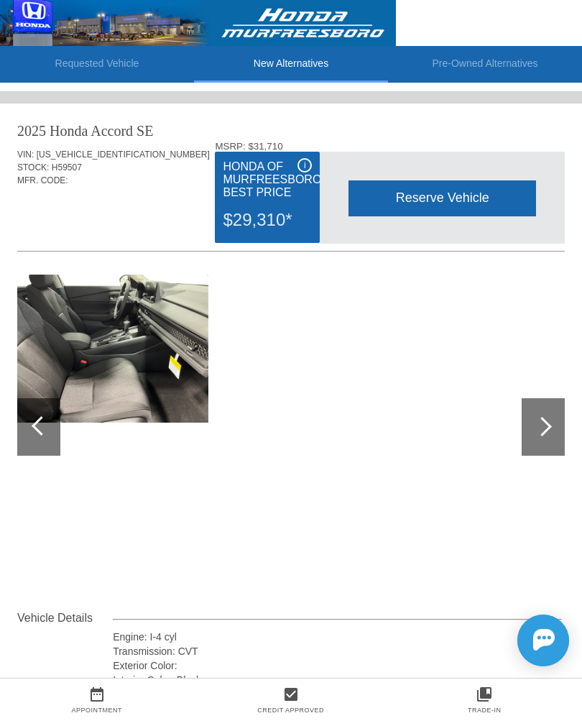
click at [556, 441] on div at bounding box center [543, 427] width 43 height 58
click at [546, 439] on div at bounding box center [543, 427] width 43 height 58
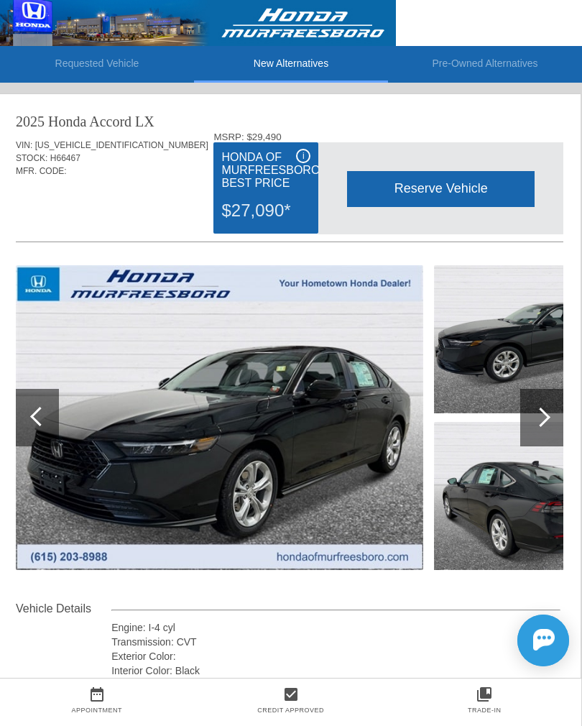
scroll to position [0, 0]
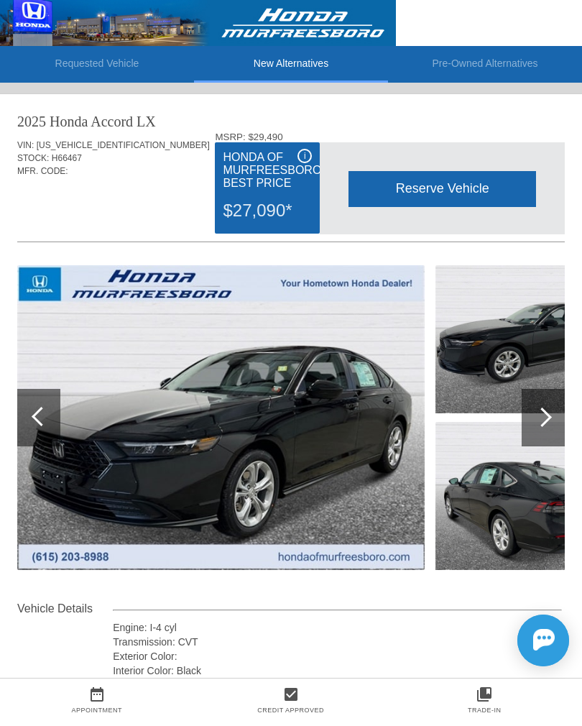
click at [422, 686] on icon "collections_bookmark" at bounding box center [484, 694] width 194 height 17
